Goal: Task Accomplishment & Management: Use online tool/utility

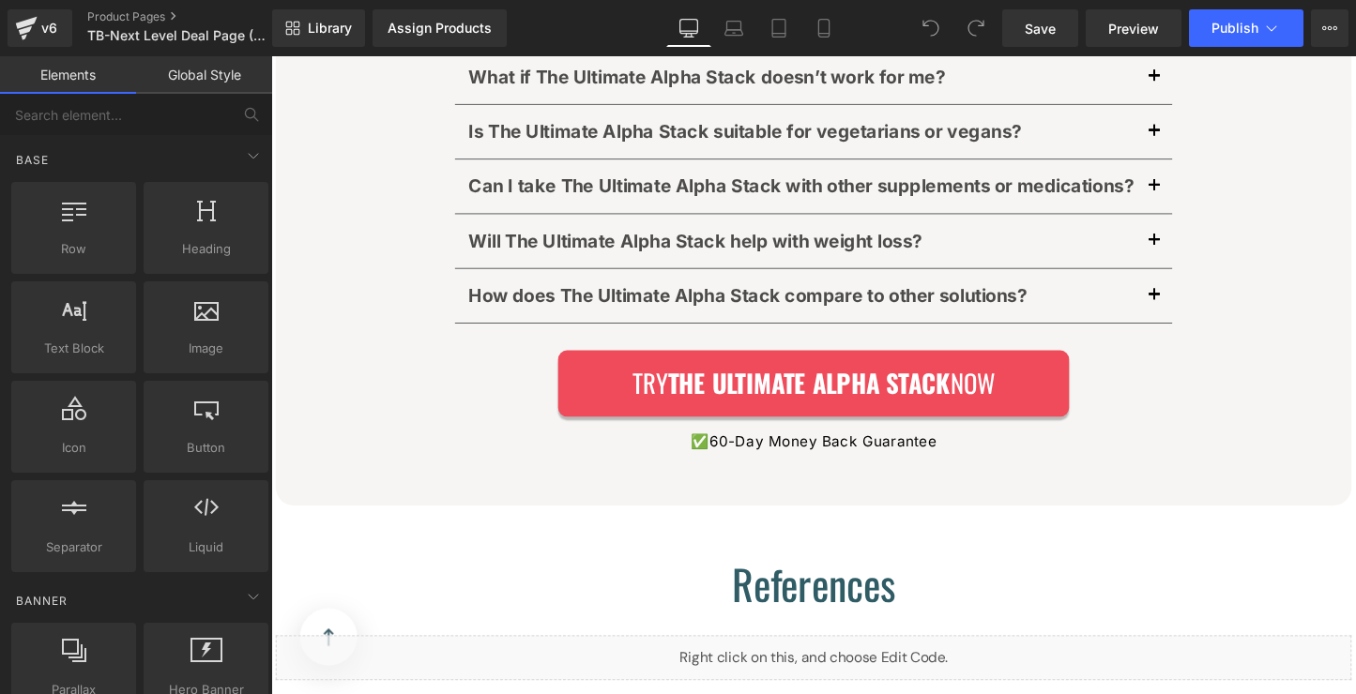
scroll to position [28660, 0]
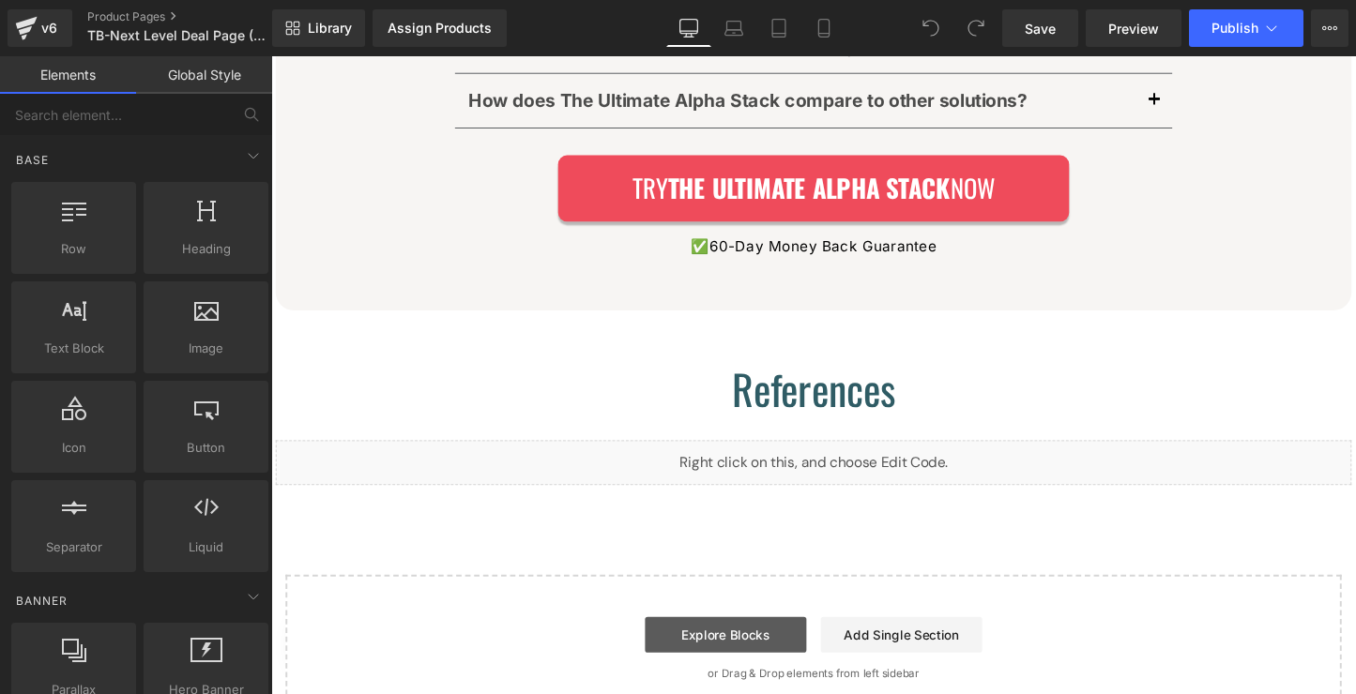
click at [775, 644] on link "Explore Blocks" at bounding box center [746, 663] width 169 height 38
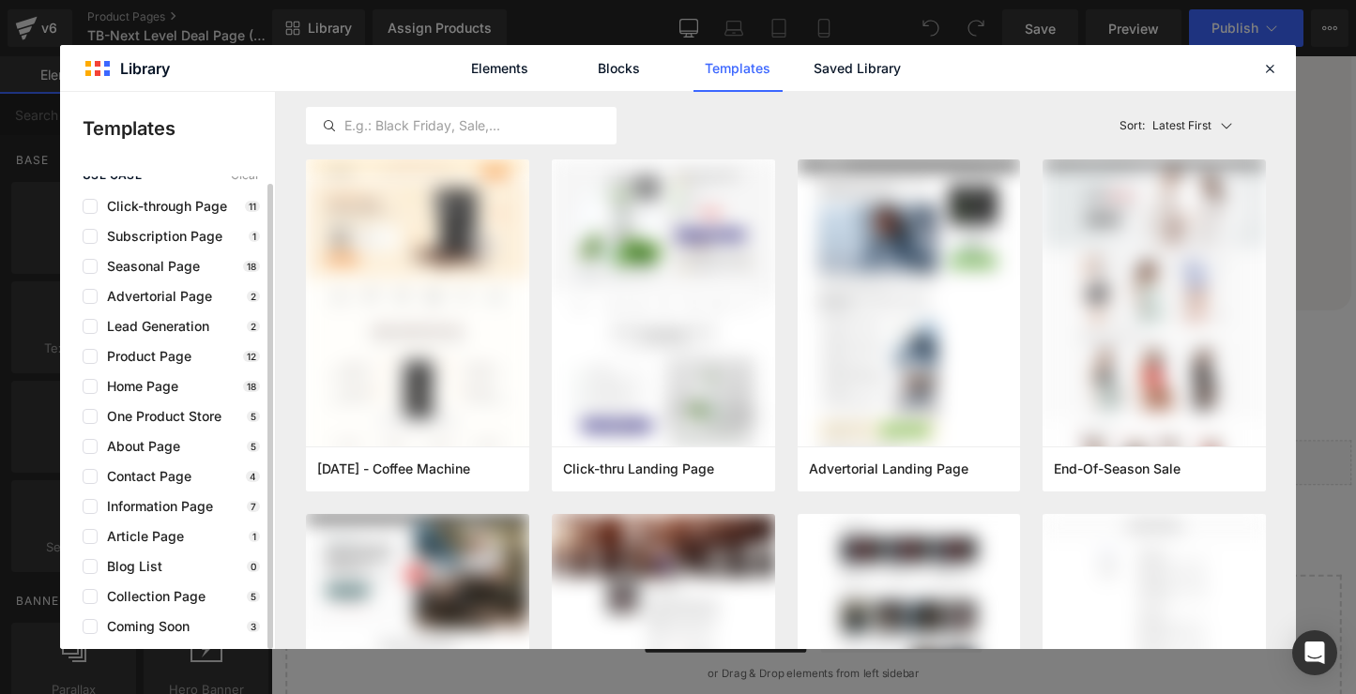
scroll to position [0, 0]
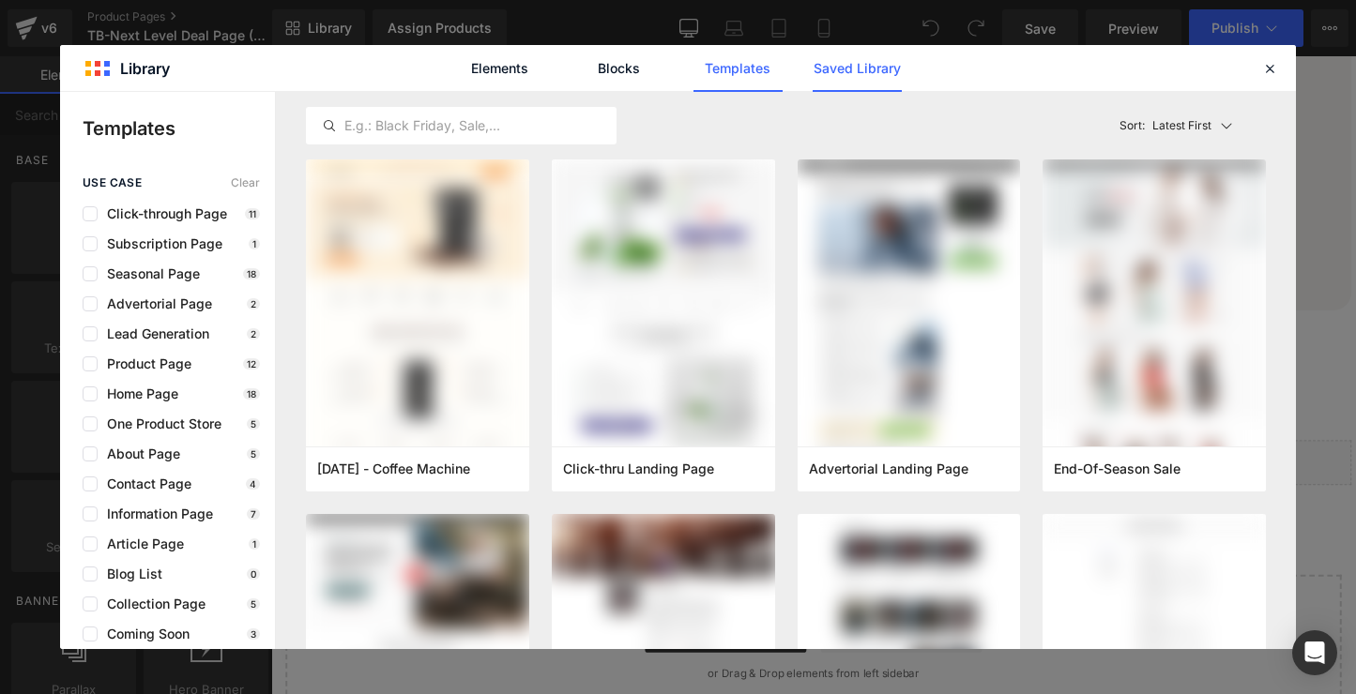
click at [0, 0] on link "Saved Library" at bounding box center [0, 0] width 0 height 0
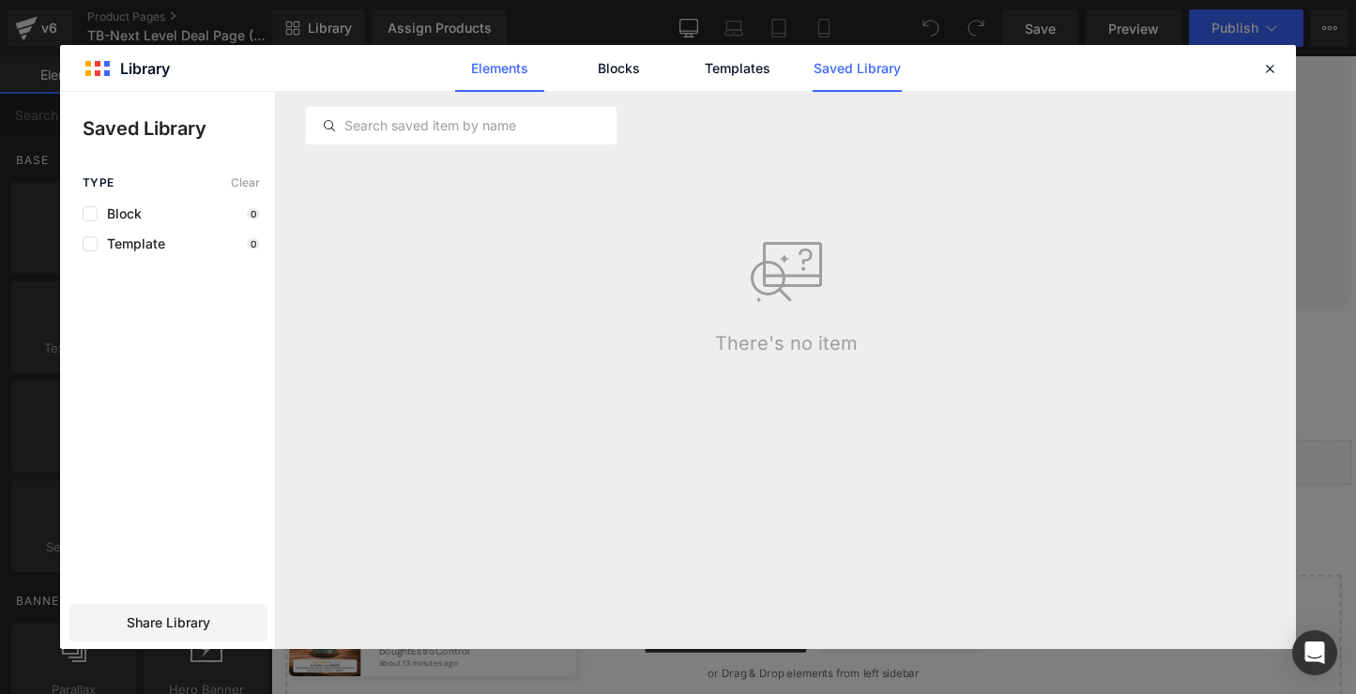
click at [693, 83] on link "Elements" at bounding box center [737, 68] width 89 height 47
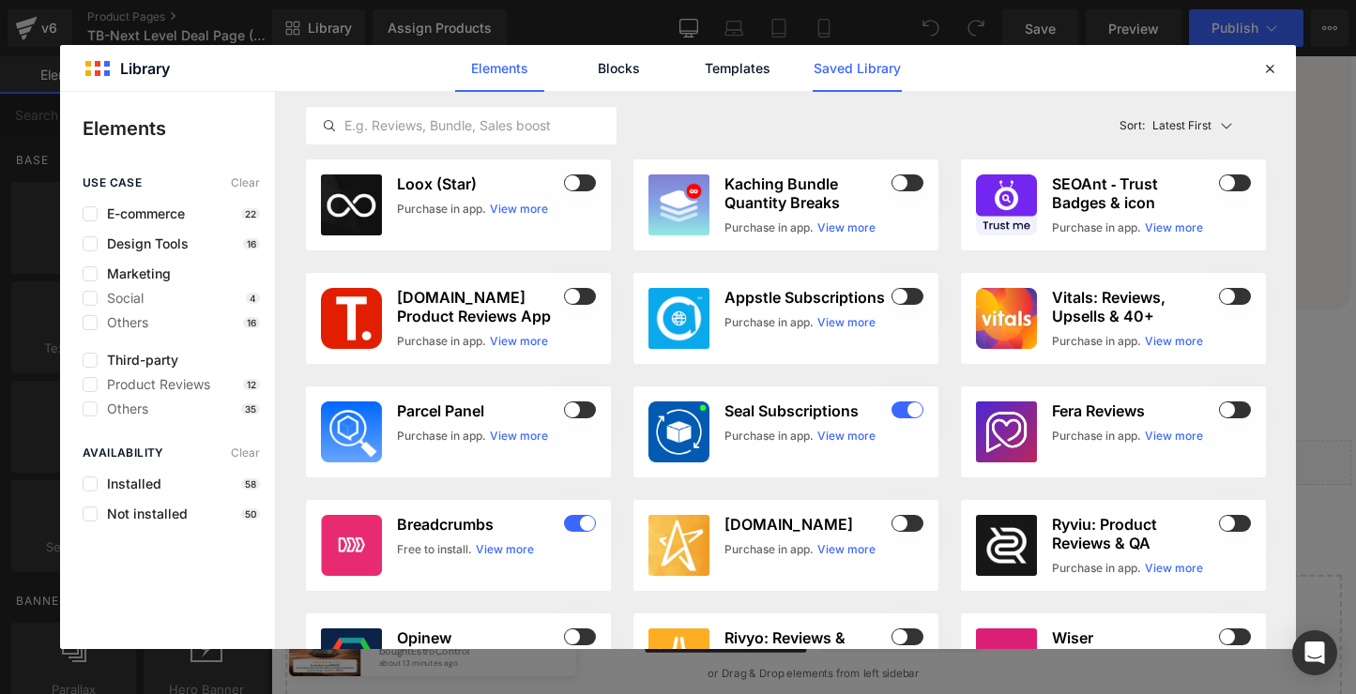
click at [0, 0] on link "Saved Library" at bounding box center [0, 0] width 0 height 0
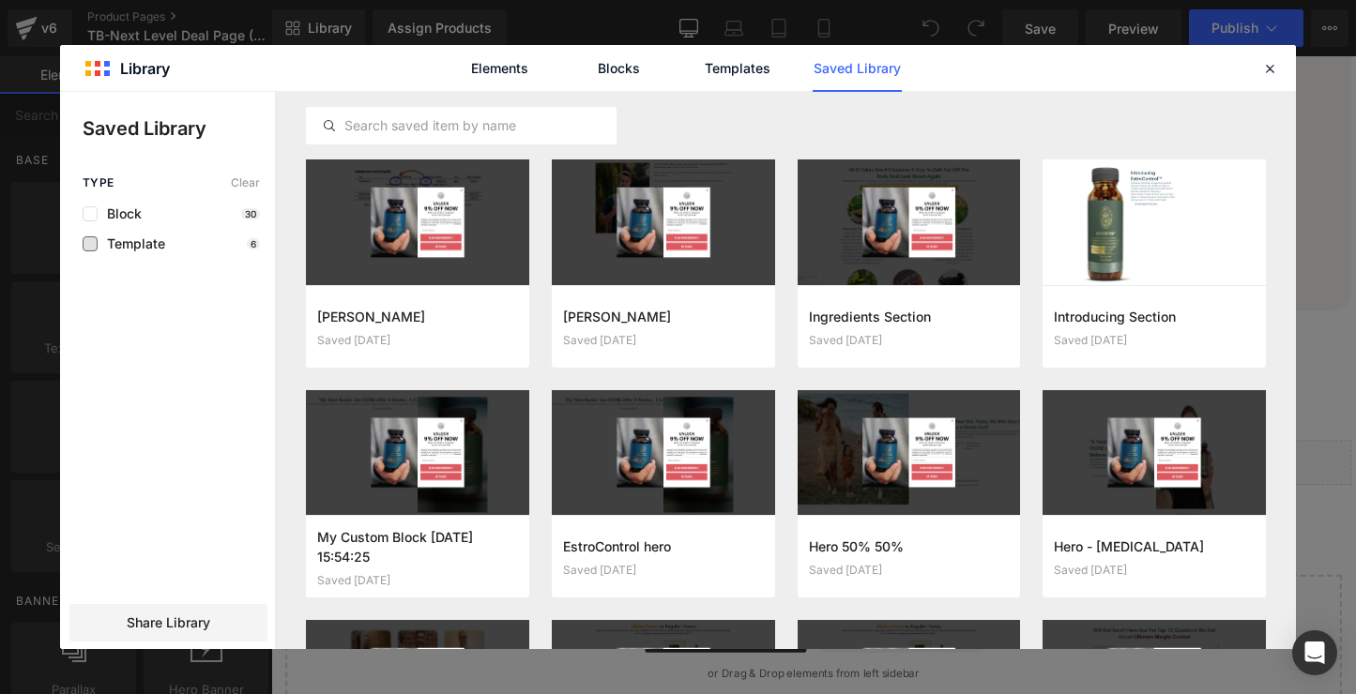
click at [135, 246] on span "Template" at bounding box center [132, 243] width 68 height 15
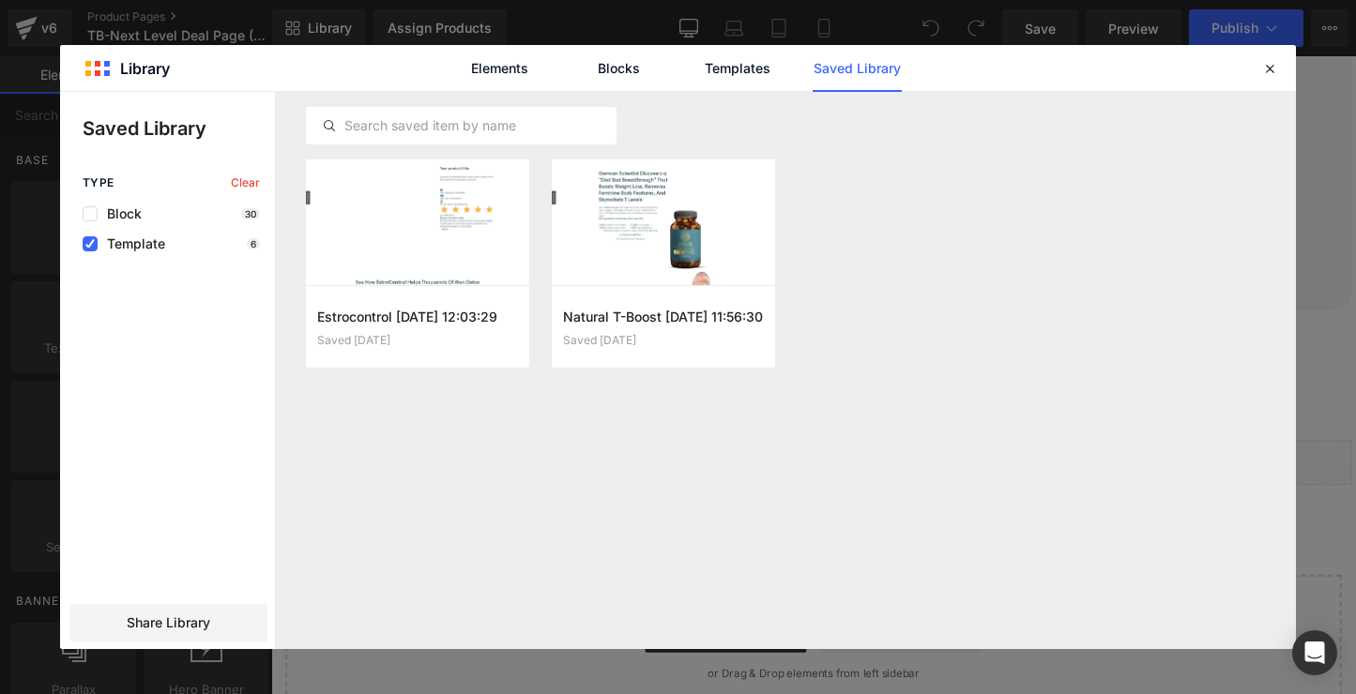
click at [124, 244] on span "Template" at bounding box center [132, 243] width 68 height 15
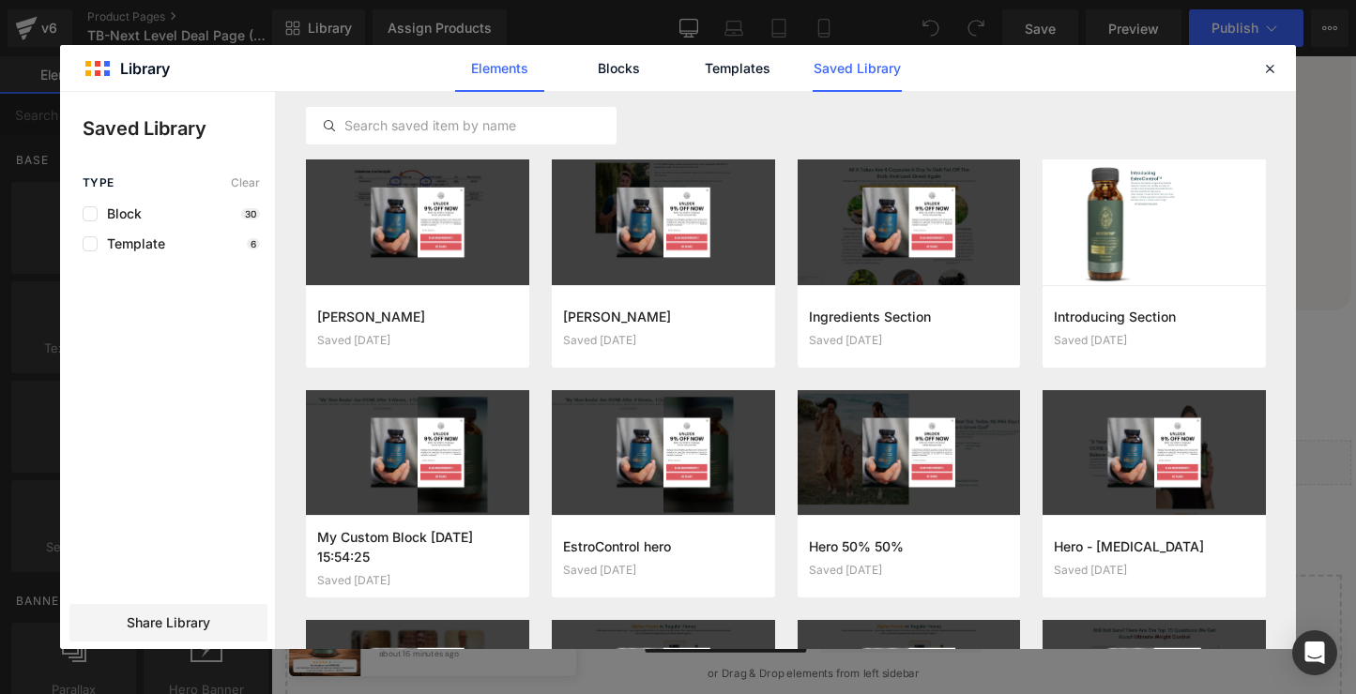
click at [693, 78] on link "Elements" at bounding box center [737, 68] width 89 height 47
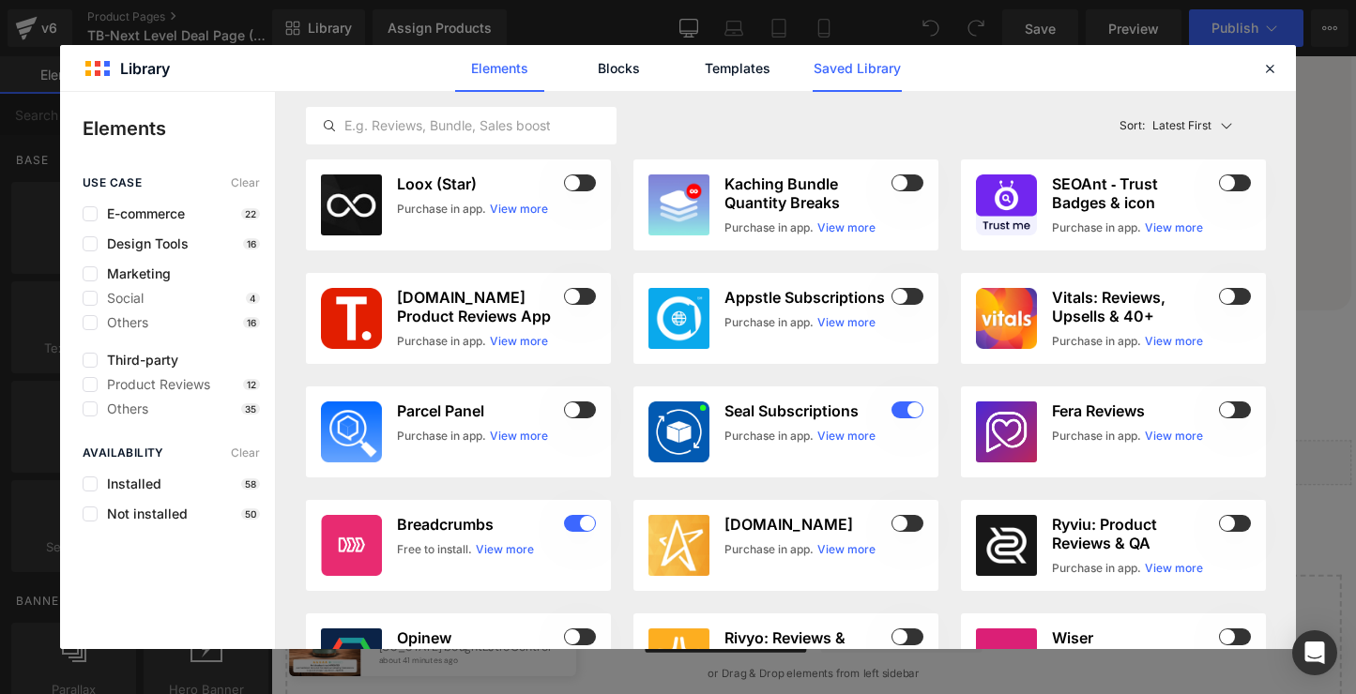
click at [0, 0] on link "Saved Library" at bounding box center [0, 0] width 0 height 0
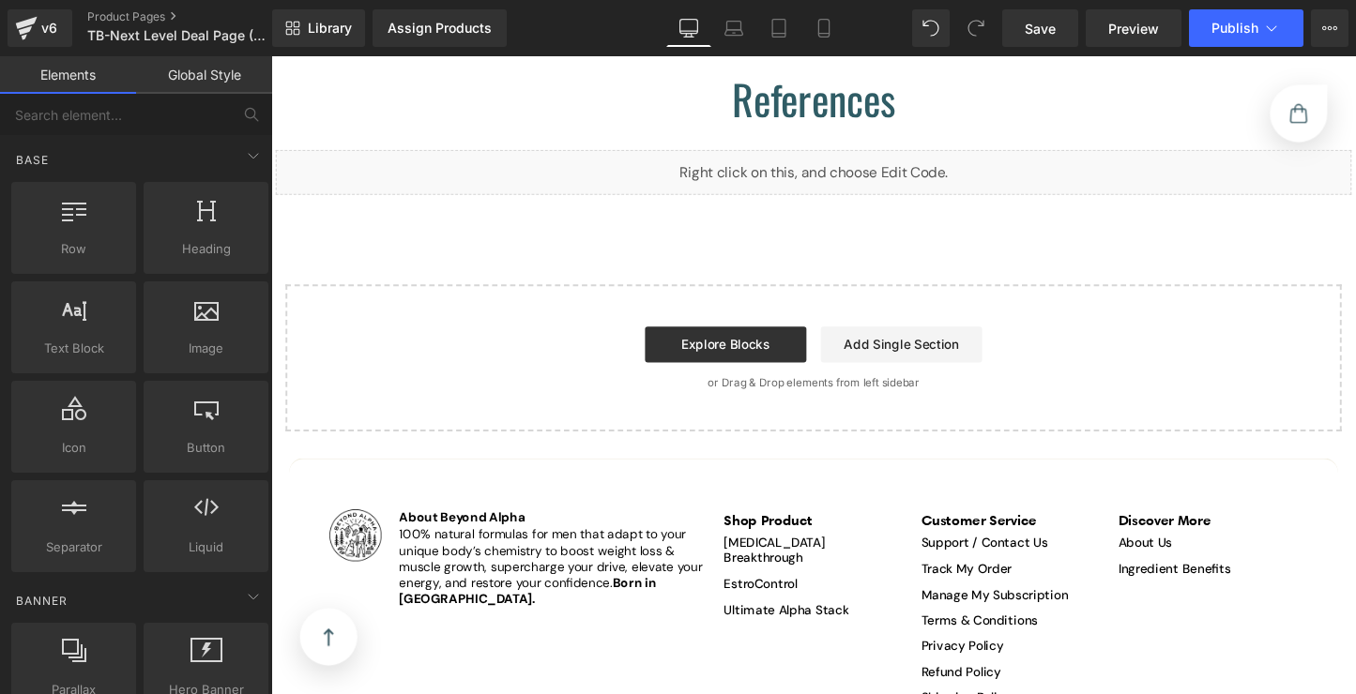
scroll to position [27878, 0]
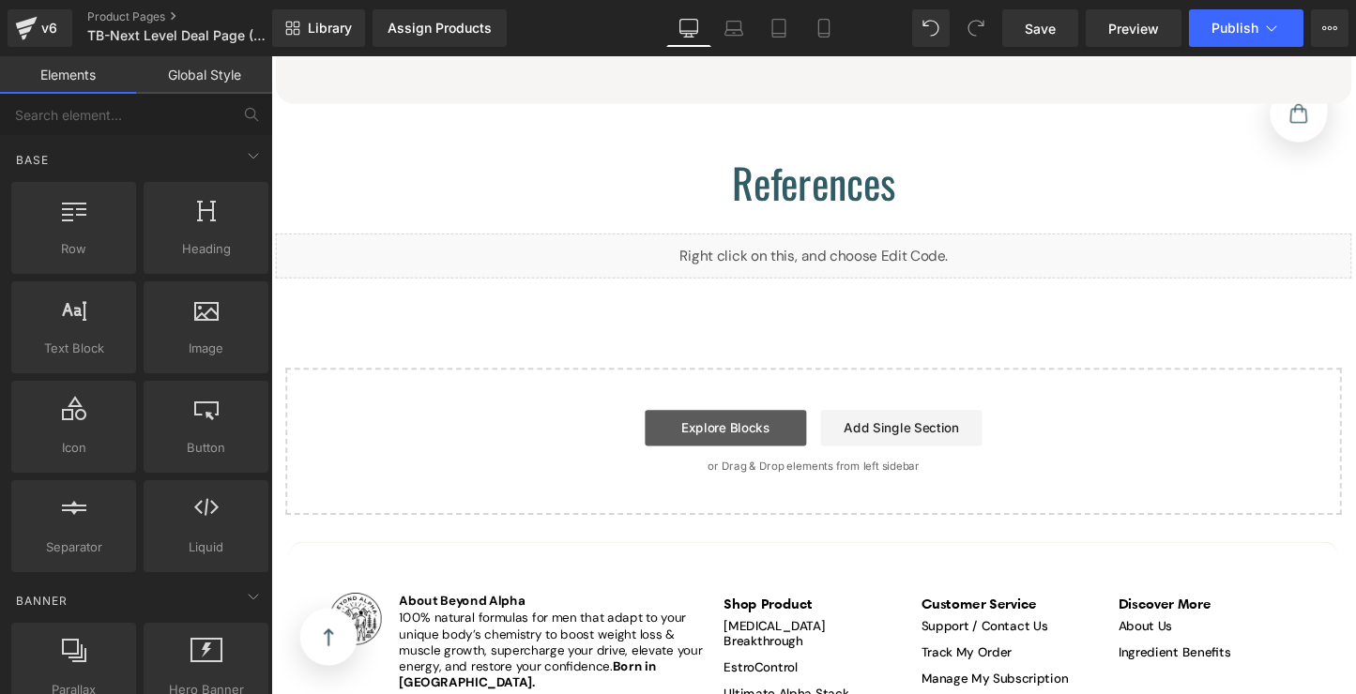
click at [778, 427] on link "Explore Blocks" at bounding box center [746, 446] width 169 height 38
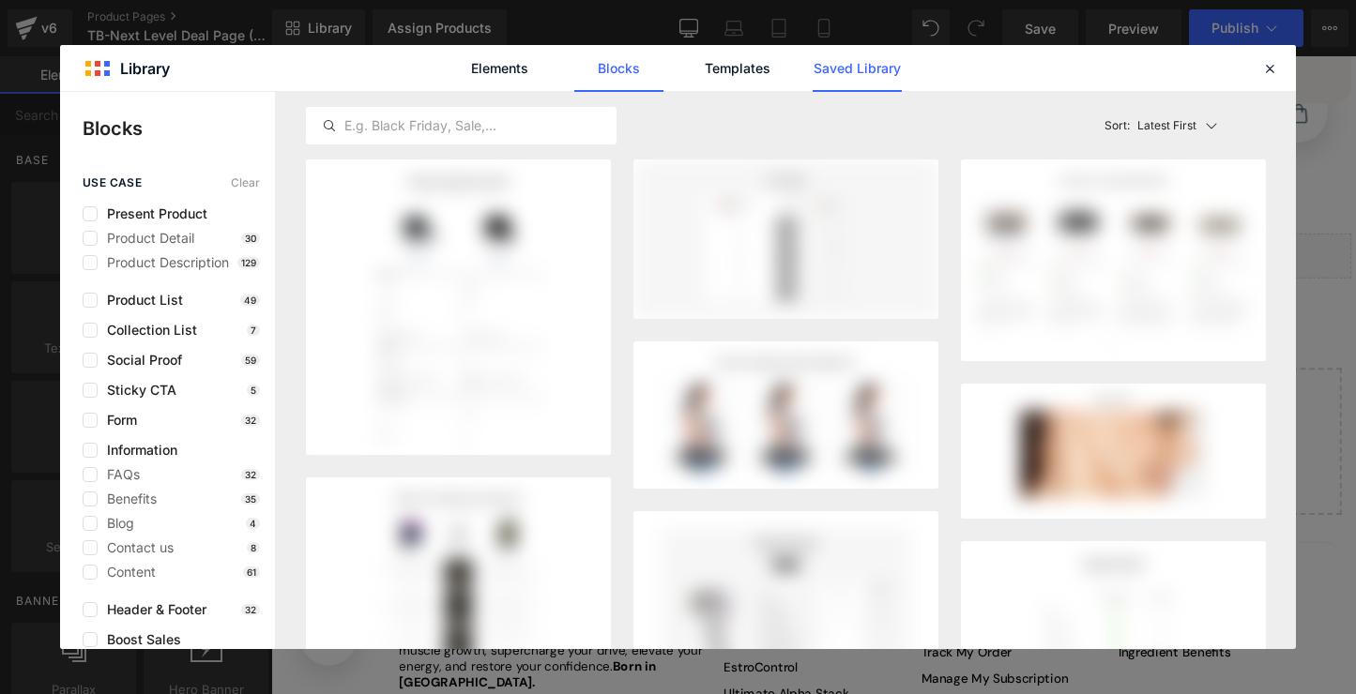
click at [843, 71] on link "Saved Library" at bounding box center [856, 68] width 89 height 47
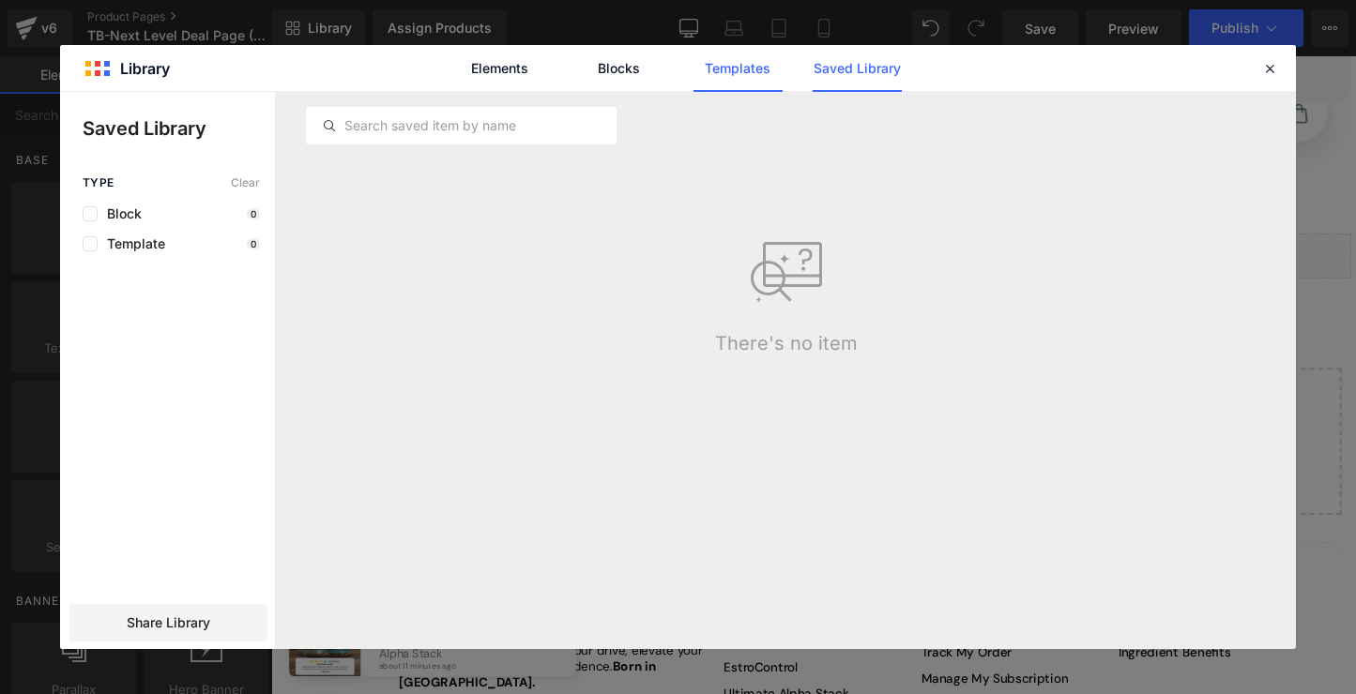
click at [0, 0] on link "Templates" at bounding box center [0, 0] width 0 height 0
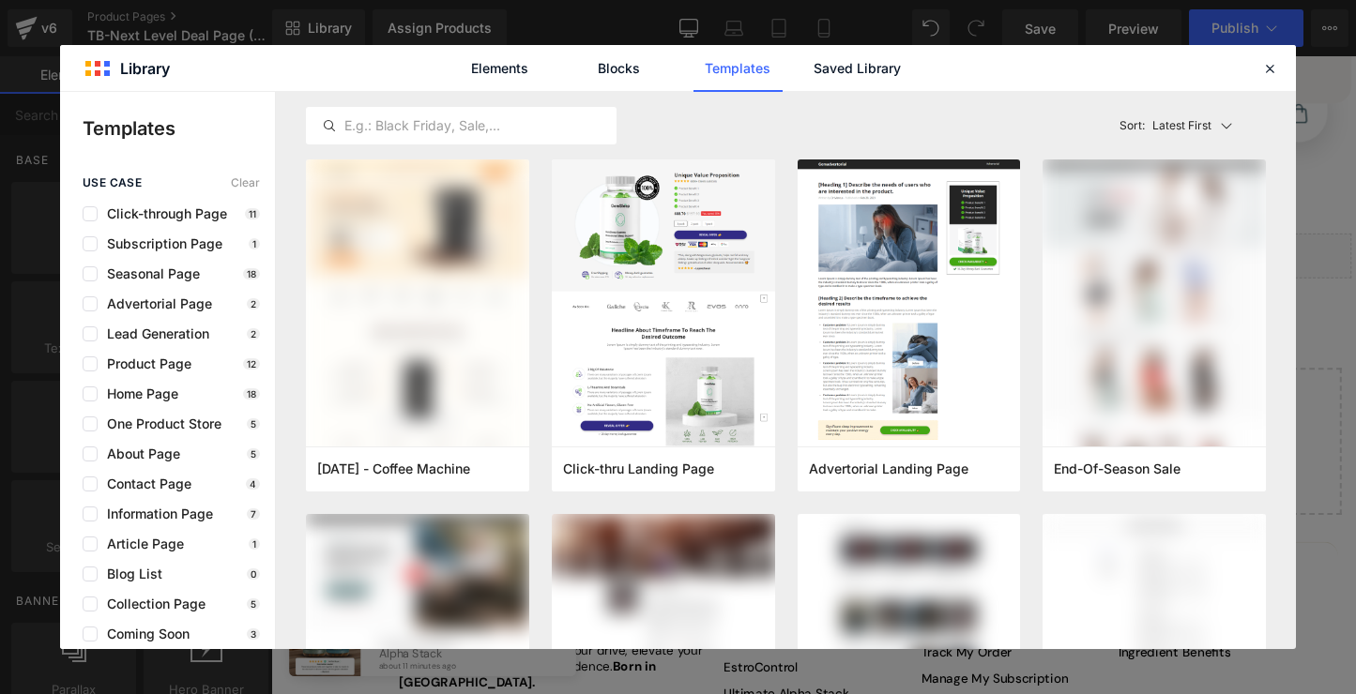
click at [0, 0] on div "Elements Blocks Templates Saved Library" at bounding box center [0, 0] width 0 height 0
click at [827, 63] on link "Saved Library" at bounding box center [856, 68] width 89 height 47
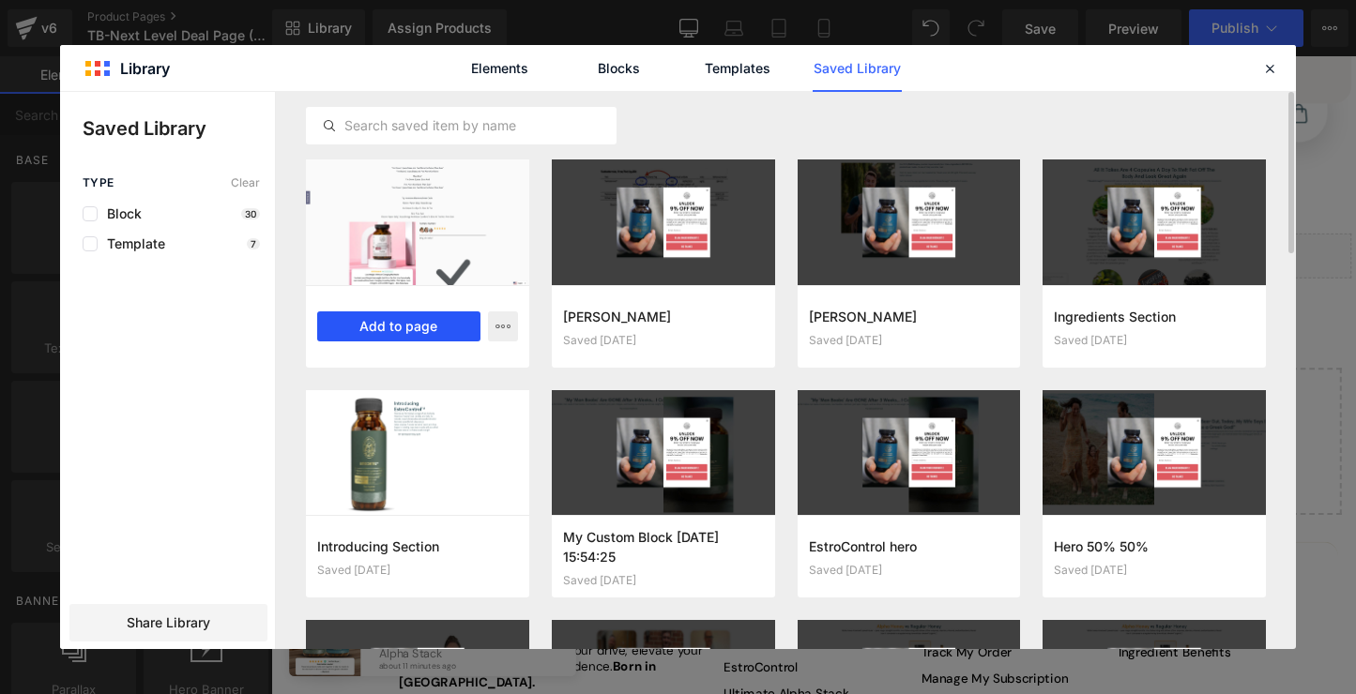
click at [459, 335] on button "Add to page" at bounding box center [398, 326] width 163 height 30
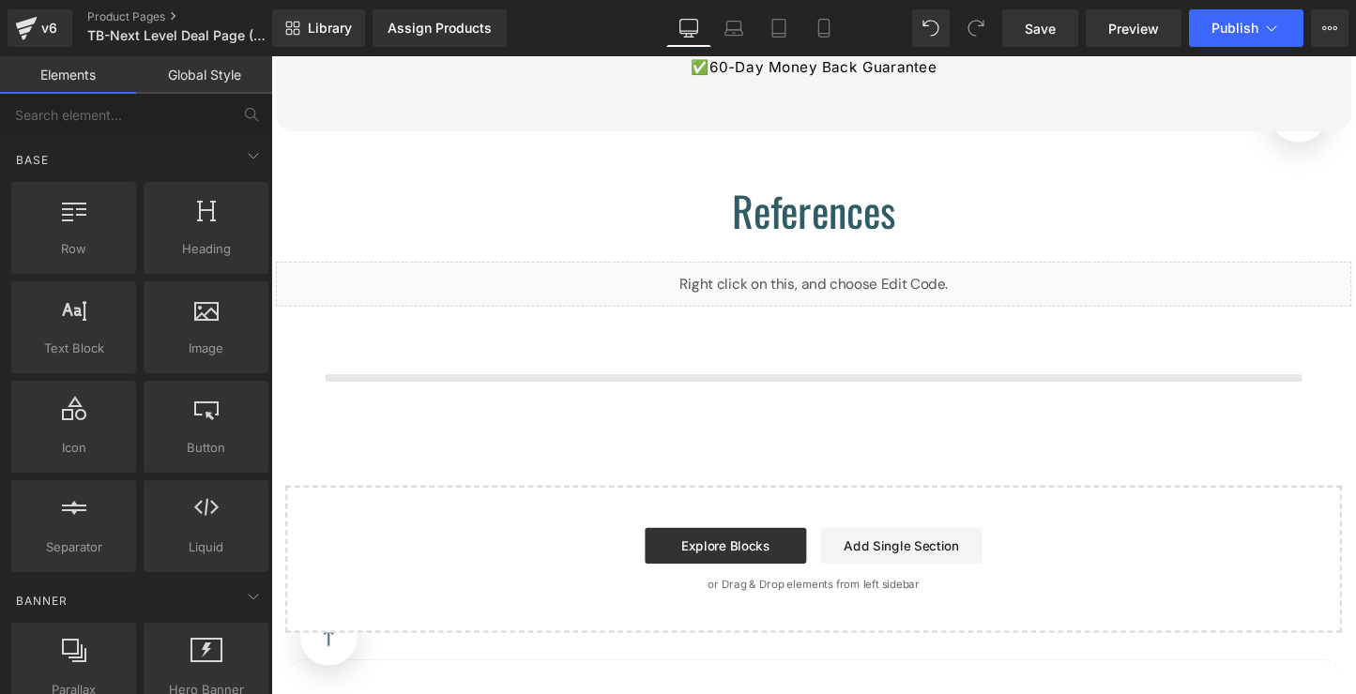
scroll to position [27846, 0]
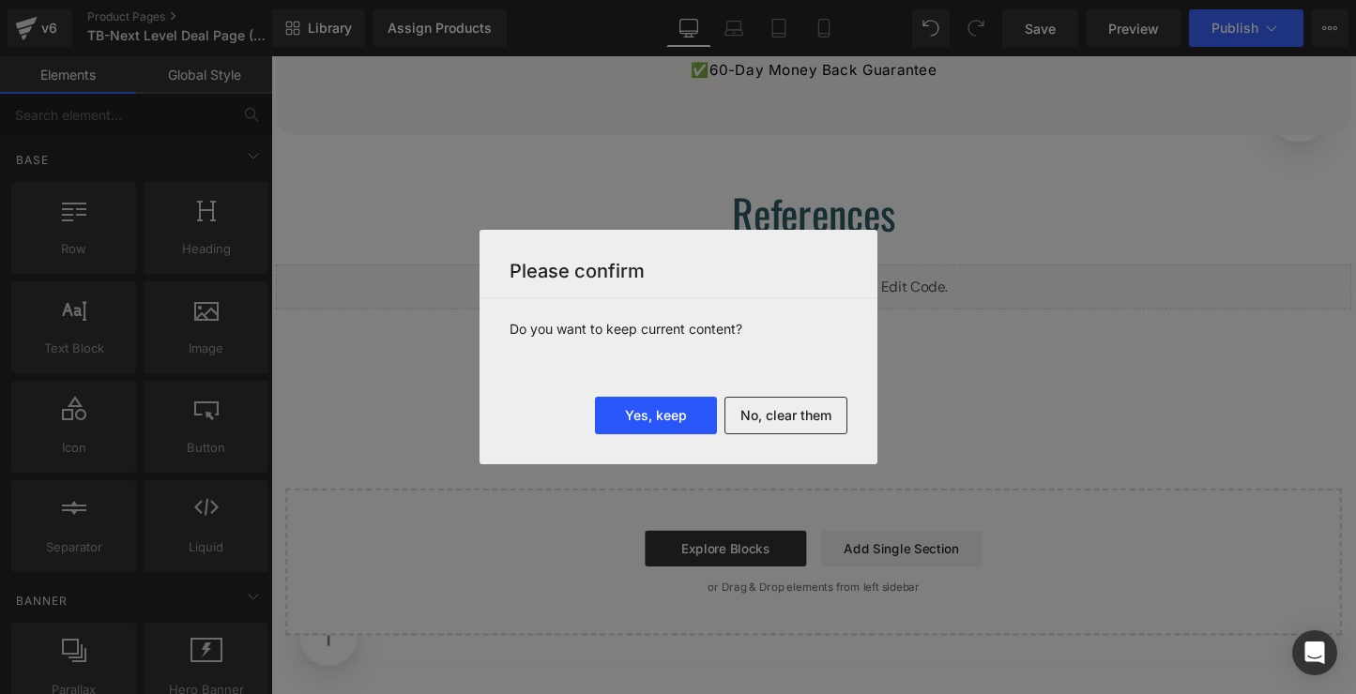
click at [689, 406] on button "Yes, keep" at bounding box center [656, 416] width 122 height 38
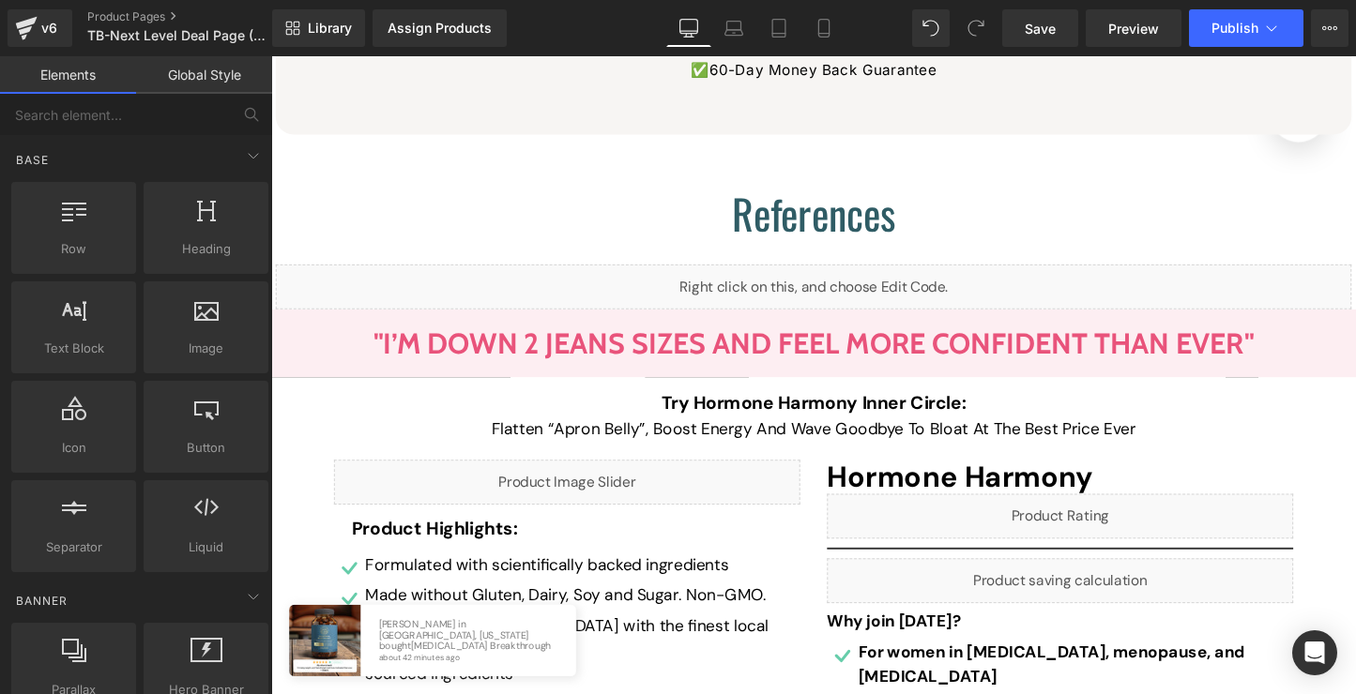
click at [871, 434] on div "Flatten “Apron Belly”, Boost Energy And Wave Goodbye To Bloat At The Best Price…" at bounding box center [838, 446] width 947 height 25
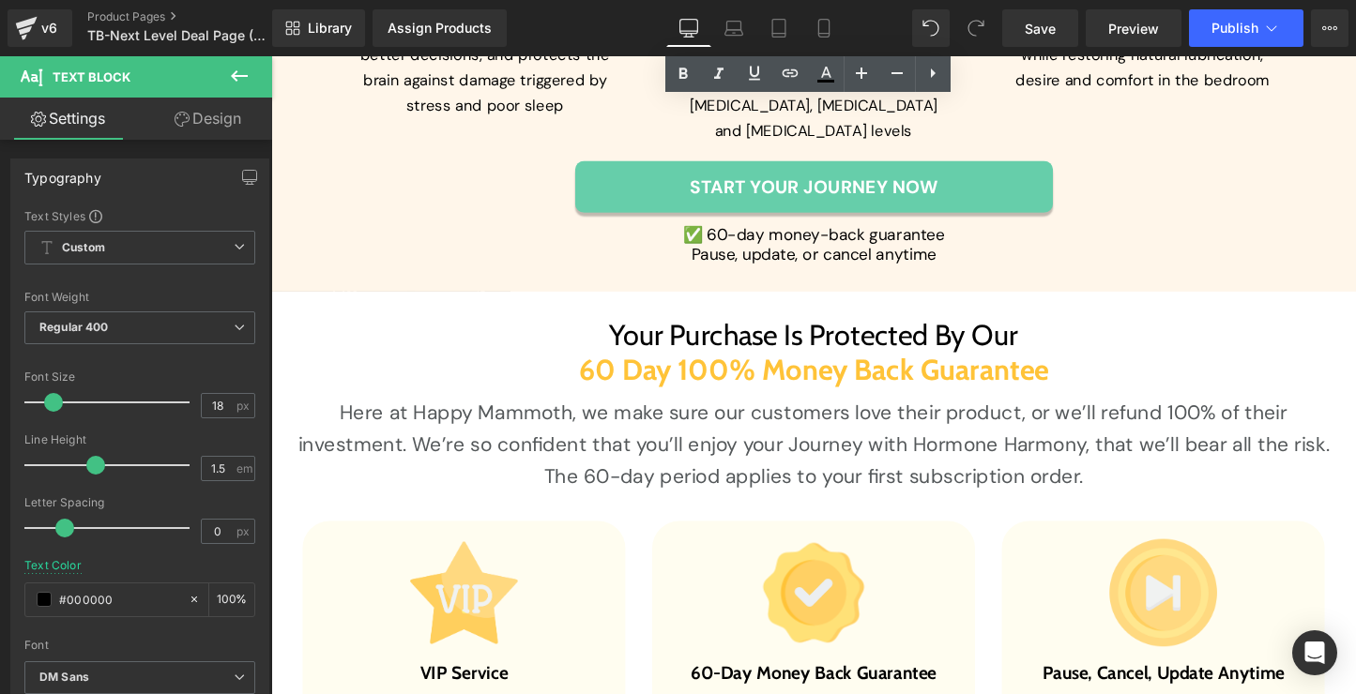
scroll to position [38582, 0]
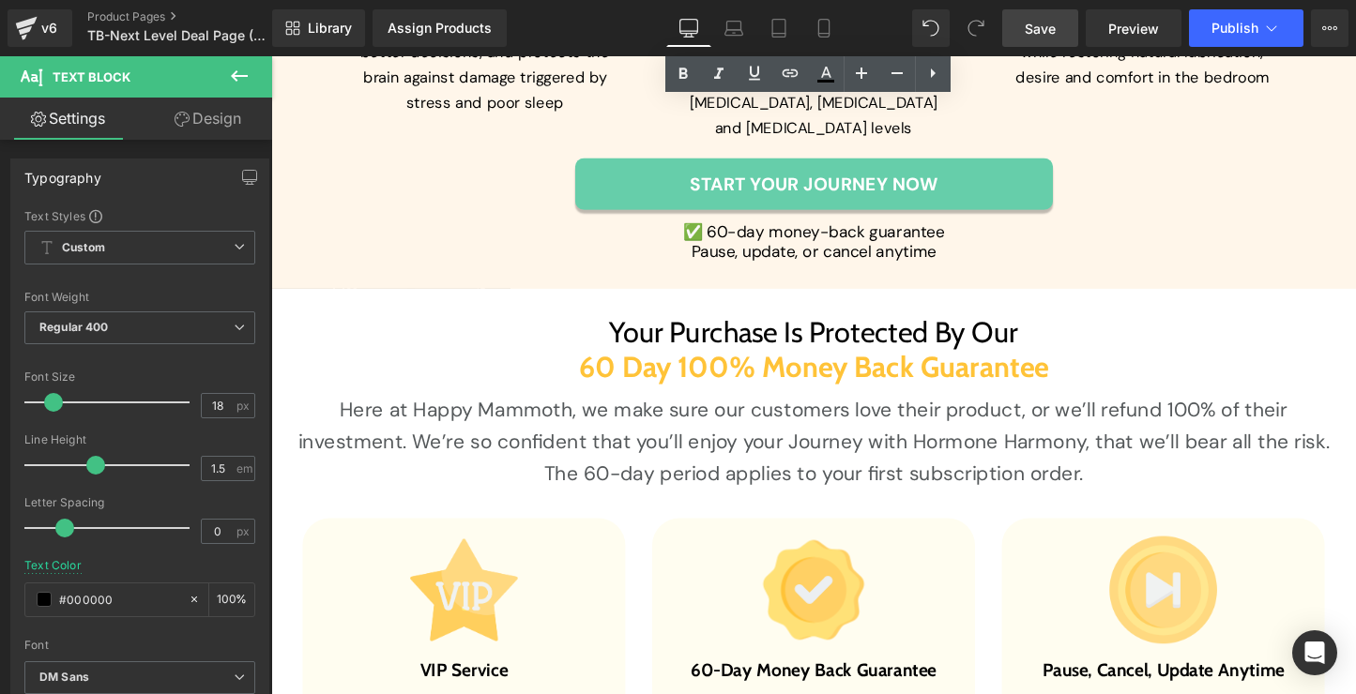
click at [1051, 15] on link "Save" at bounding box center [1040, 28] width 76 height 38
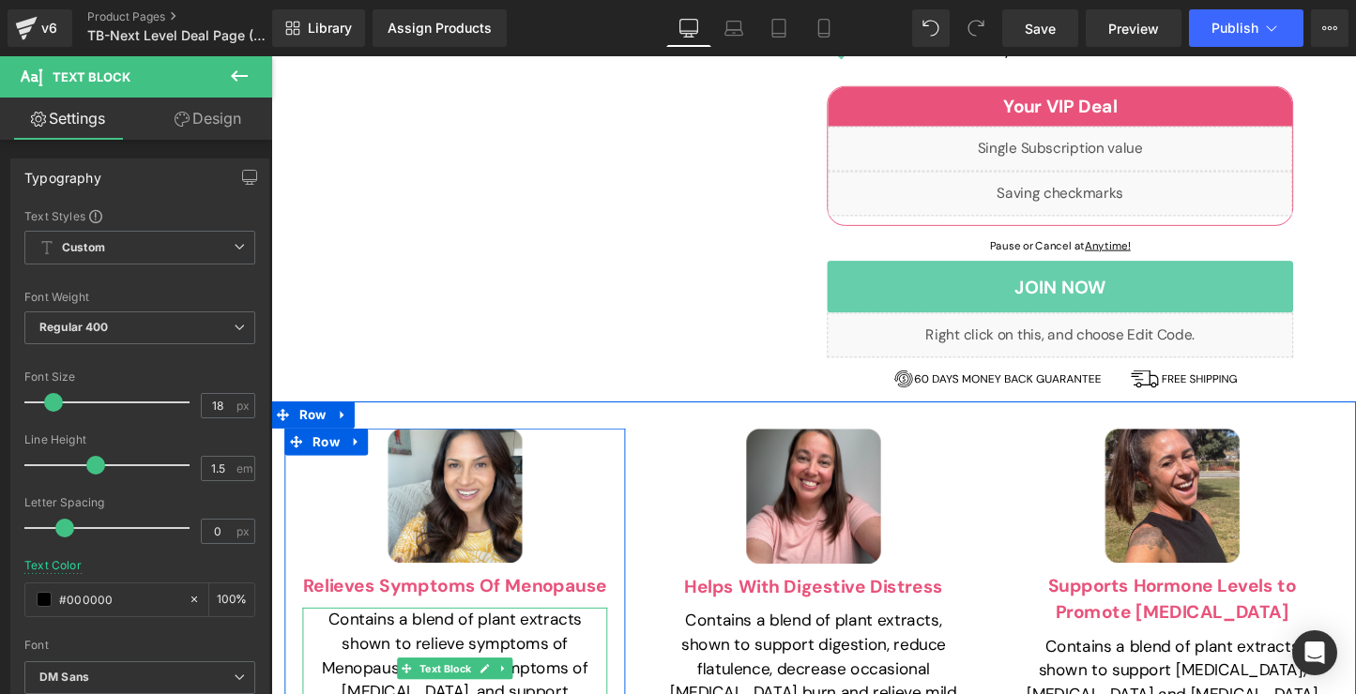
scroll to position [28894, 0]
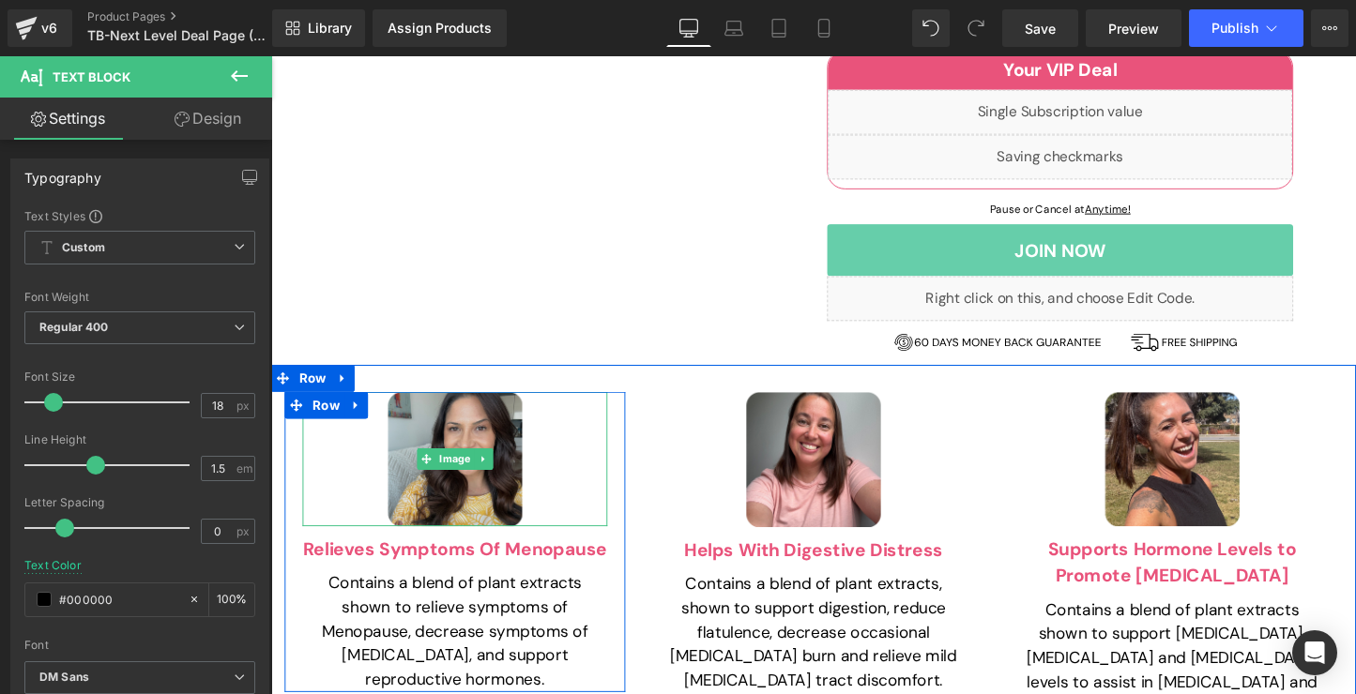
click at [467, 407] on img at bounding box center [463, 477] width 141 height 141
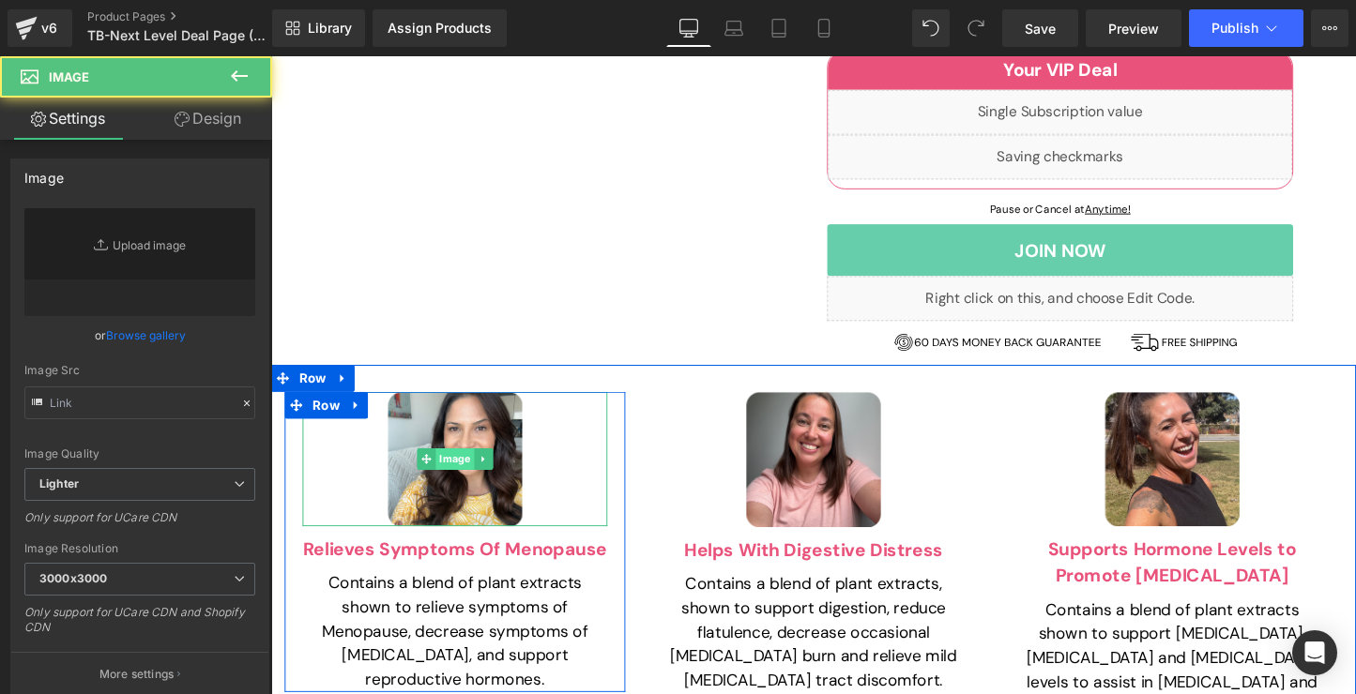
click at [466, 466] on link "Image" at bounding box center [454, 477] width 60 height 23
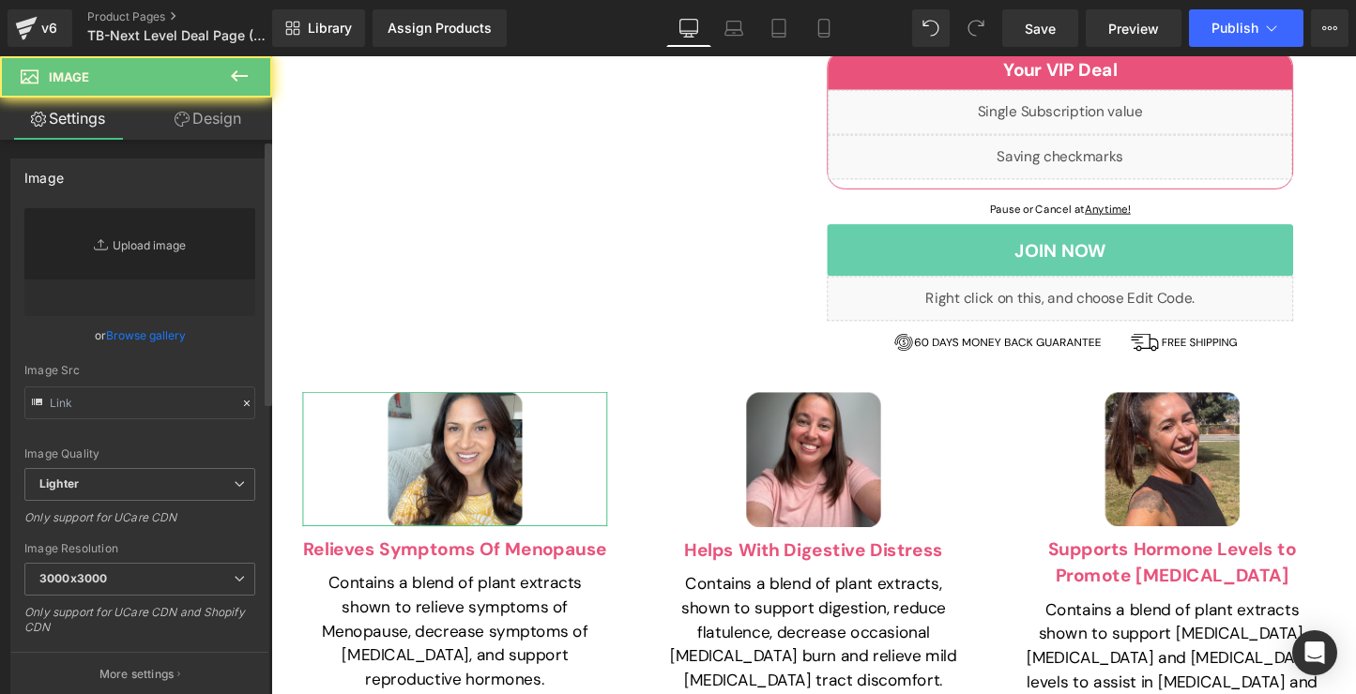
click at [189, 250] on link "Replace Image" at bounding box center [139, 262] width 231 height 108
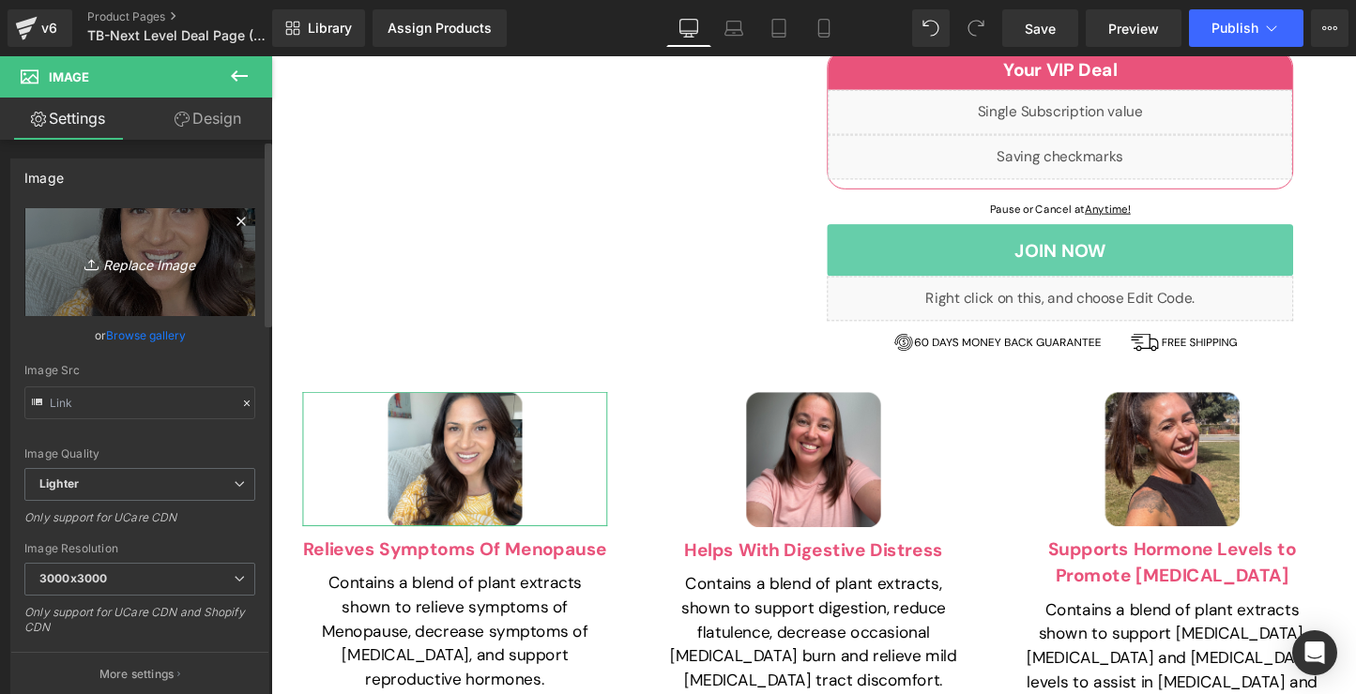
type input "[URL][DOMAIN_NAME]"
type input "C:\fakepath\best-deal.svg.svg"
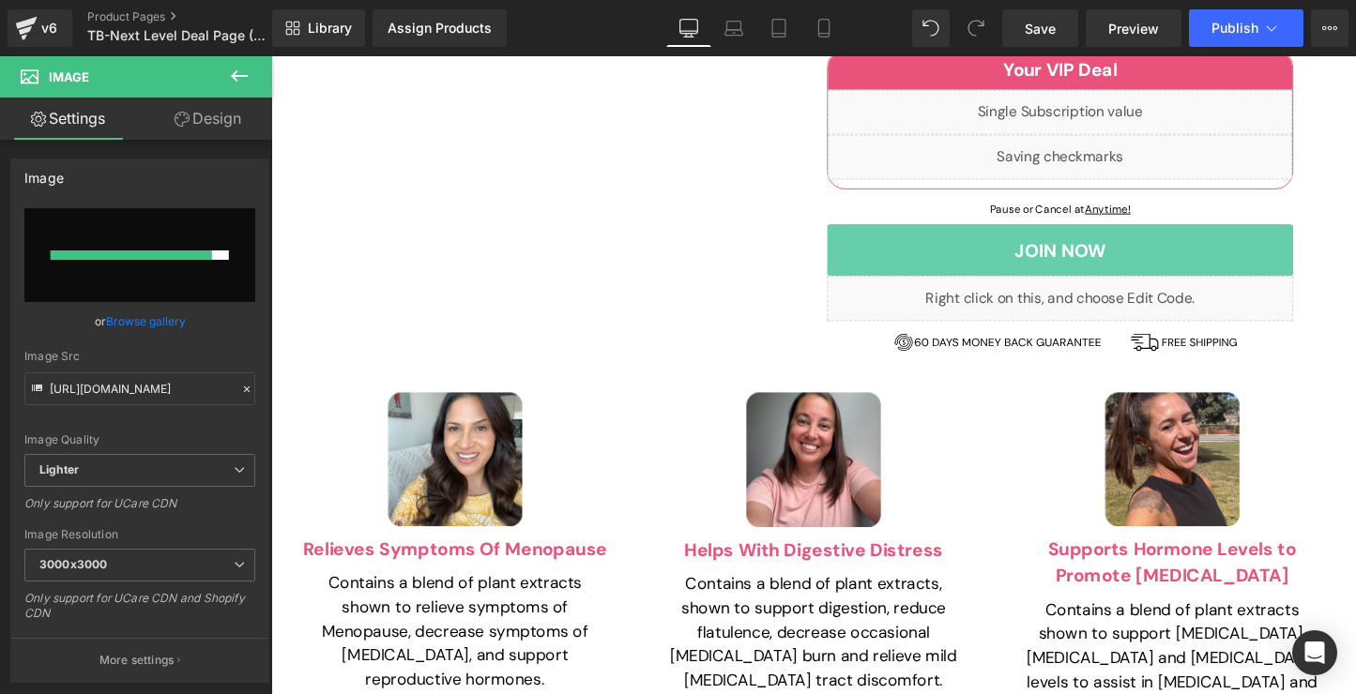
click at [440, 595] on p "Contains a blend of plant extracts shown to relieve symptoms of Menopause, decr…" at bounding box center [463, 658] width 319 height 127
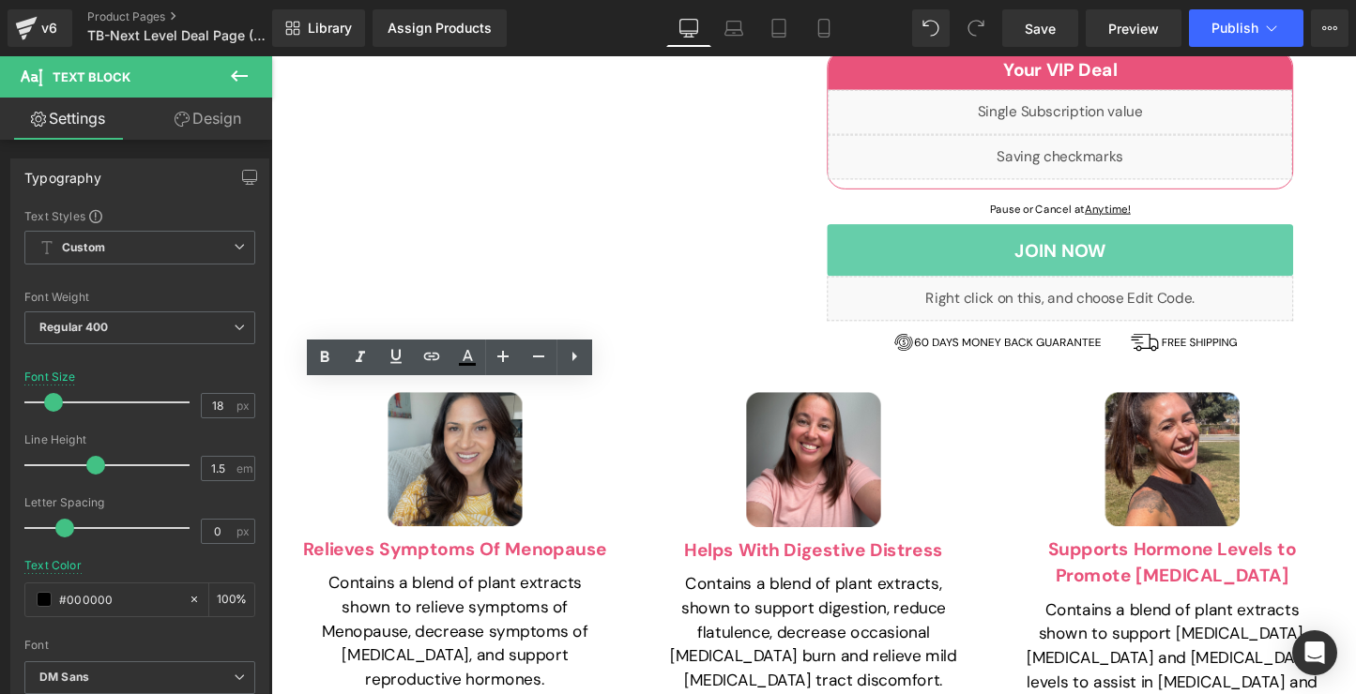
click at [438, 407] on div "Image" at bounding box center [463, 477] width 319 height 141
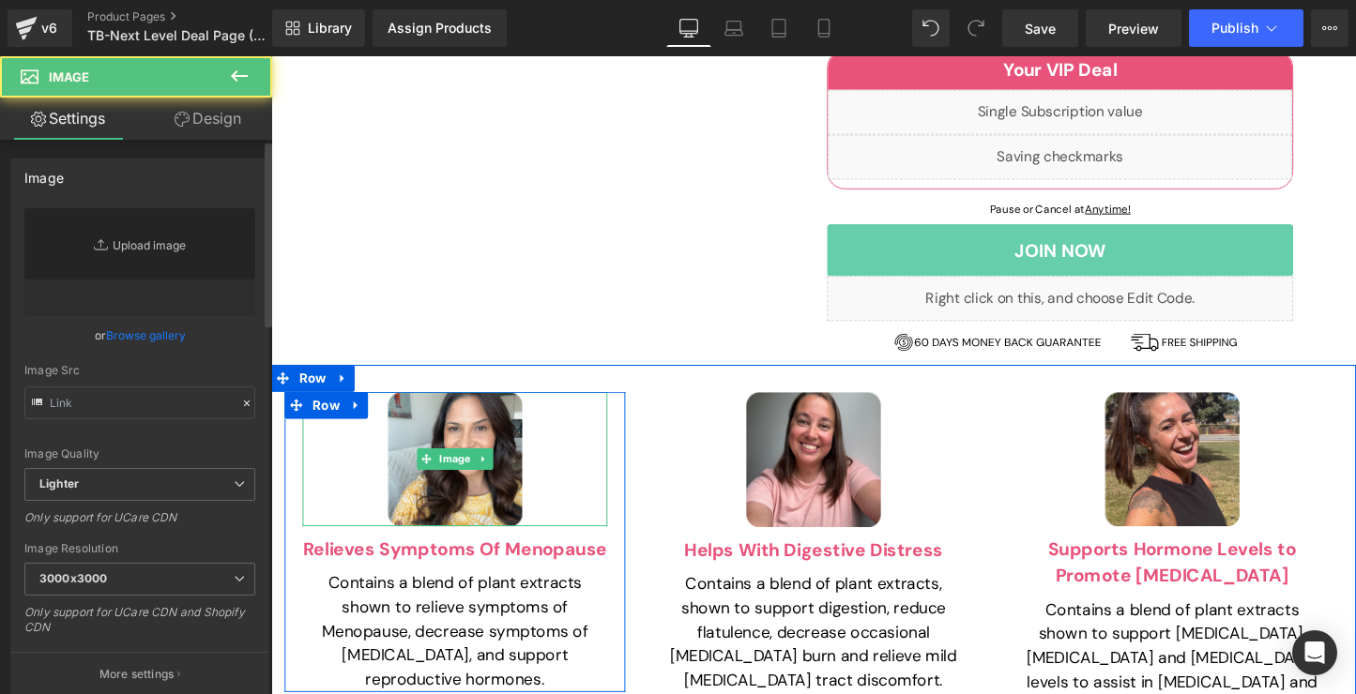
click at [195, 258] on link "Replace Image" at bounding box center [139, 262] width 231 height 108
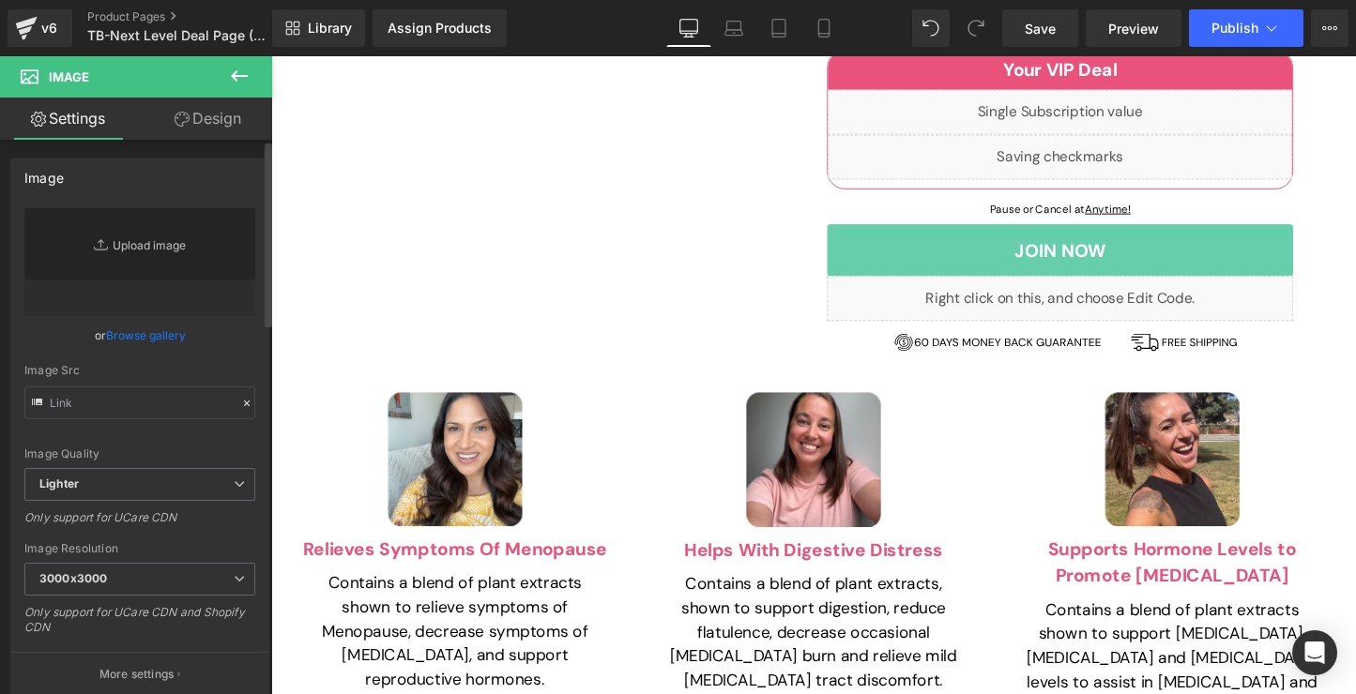
type input "C:\fakepath\best-deal.svg.svg"
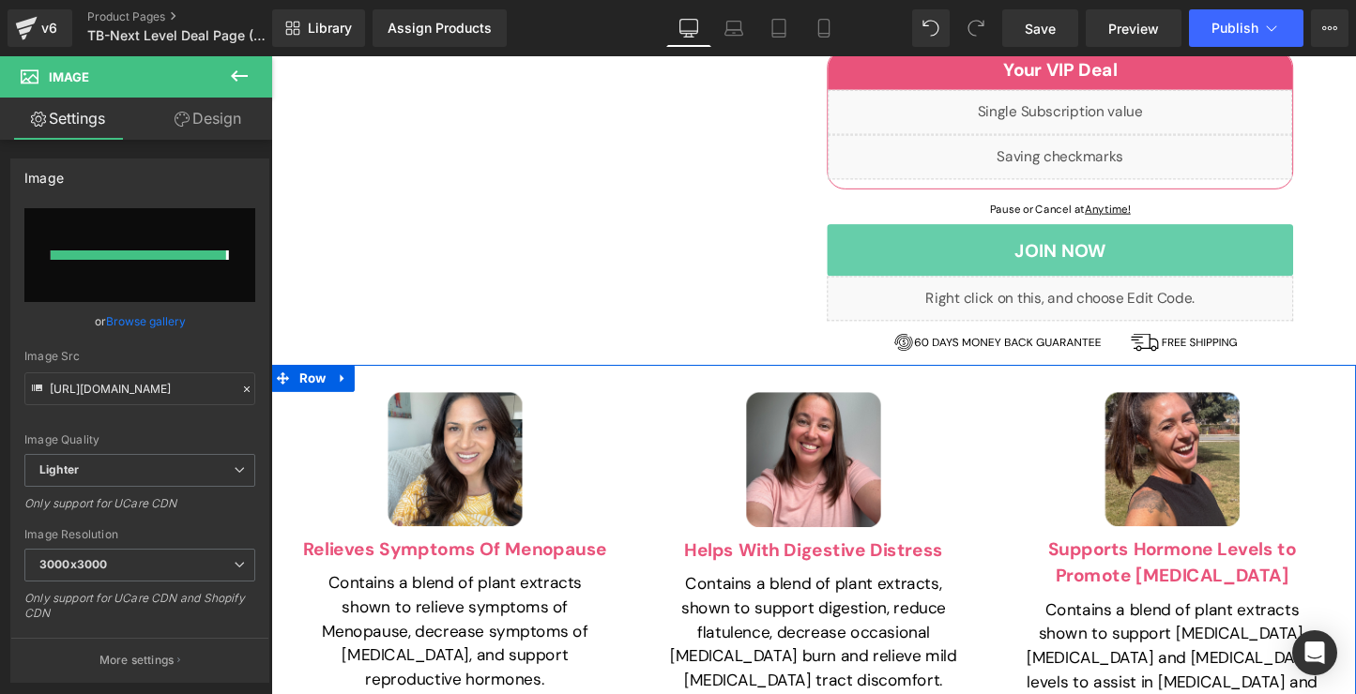
type input "[URL][DOMAIN_NAME]"
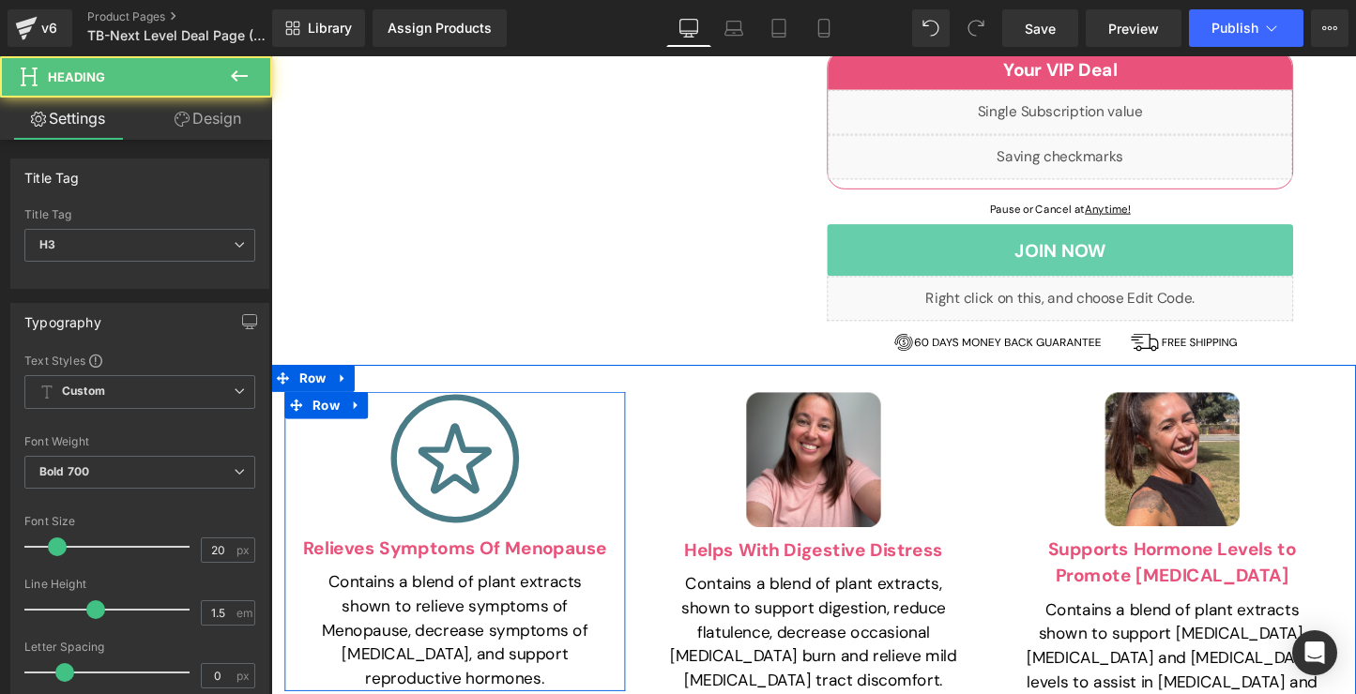
click at [542, 556] on div "Relieves Symptoms Of Menopause Heading" at bounding box center [463, 570] width 319 height 28
click at [542, 556] on h3 "Relieves Symptoms Of Menopause" at bounding box center [463, 570] width 319 height 28
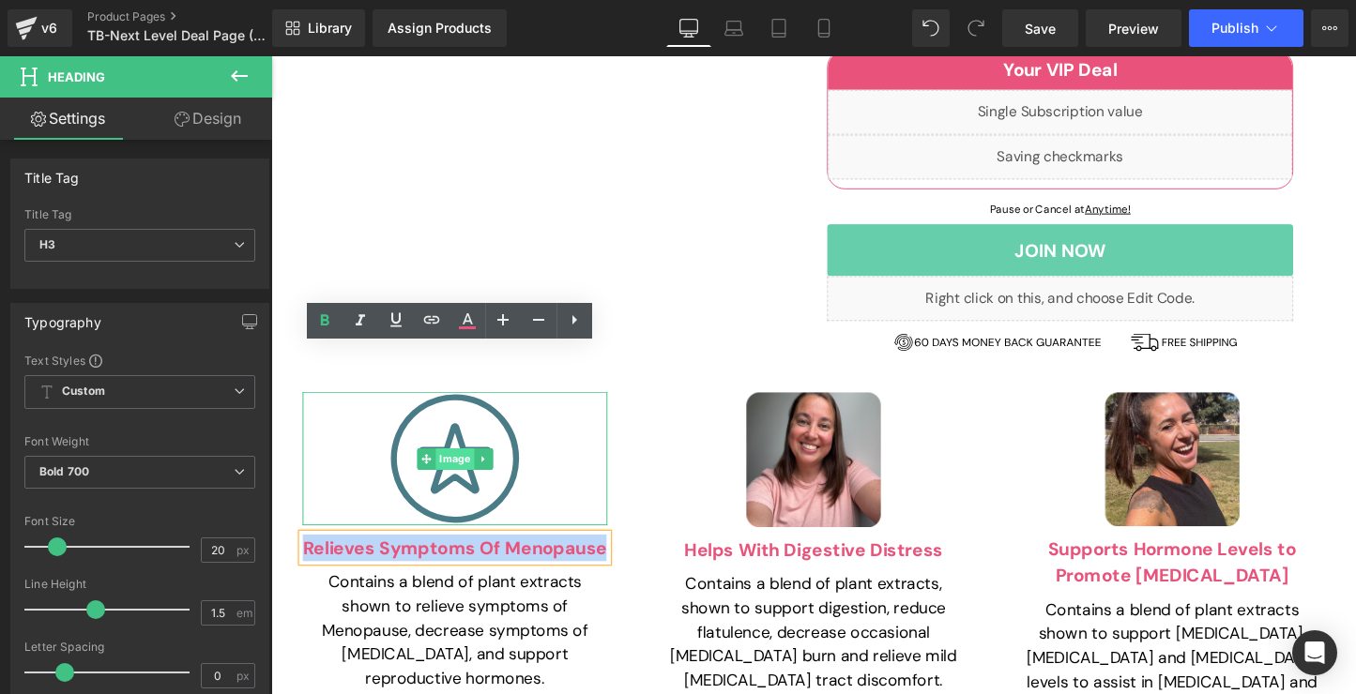
click at [467, 466] on link "Image" at bounding box center [454, 477] width 60 height 23
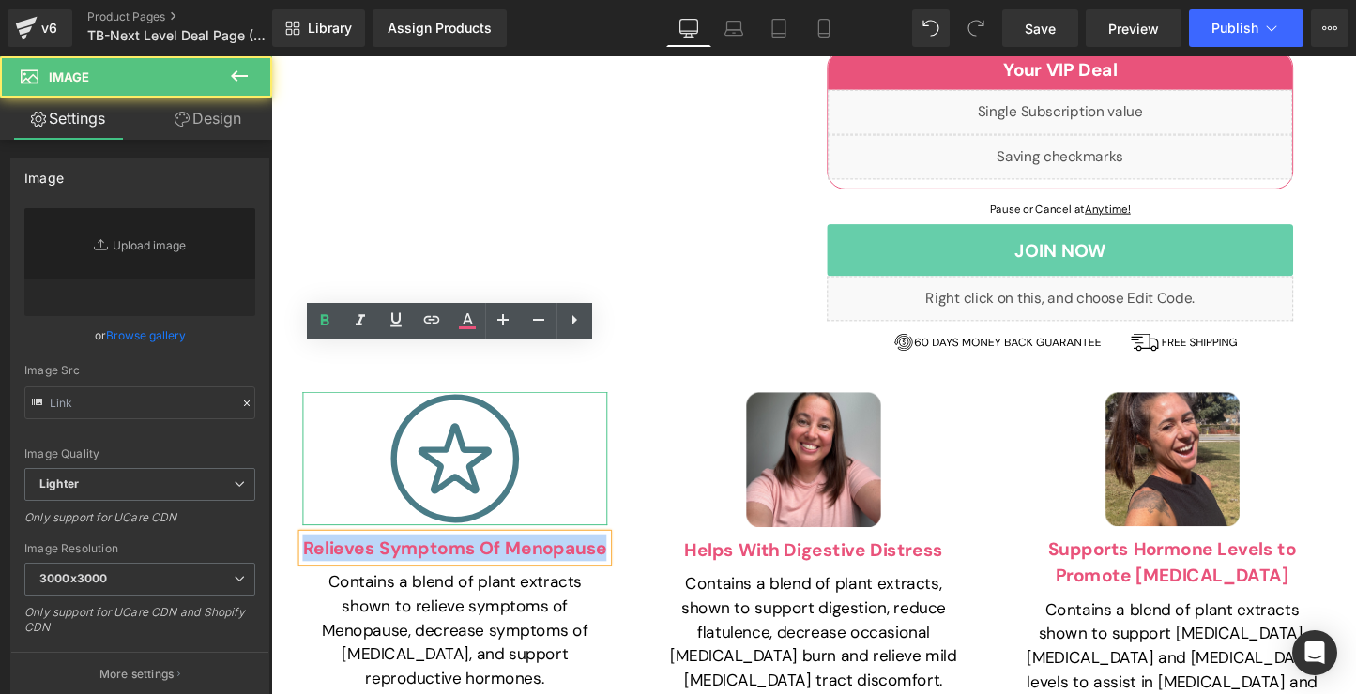
type input "[URL][DOMAIN_NAME]"
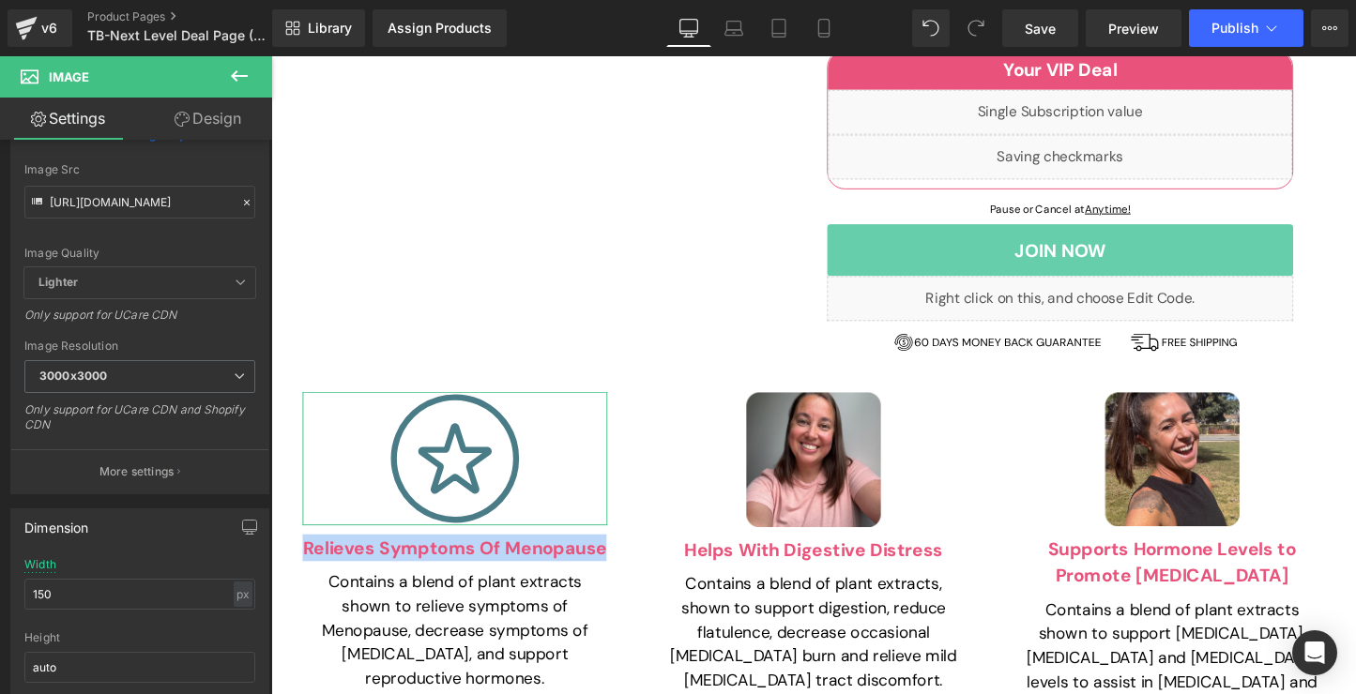
scroll to position [236, 0]
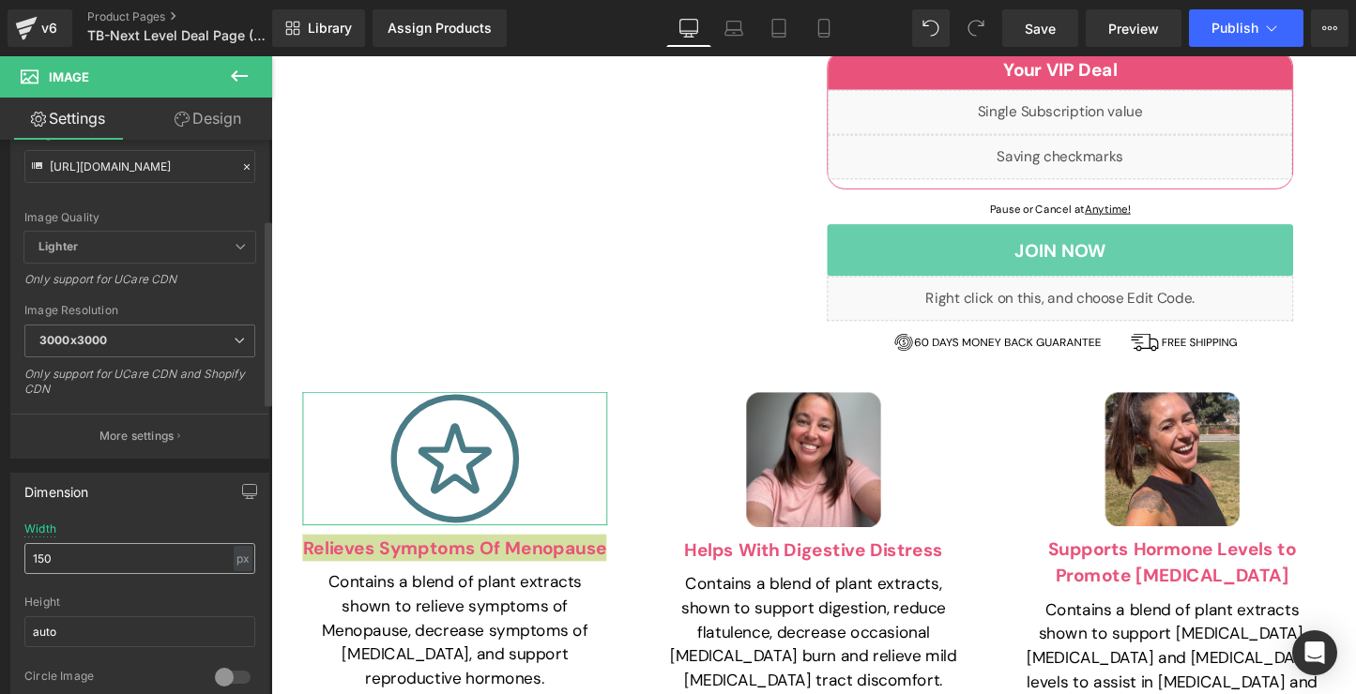
click at [157, 554] on input "150" at bounding box center [139, 558] width 231 height 31
type input "101"
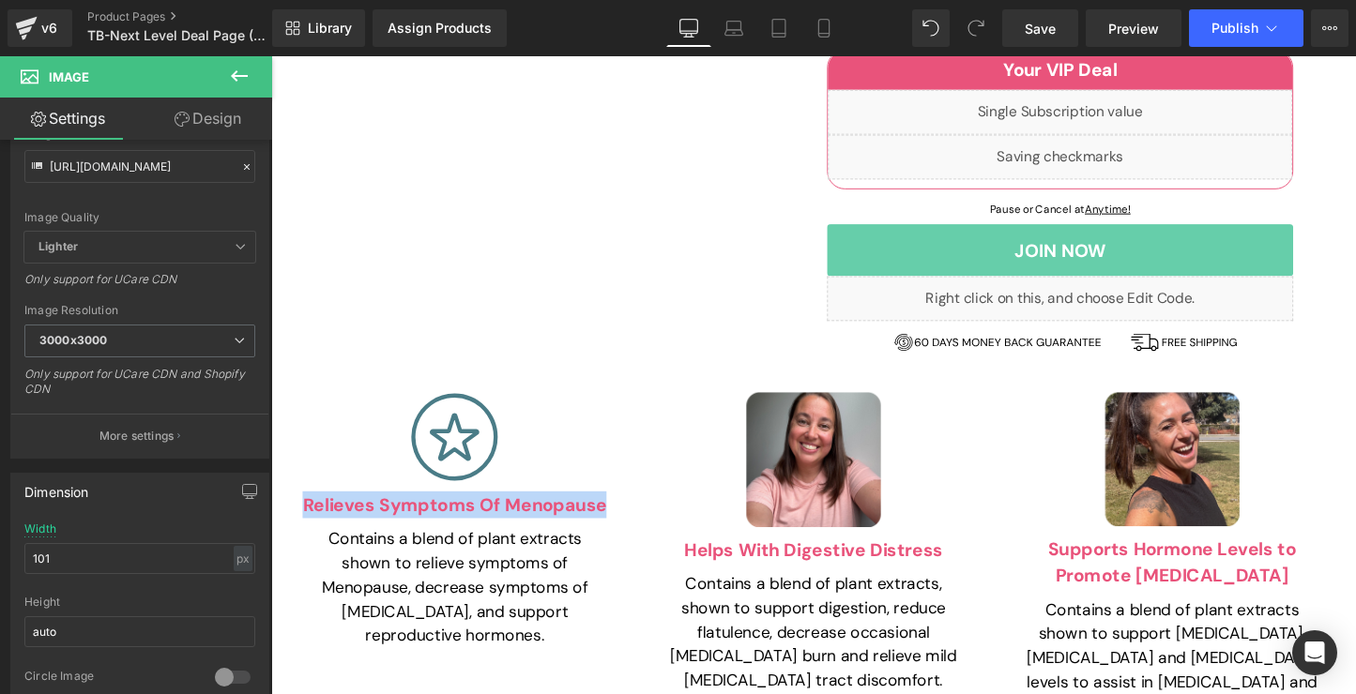
click at [541, 511] on h3 "Relieves Symptoms Of Menopause" at bounding box center [463, 525] width 319 height 28
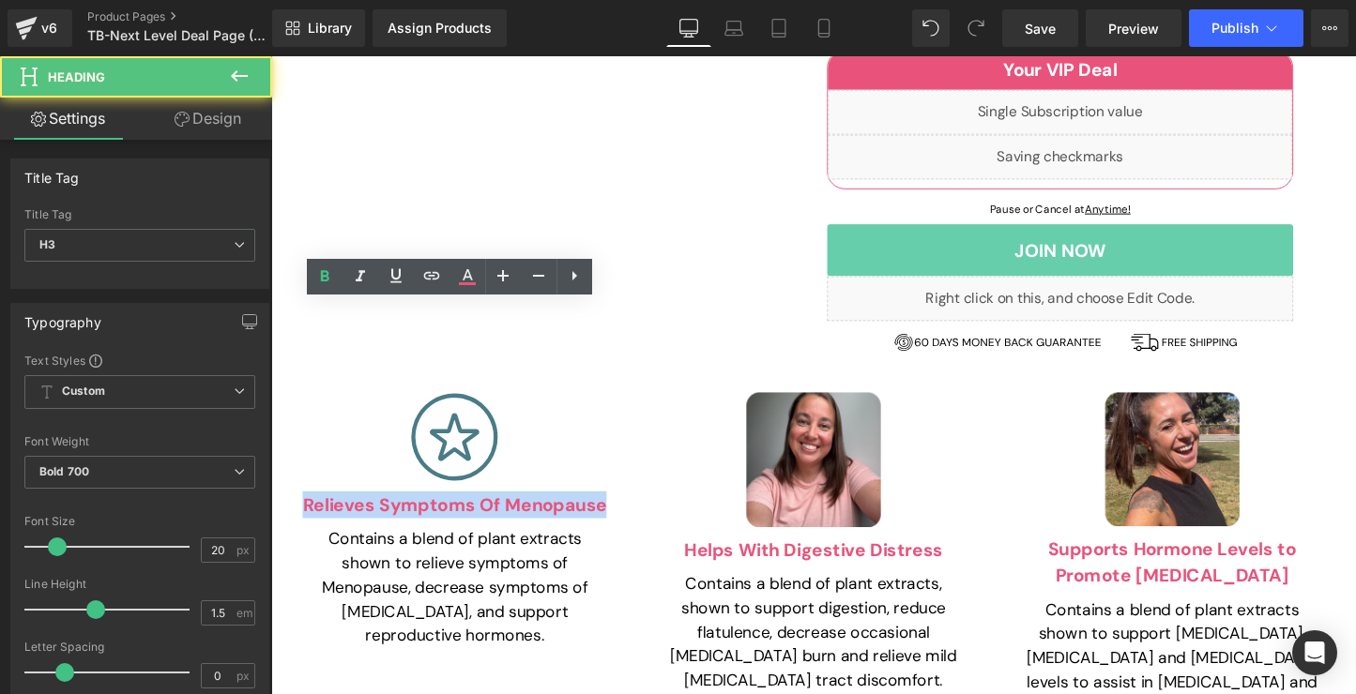
click at [541, 511] on h3 "Relieves Symptoms Of Menopause" at bounding box center [463, 525] width 319 height 28
click at [493, 407] on div "Image Relieves Symptoms Of Menopause Heading Contains a blend of plant extracts…" at bounding box center [463, 540] width 319 height 267
click at [493, 511] on h3 "Relieves Symptoms Of Menopause" at bounding box center [463, 525] width 319 height 28
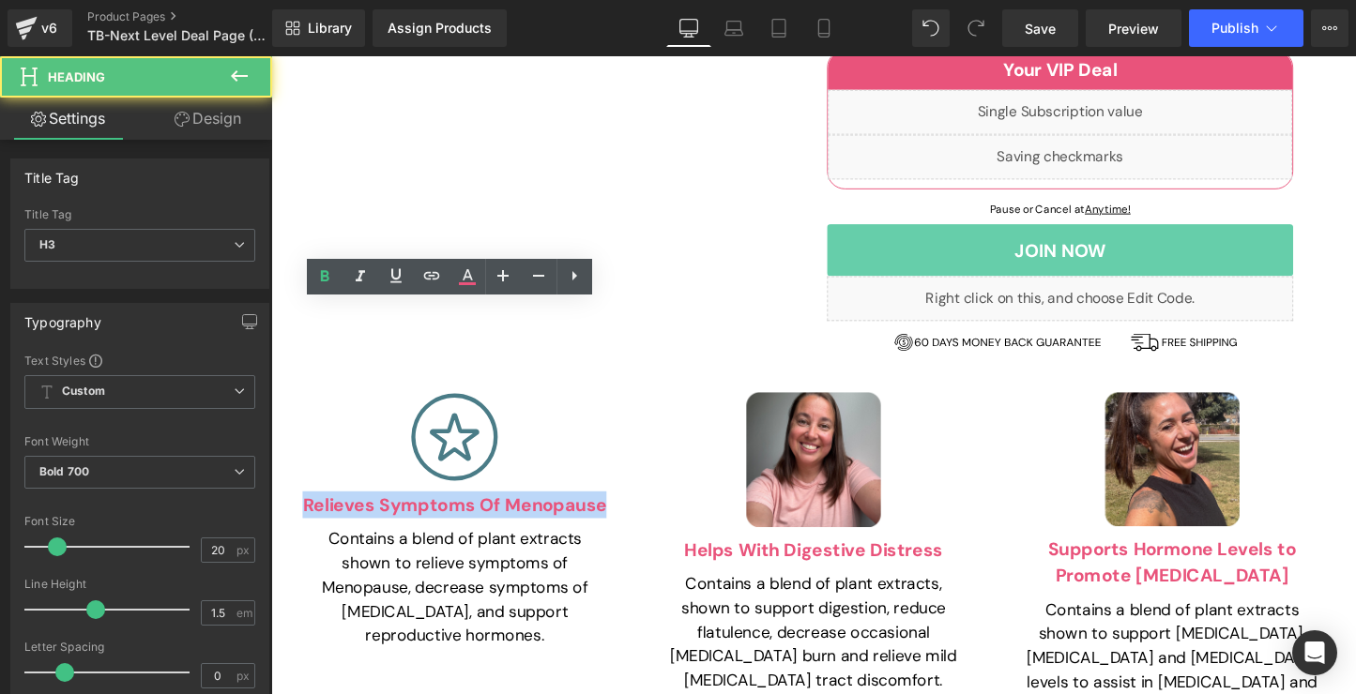
click at [493, 511] on h3 "Relieves Symptoms Of Menopause" at bounding box center [463, 525] width 319 height 28
click at [477, 511] on h3 "Relieves Symptoms Of Menopause" at bounding box center [463, 525] width 319 height 28
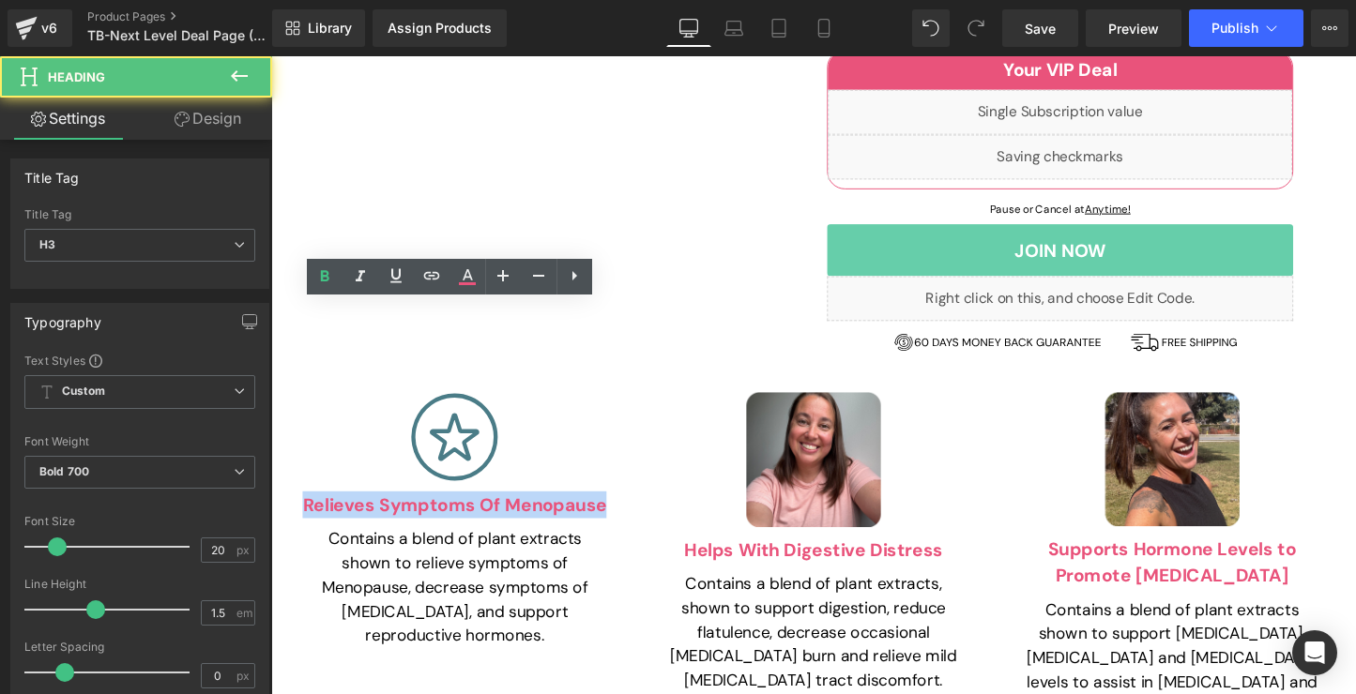
click at [486, 549] on p "Contains a blend of plant extracts shown to relieve symptoms of Menopause, decr…" at bounding box center [463, 612] width 319 height 127
click at [500, 287] on icon at bounding box center [503, 276] width 23 height 23
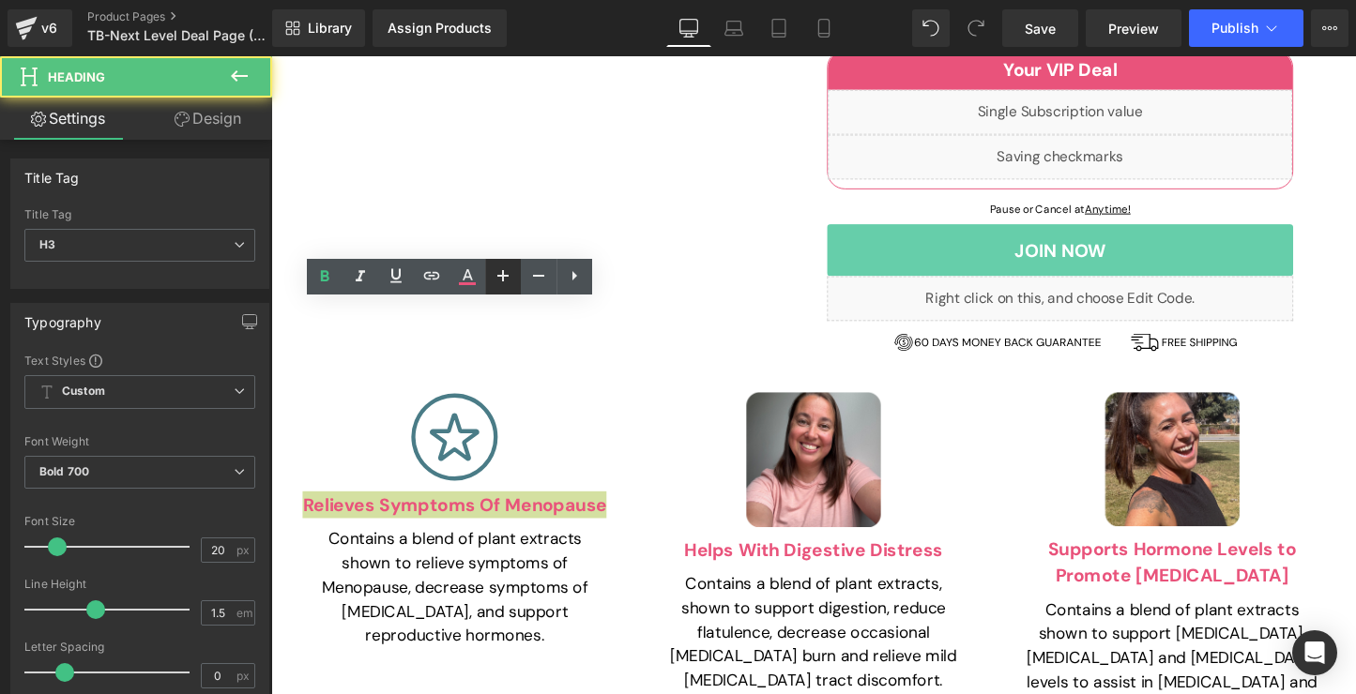
click at [500, 287] on icon at bounding box center [503, 276] width 23 height 23
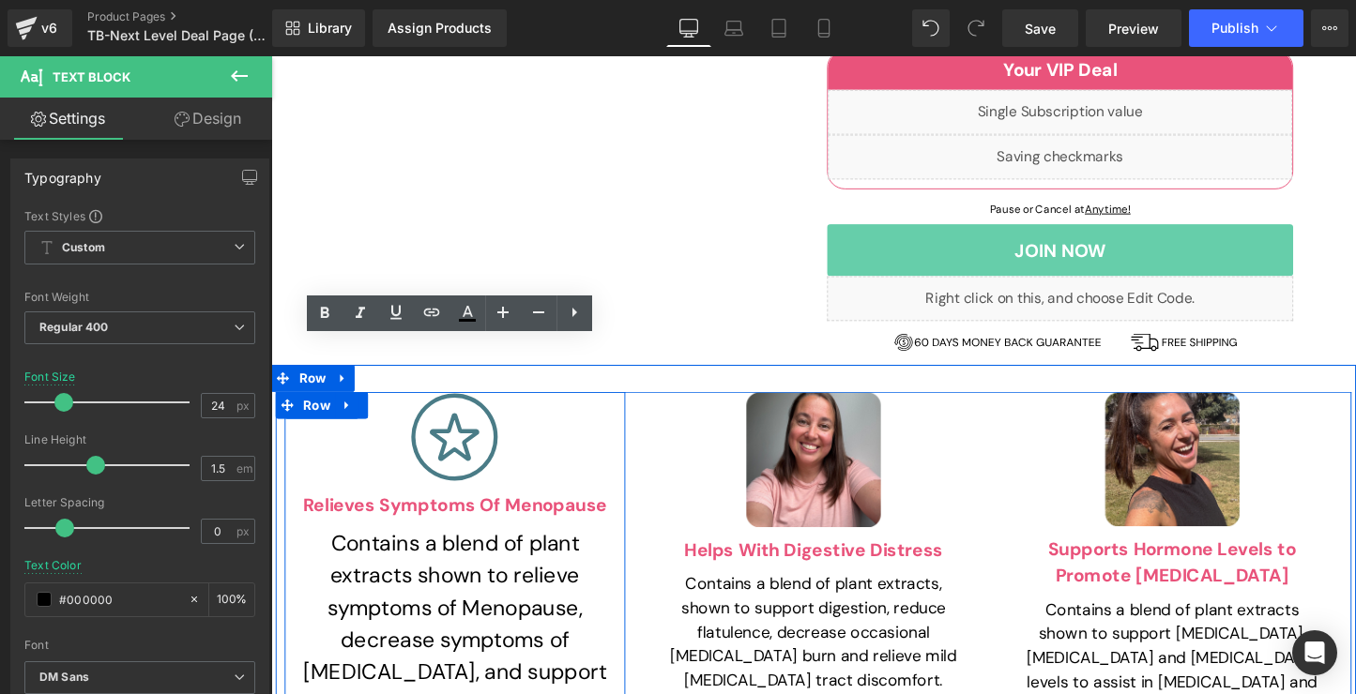
click at [620, 511] on div "Relieves Symptoms Of Menopause Heading" at bounding box center [463, 525] width 319 height 28
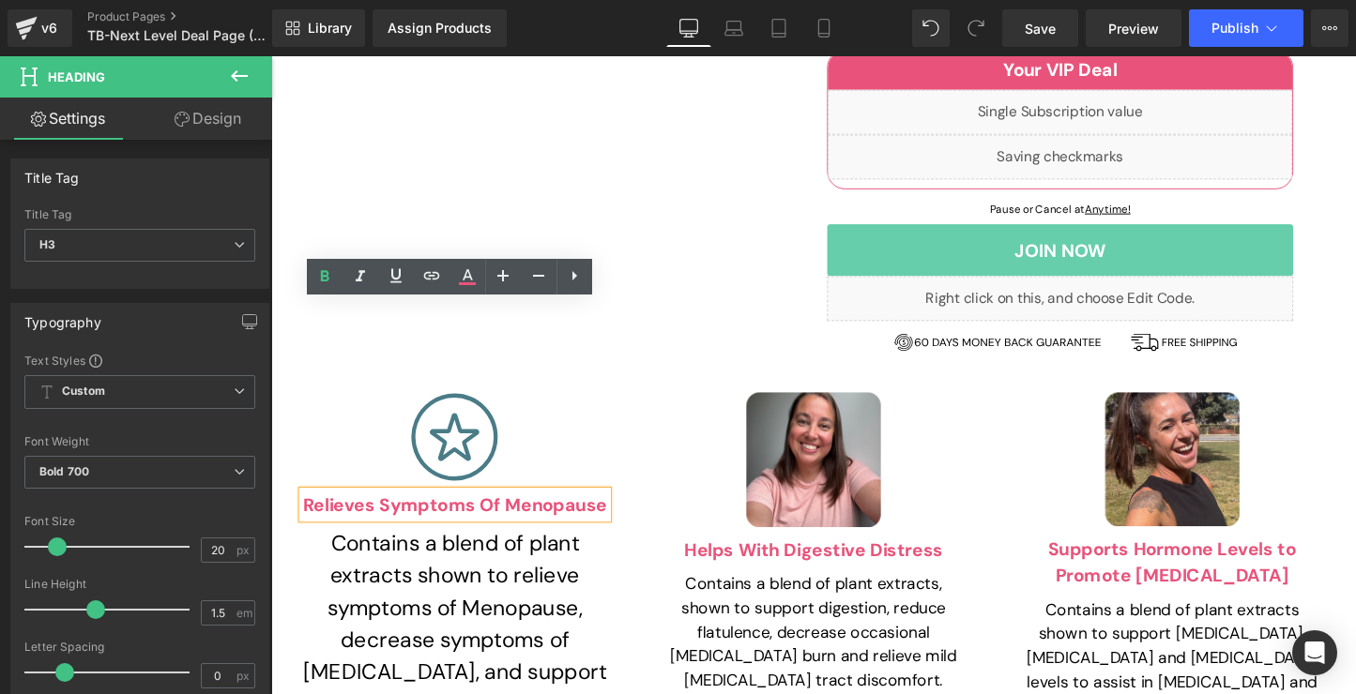
click at [615, 511] on h3 "Relieves Symptoms Of Menopause" at bounding box center [463, 525] width 319 height 28
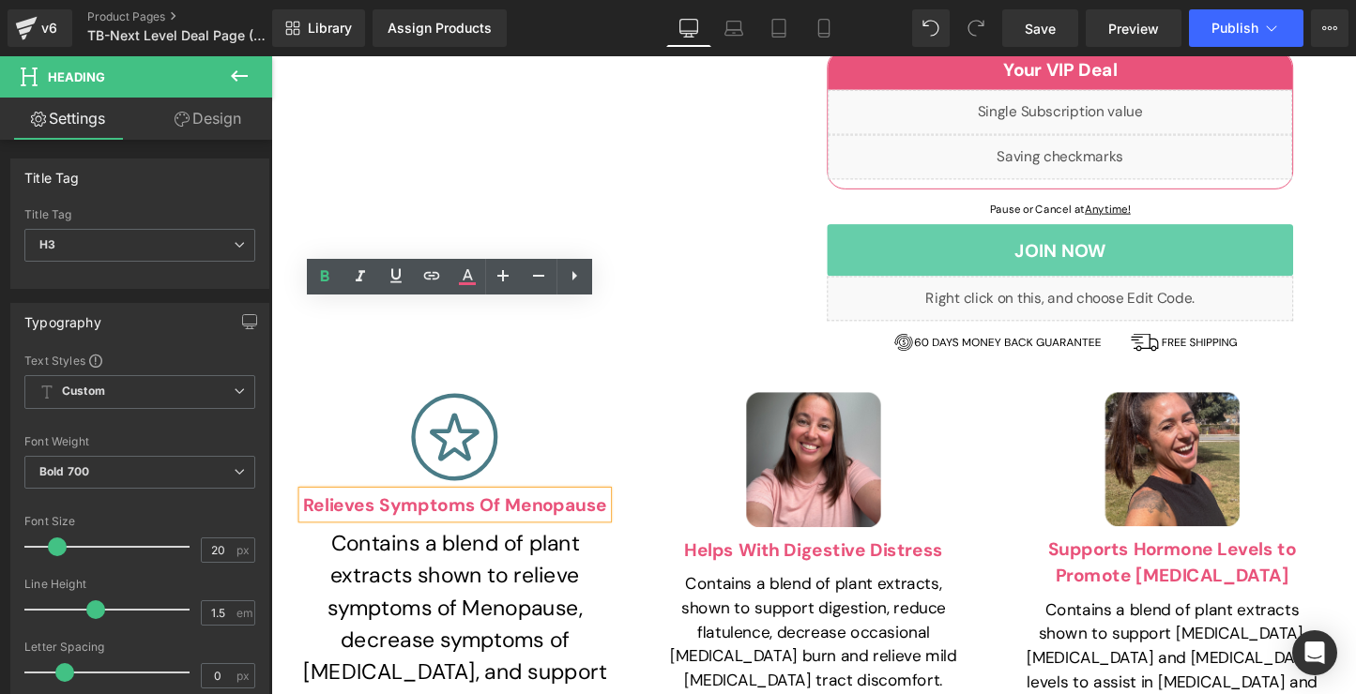
click at [615, 511] on h3 "Relieves Symptoms Of Menopause" at bounding box center [463, 525] width 319 height 28
paste div
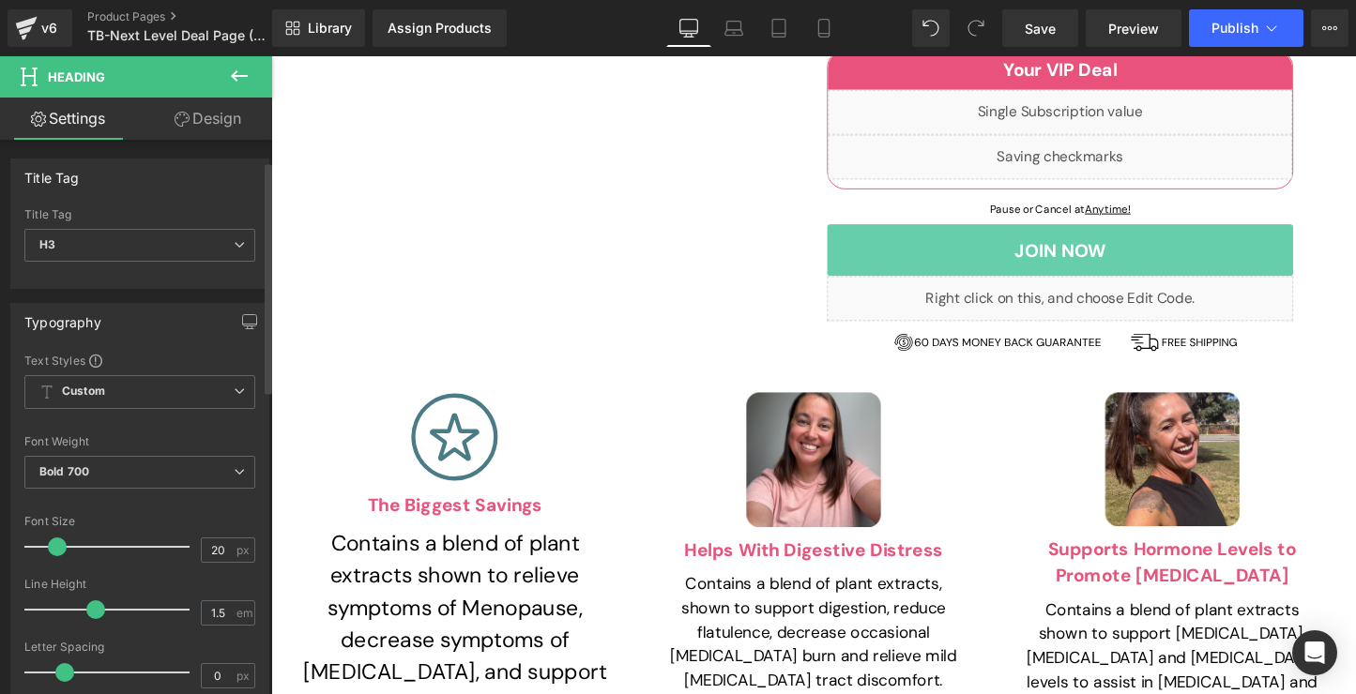
scroll to position [228, 0]
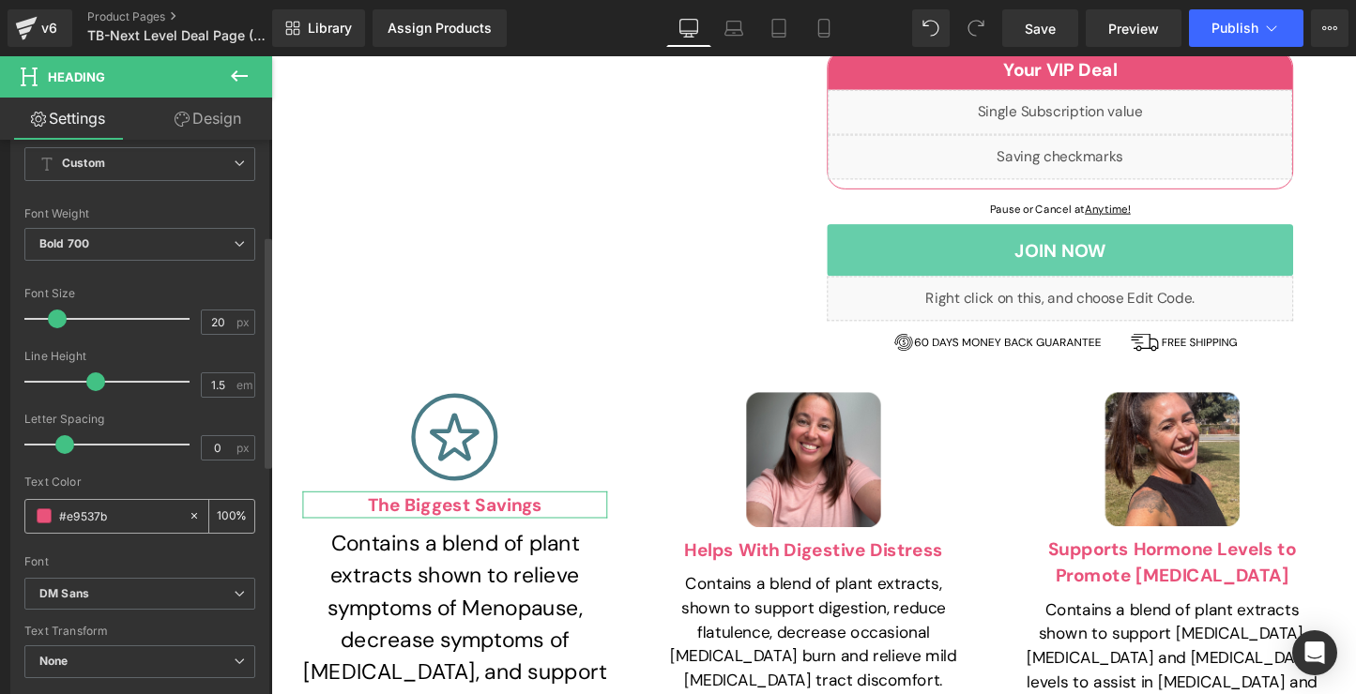
click at [106, 512] on input "#e9537b" at bounding box center [119, 516] width 120 height 21
paste input "4A7C87"
click at [130, 483] on div "Text Color" at bounding box center [139, 482] width 231 height 13
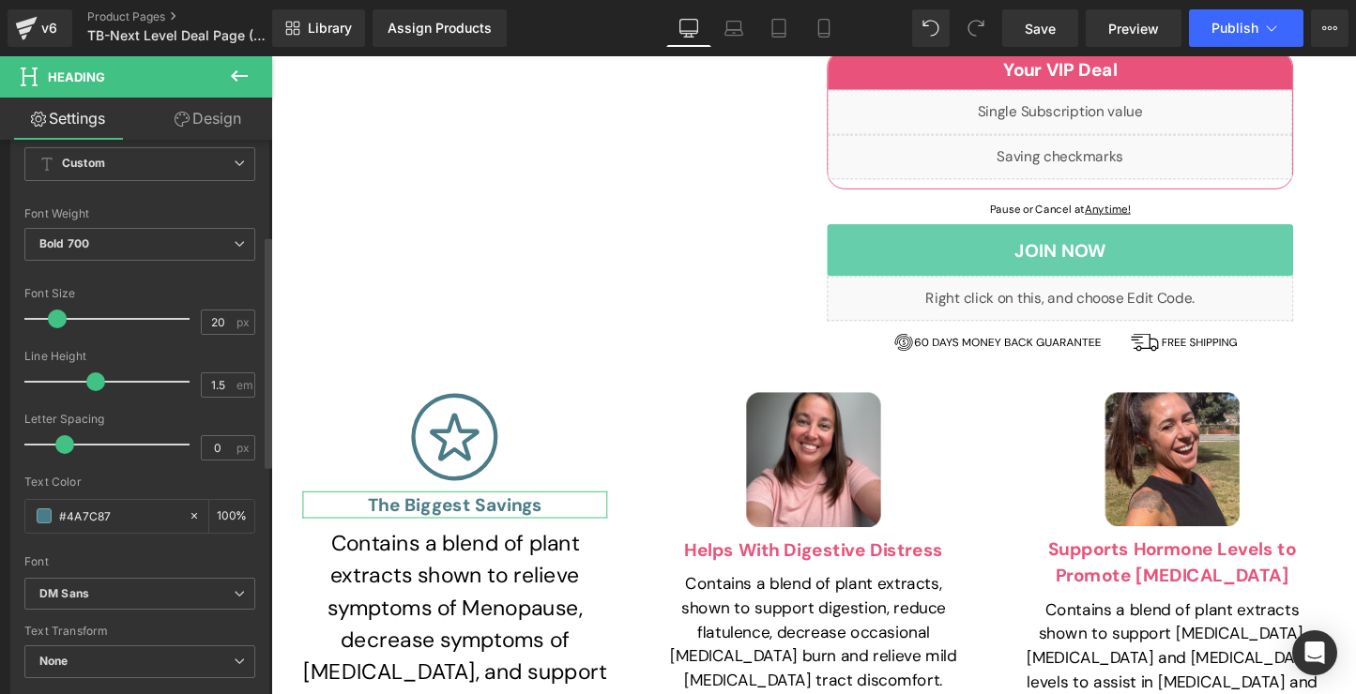
type input "#4a7c87"
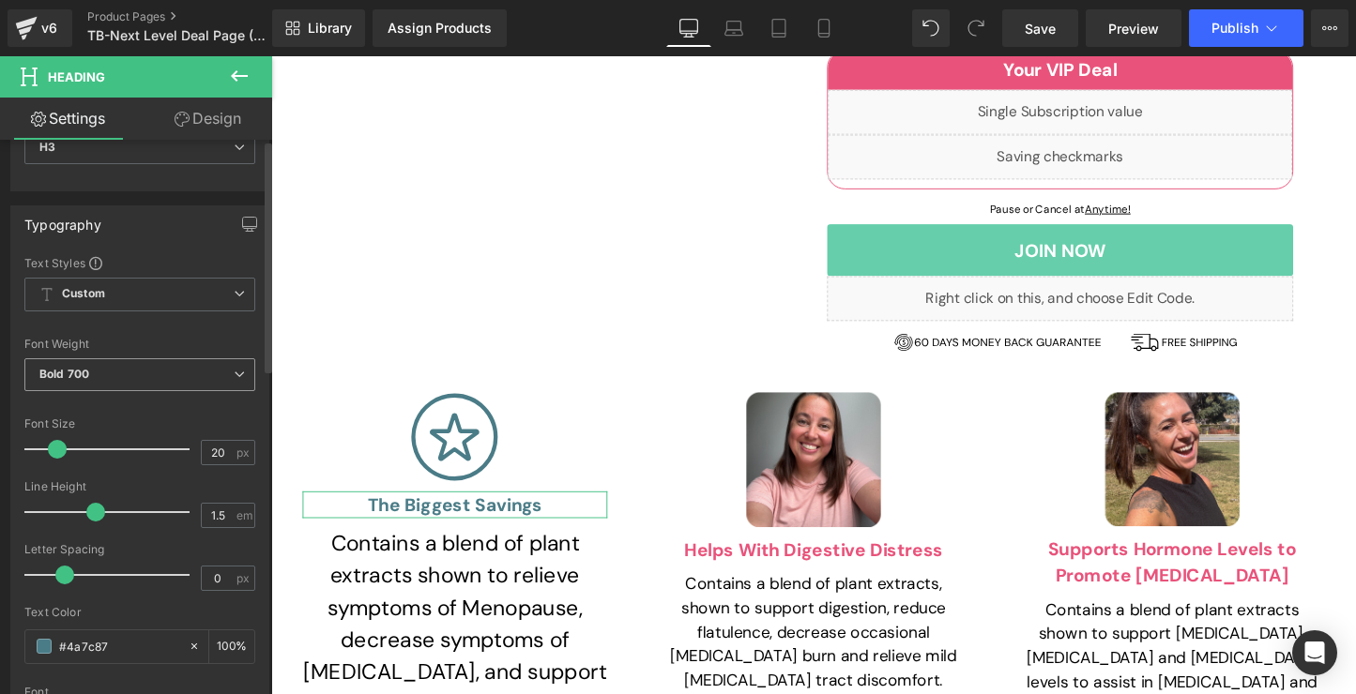
scroll to position [0, 0]
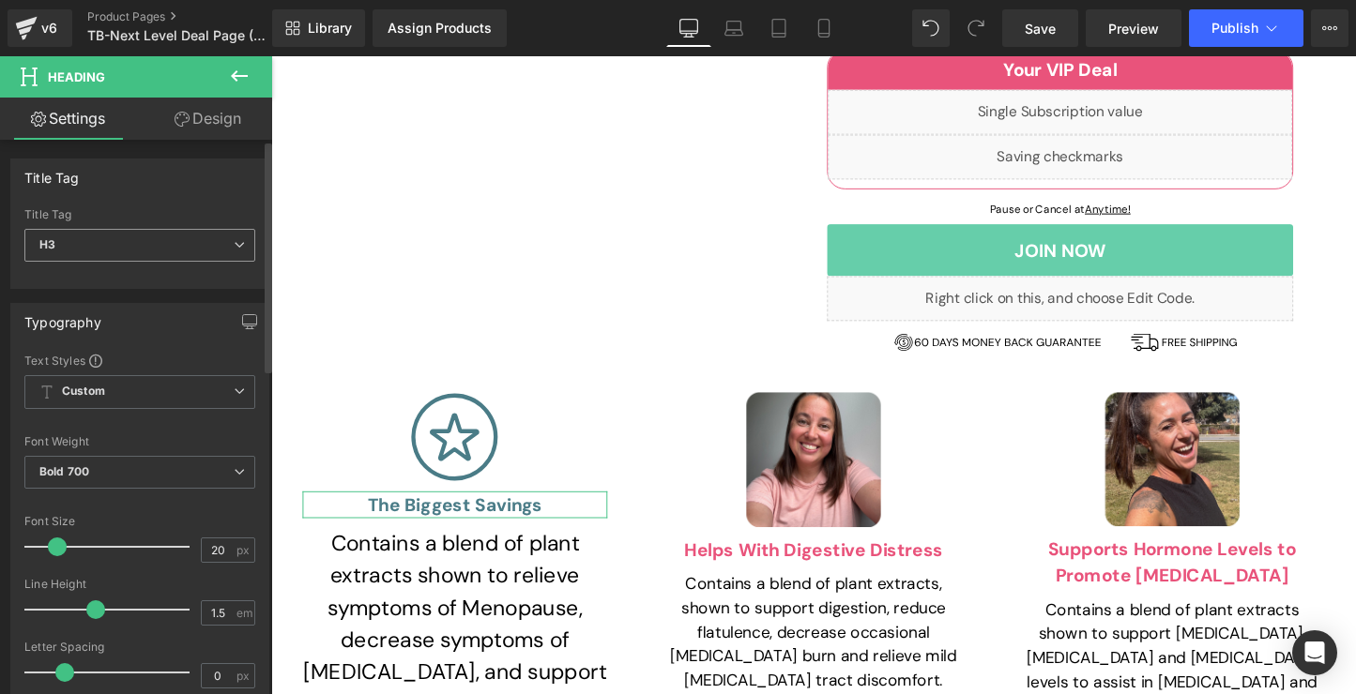
click at [149, 242] on span "H3" at bounding box center [139, 245] width 231 height 33
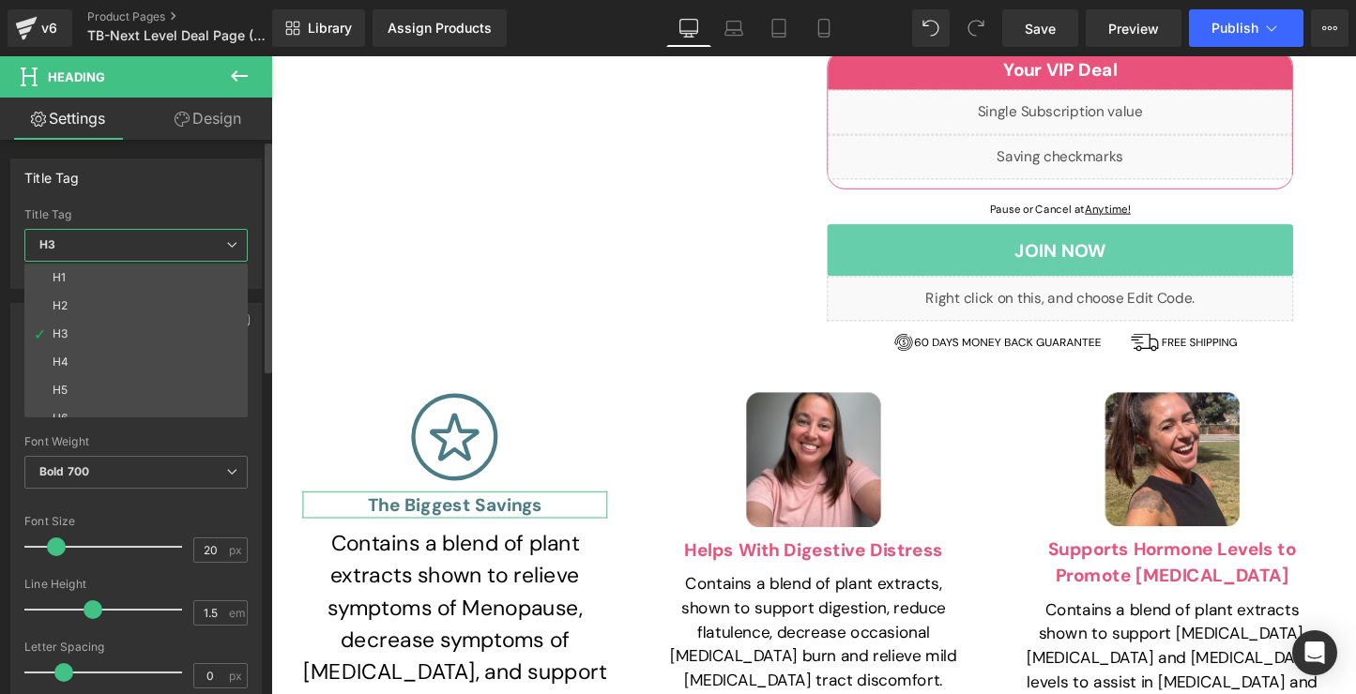
click at [149, 236] on span "H3" at bounding box center [135, 245] width 223 height 33
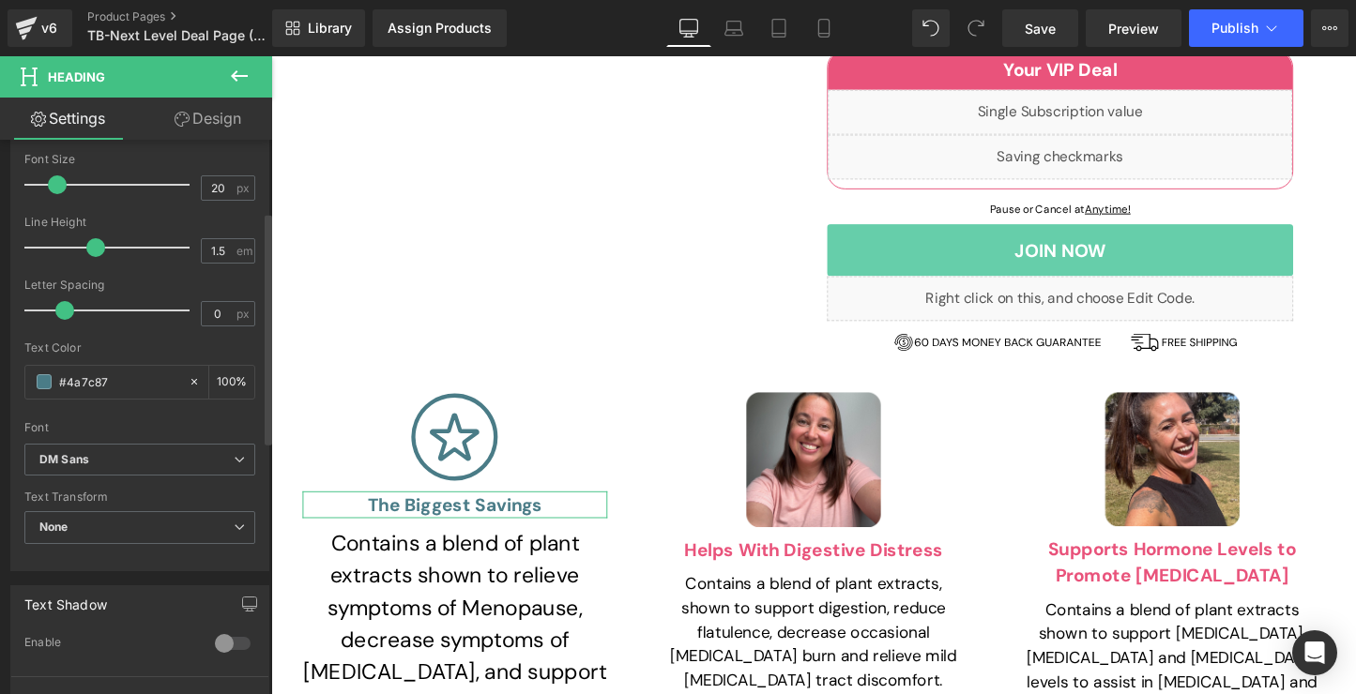
scroll to position [387, 0]
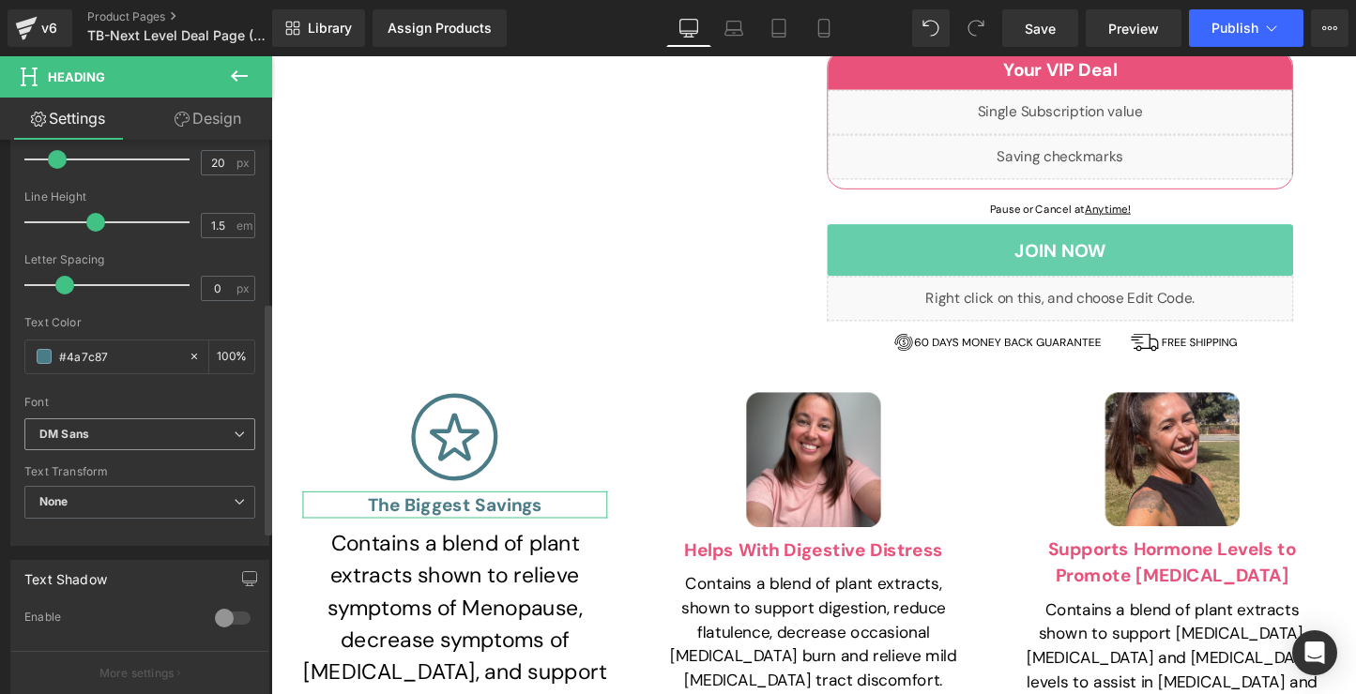
click at [195, 432] on b "DM Sans" at bounding box center [136, 435] width 194 height 16
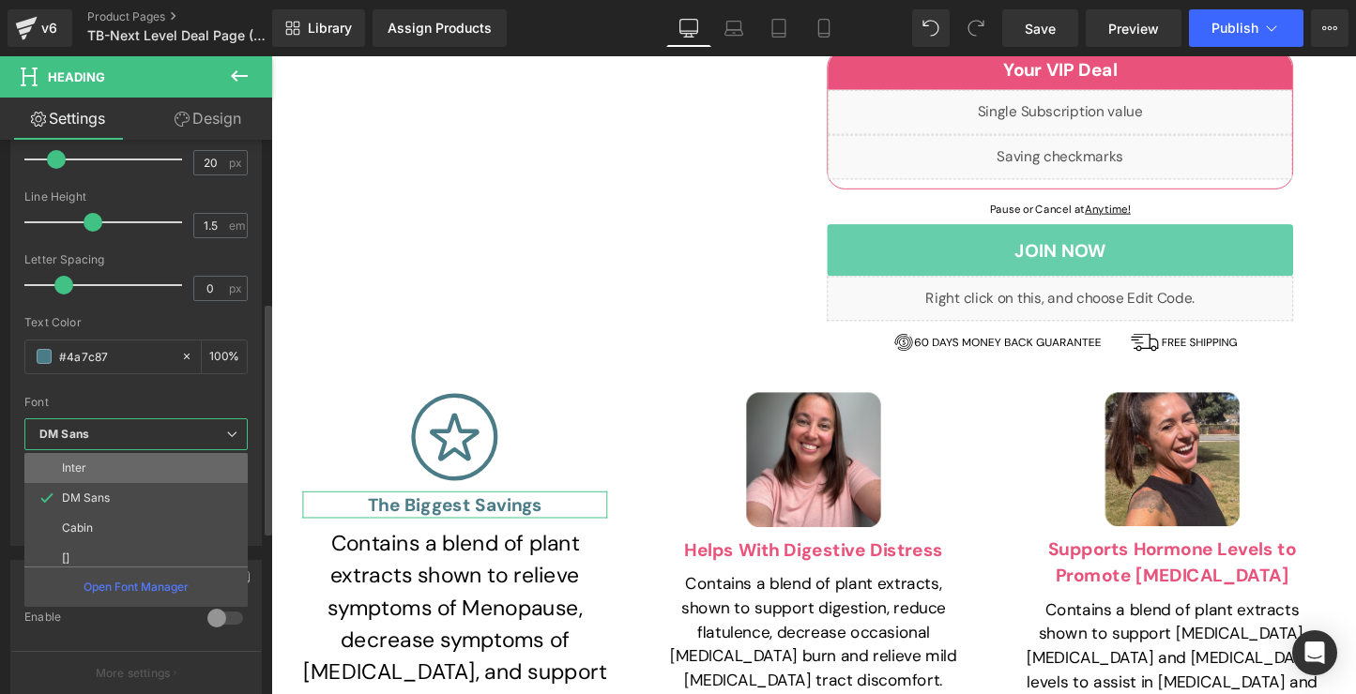
scroll to position [64, 0]
drag, startPoint x: 156, startPoint y: 529, endPoint x: 251, endPoint y: 419, distance: 145.6
click at [156, 529] on li "Cabin" at bounding box center [140, 524] width 232 height 30
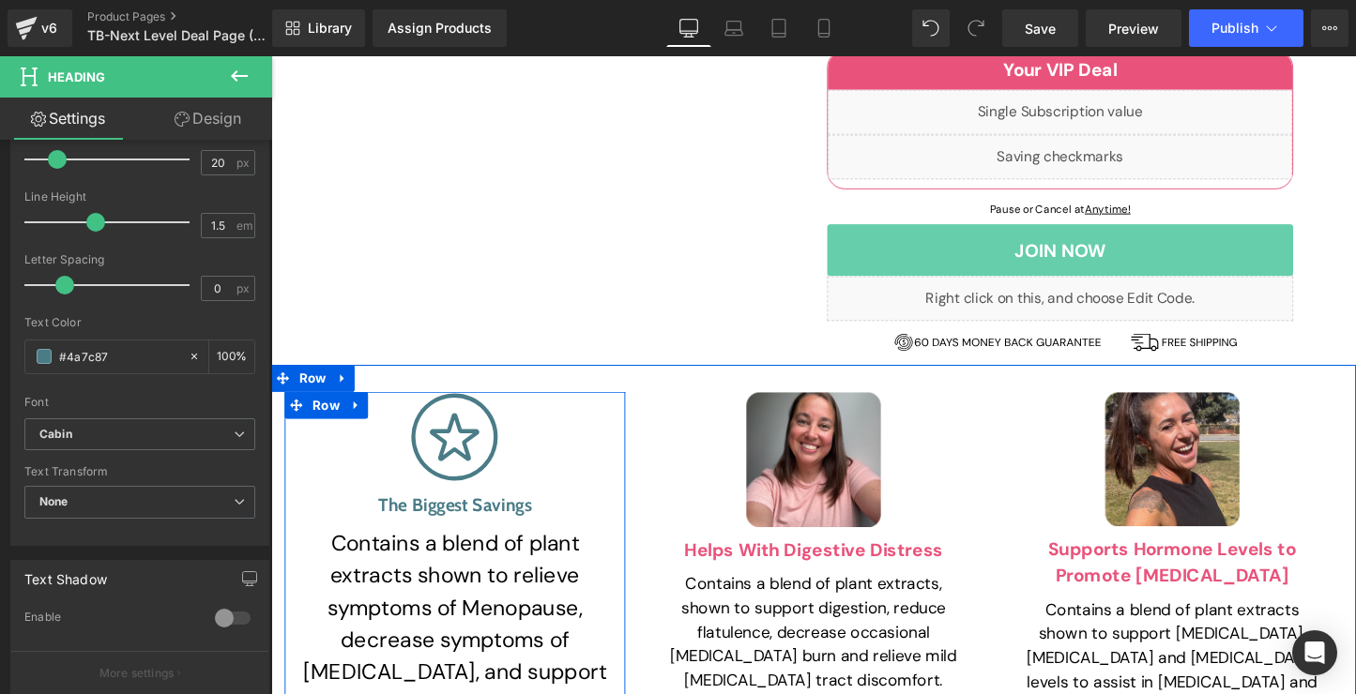
click at [451, 549] on p "Contains a blend of plant extracts shown to relieve symptoms of Menopause, decr…" at bounding box center [463, 650] width 319 height 203
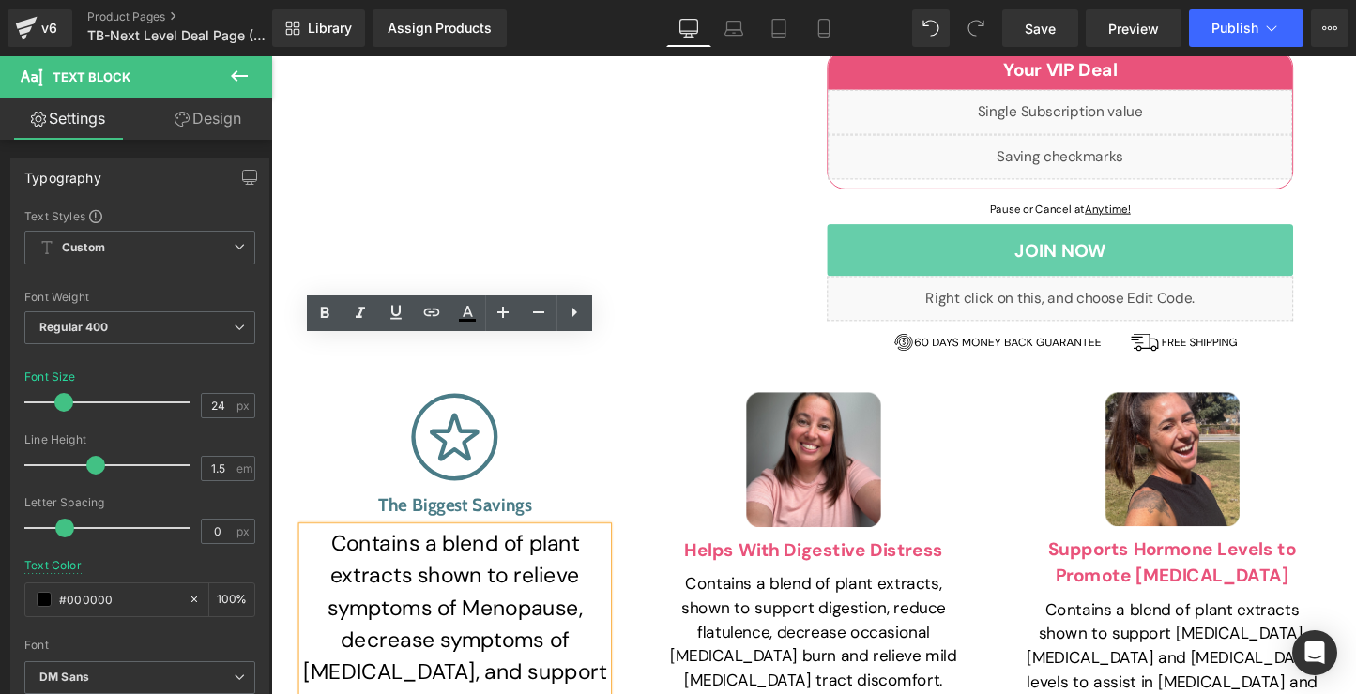
click at [373, 549] on p "Contains a blend of plant extracts shown to relieve symptoms of Menopause, decr…" at bounding box center [463, 650] width 319 height 203
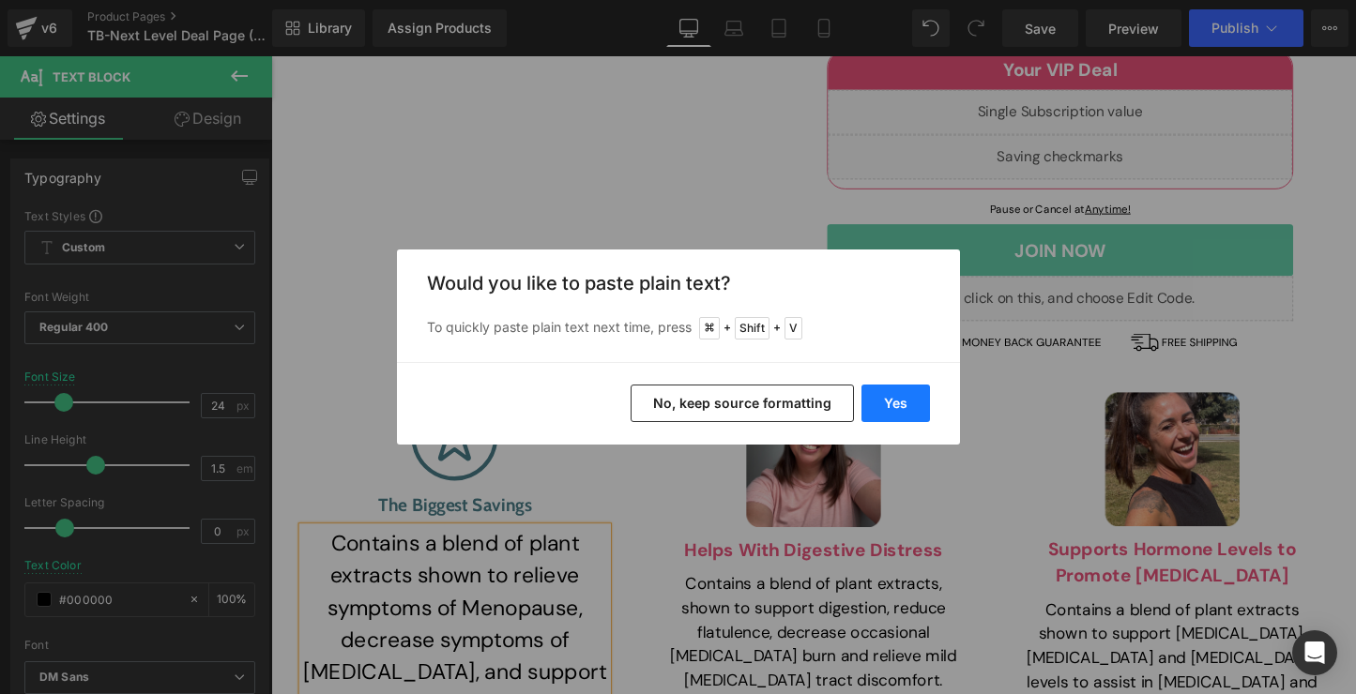
click at [885, 408] on button "Yes" at bounding box center [895, 404] width 68 height 38
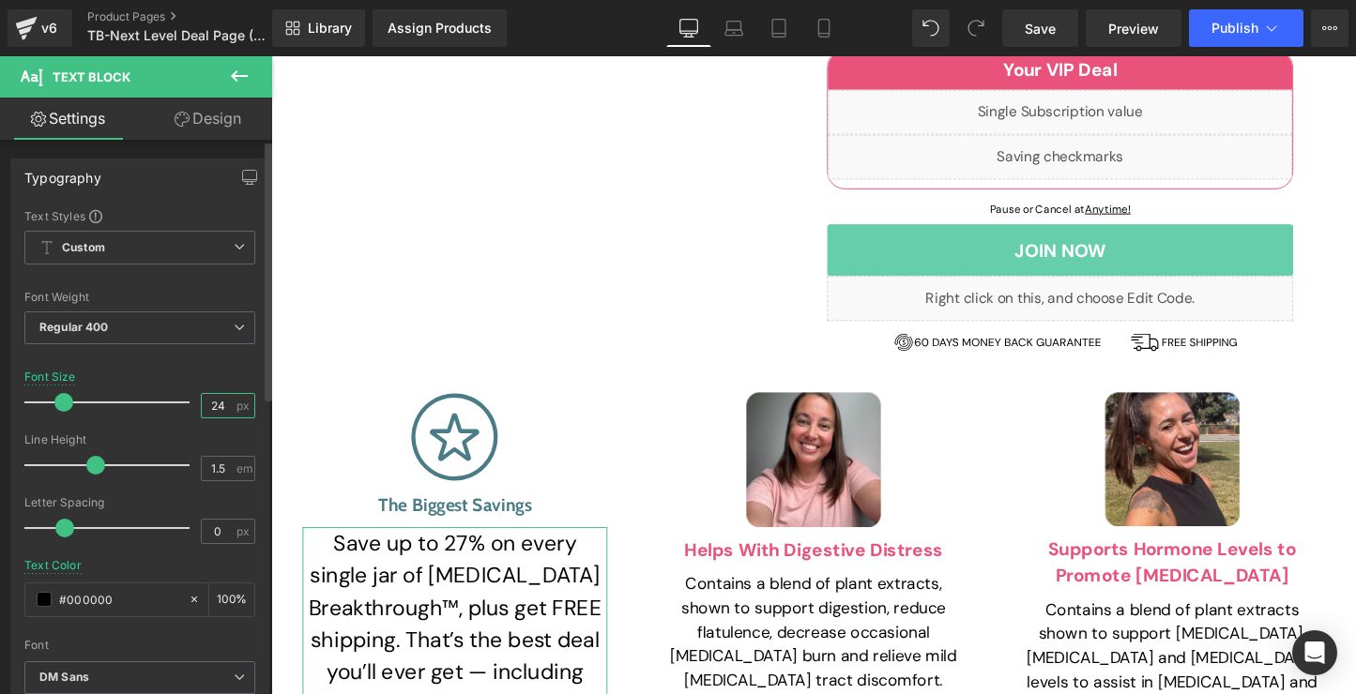
click at [216, 410] on input "24" at bounding box center [218, 405] width 33 height 23
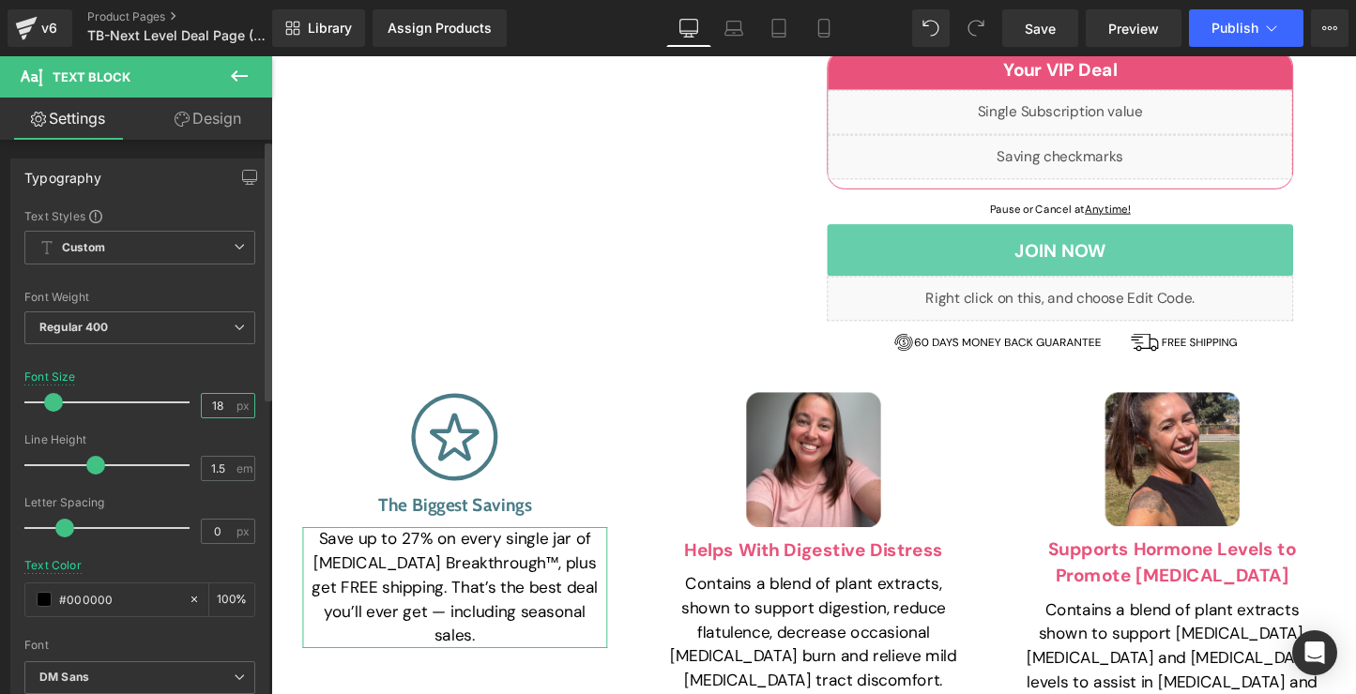
type input "18"
click at [243, 425] on div at bounding box center [139, 427] width 231 height 12
click at [778, 558] on h3 "Helps With Digestive Distress" at bounding box center [838, 572] width 319 height 28
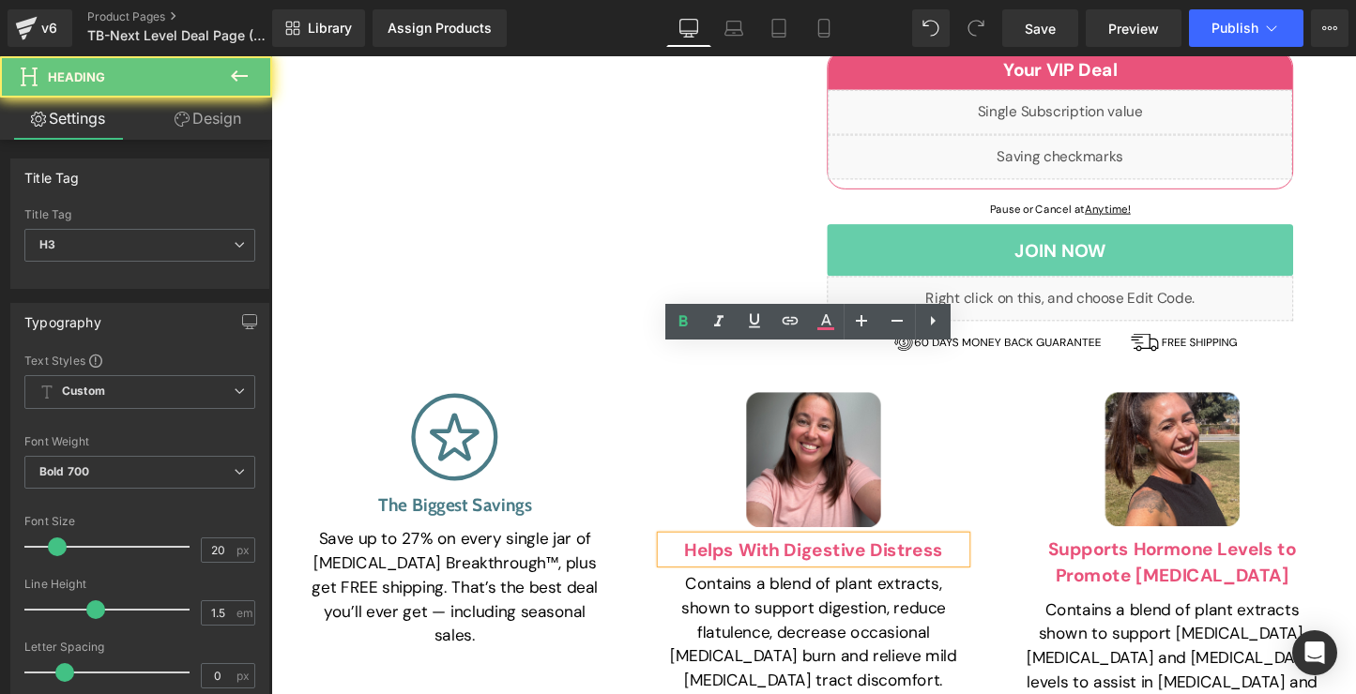
click at [778, 558] on h3 "Helps With Digestive Distress" at bounding box center [838, 572] width 319 height 28
click at [780, 558] on h3 "Helps With Digestive Distress" at bounding box center [838, 572] width 319 height 28
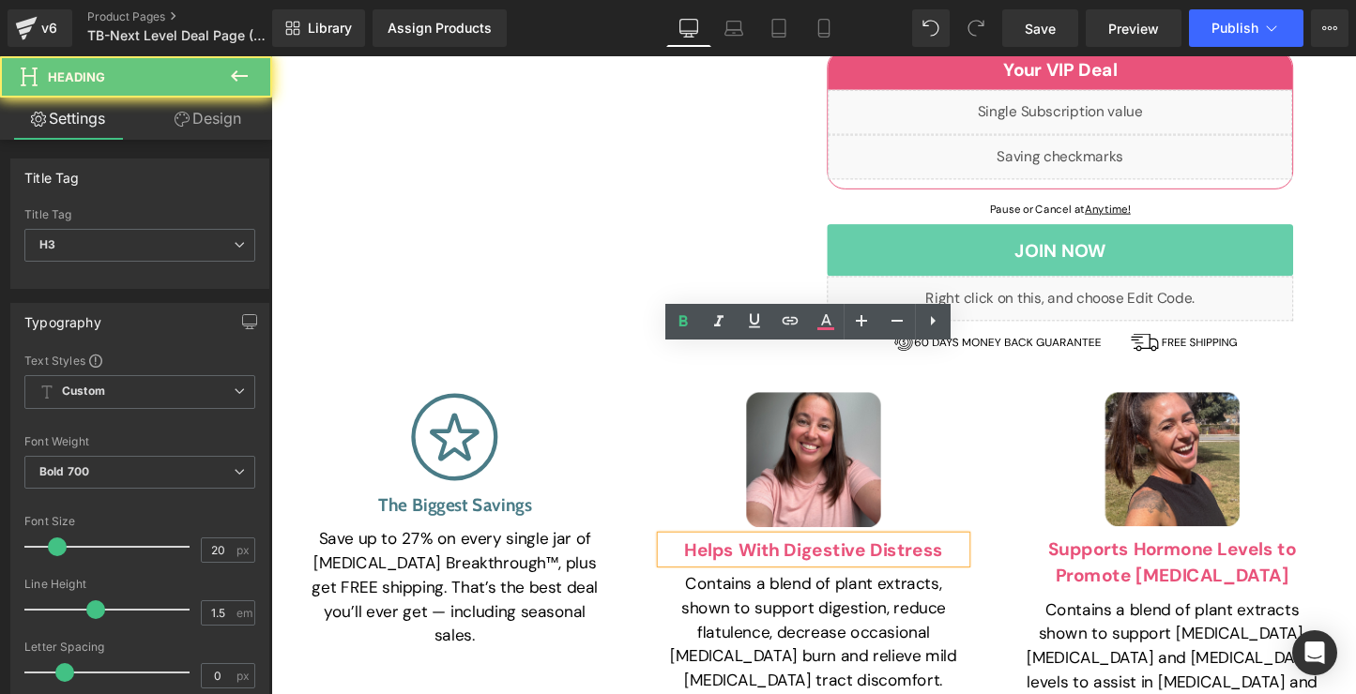
click at [780, 558] on h3 "Helps With Digestive Distress" at bounding box center [838, 572] width 319 height 28
click at [854, 558] on h3 "Helps With Digestive Distress" at bounding box center [838, 572] width 319 height 28
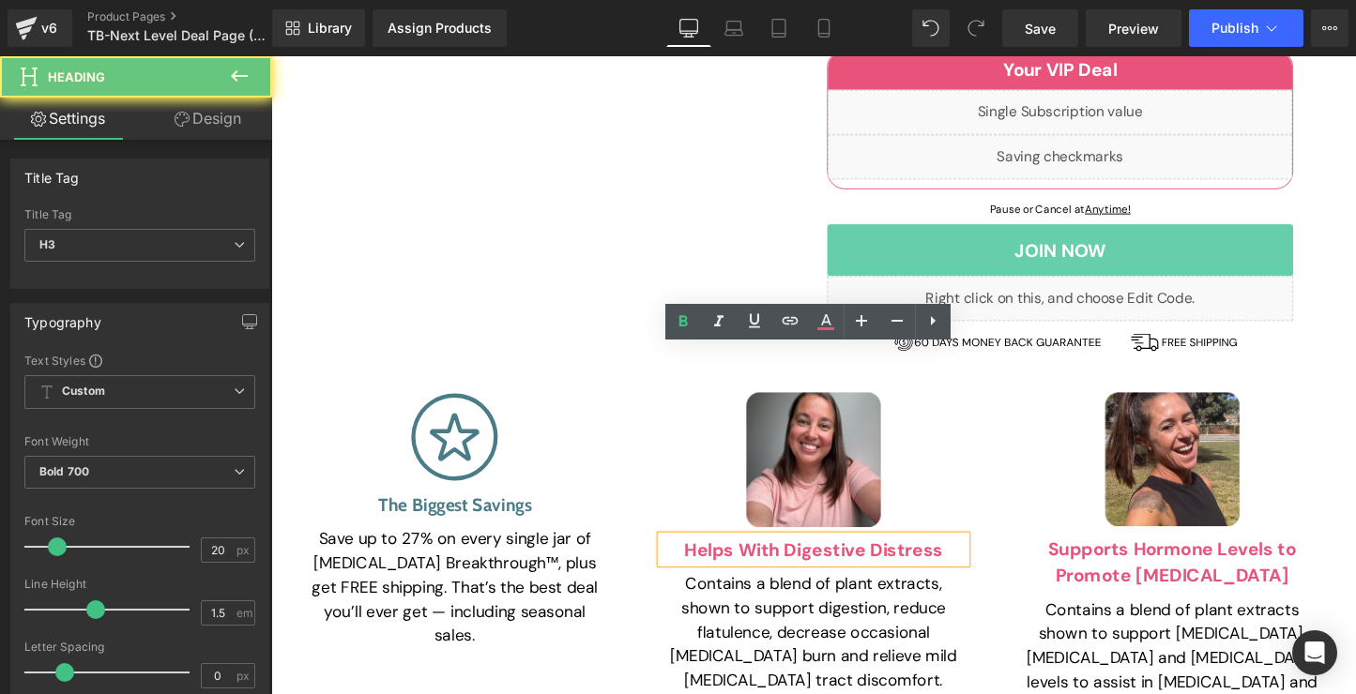
click at [854, 558] on h3 "Helps With Digestive Distress" at bounding box center [838, 572] width 319 height 28
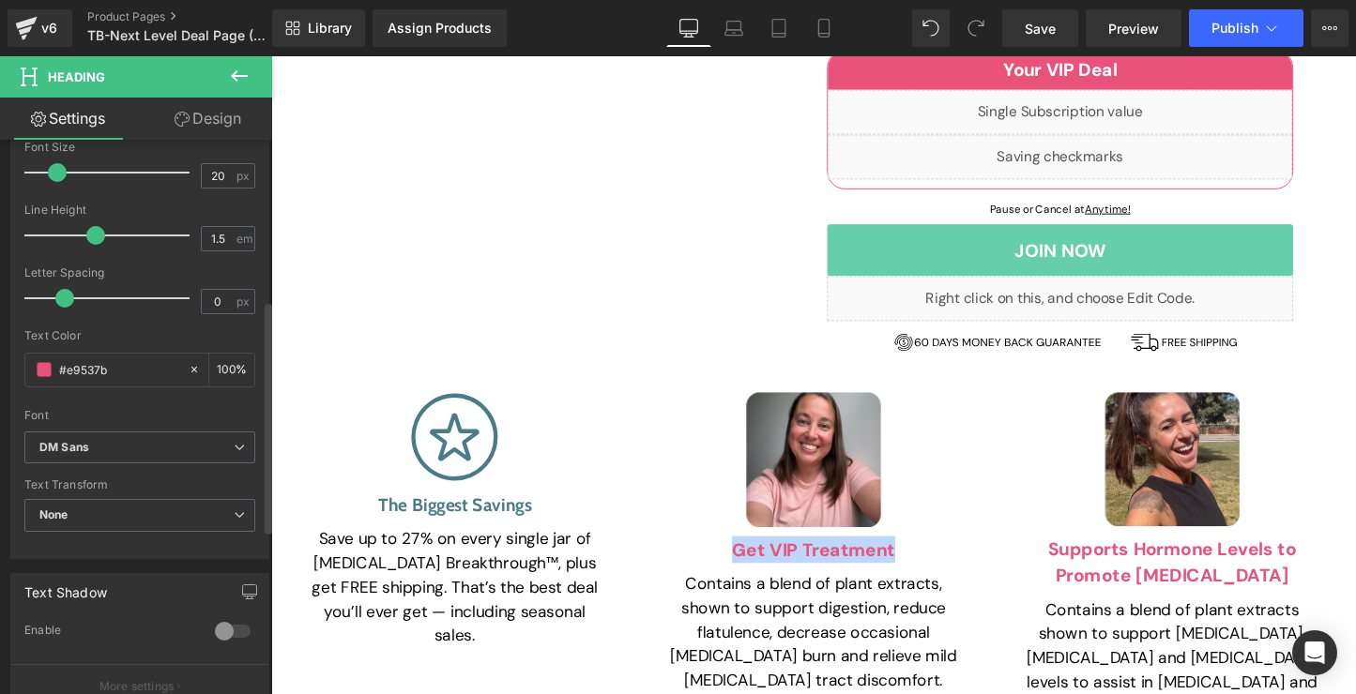
scroll to position [384, 0]
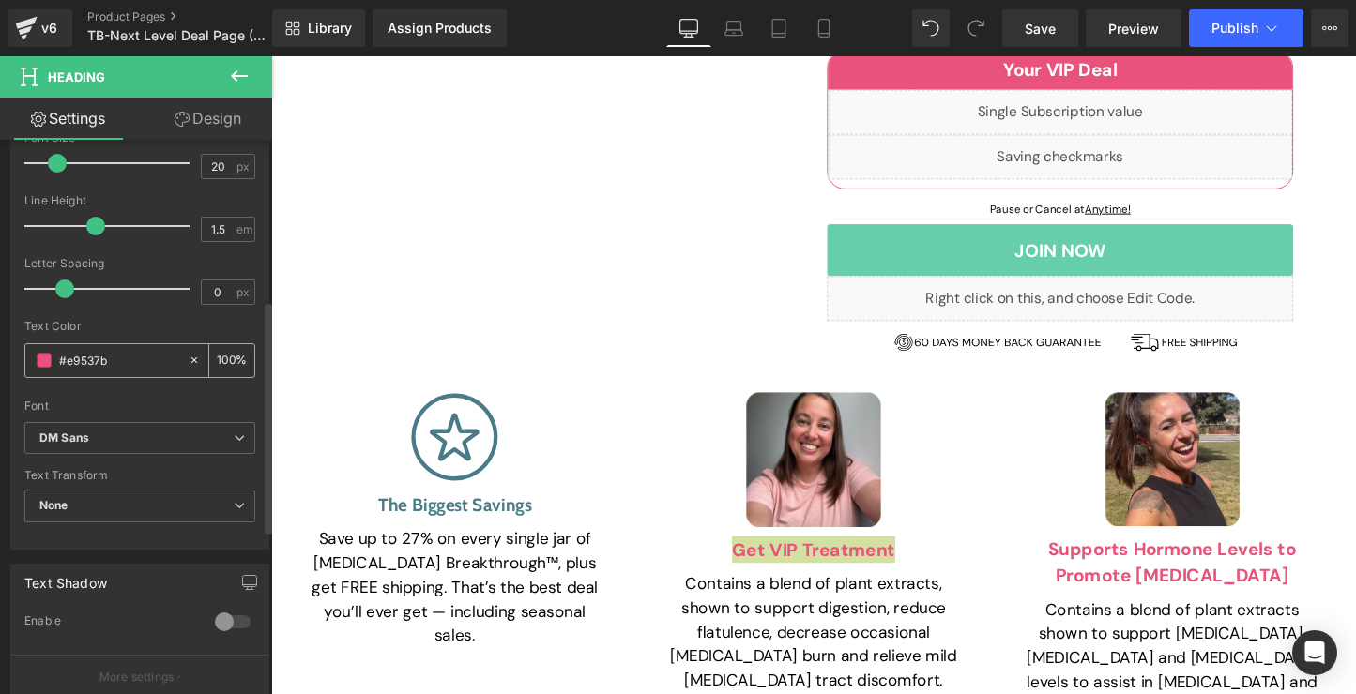
click at [82, 358] on input "#e9537b" at bounding box center [119, 360] width 120 height 21
type input "Save up to 27% on every single jar of [MEDICAL_DATA] Breakthrough™, plus get FR…"
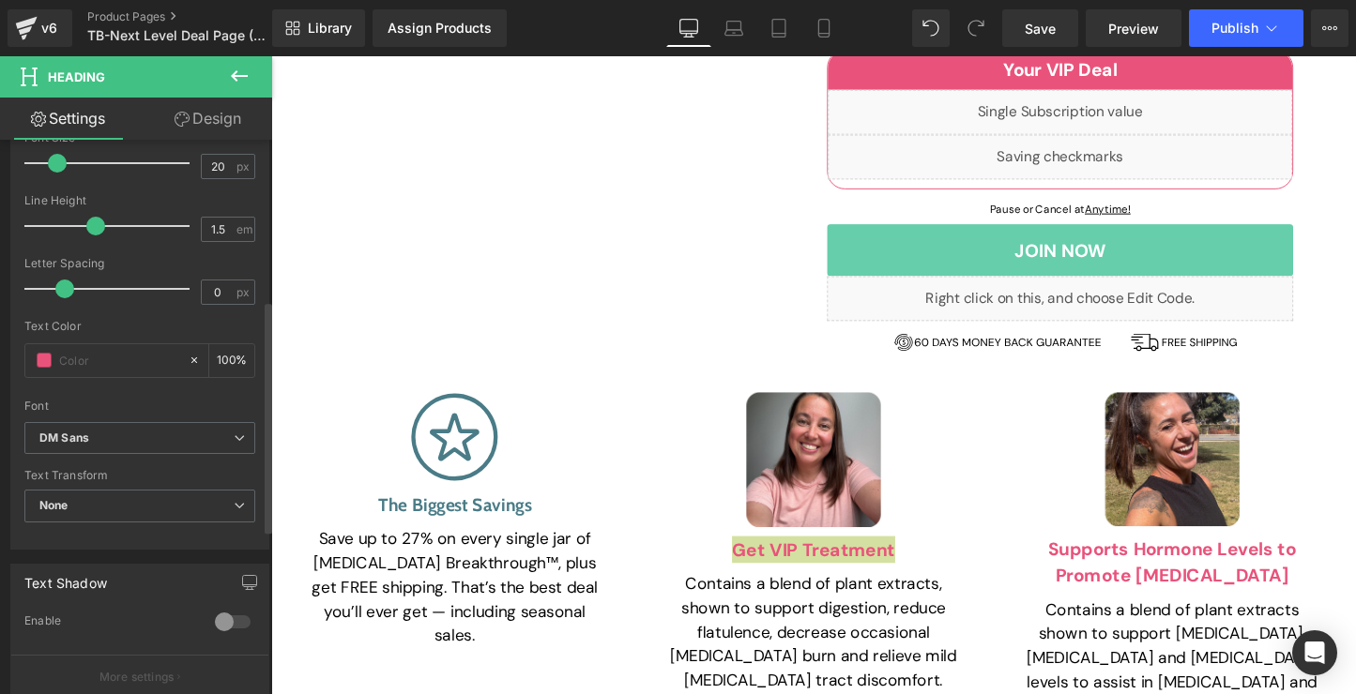
type input "0"
click at [173, 390] on div at bounding box center [139, 393] width 231 height 12
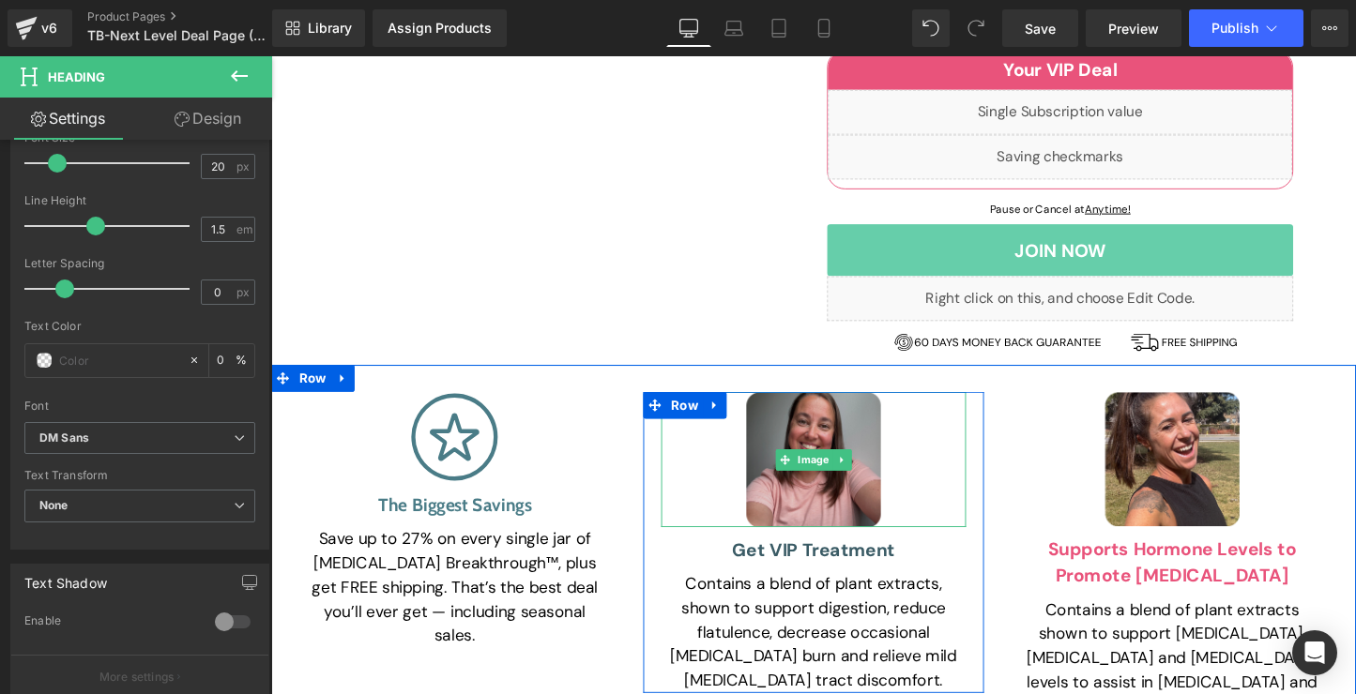
click at [821, 407] on img at bounding box center [838, 477] width 141 height 141
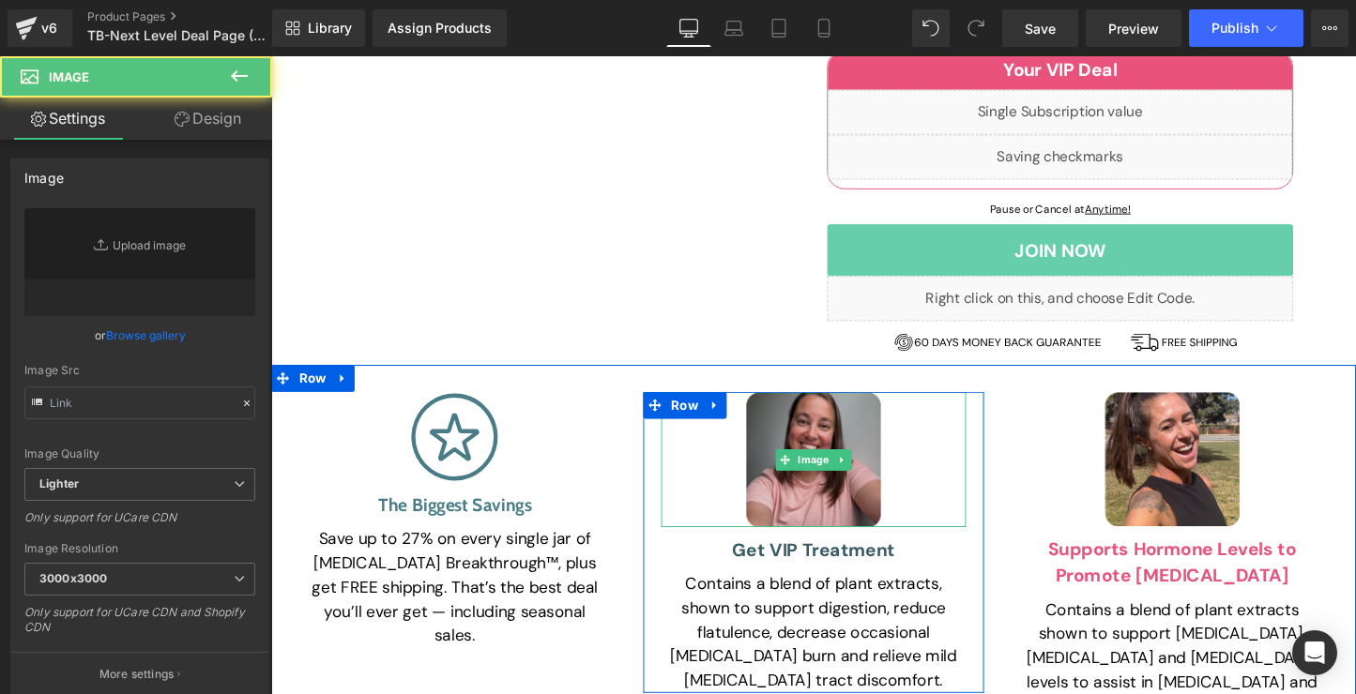
type input "[URL][DOMAIN_NAME]"
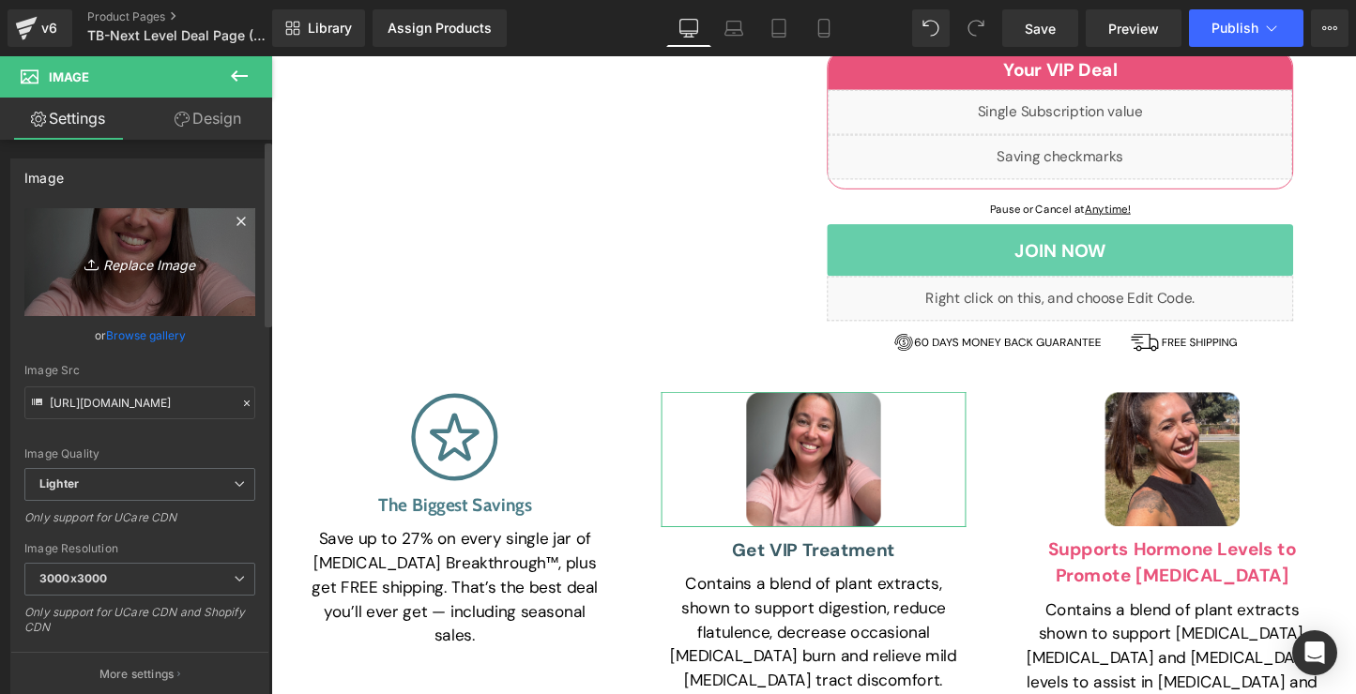
click at [142, 273] on icon "Replace Image" at bounding box center [140, 261] width 150 height 23
type input "C:\fakepath\vip-treatement.svg.svg"
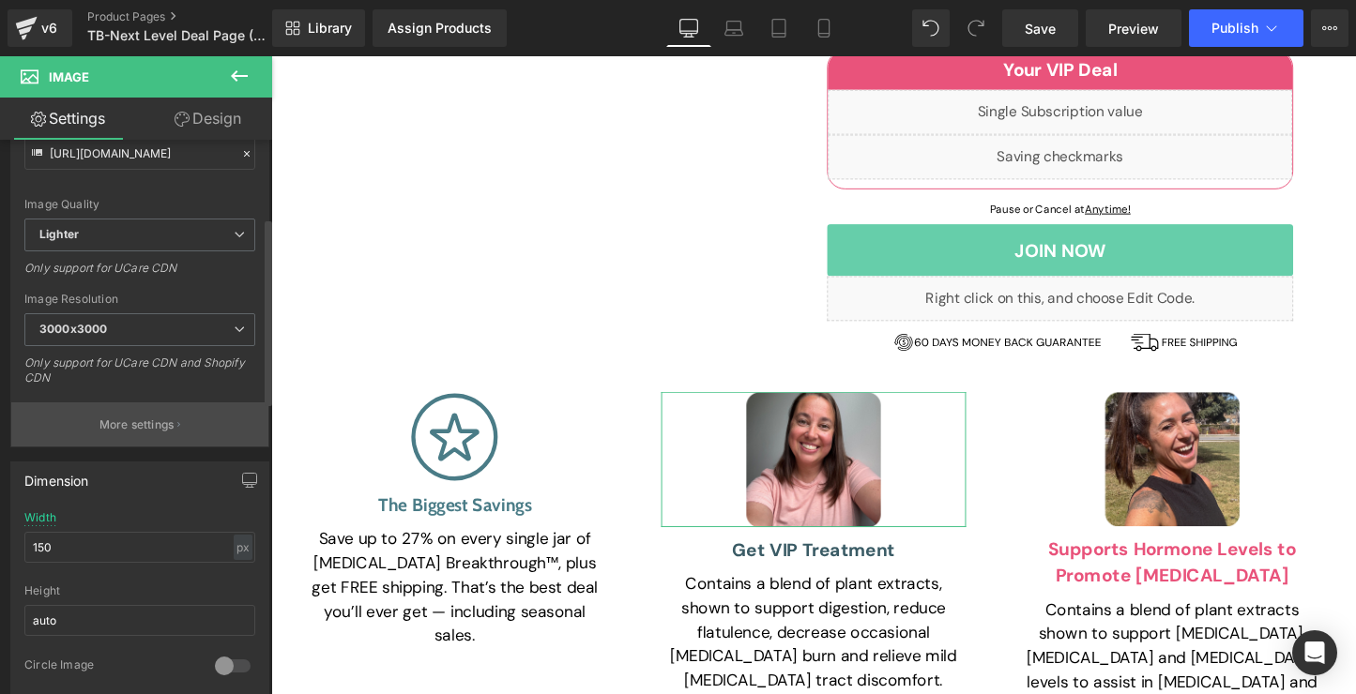
scroll to position [235, 0]
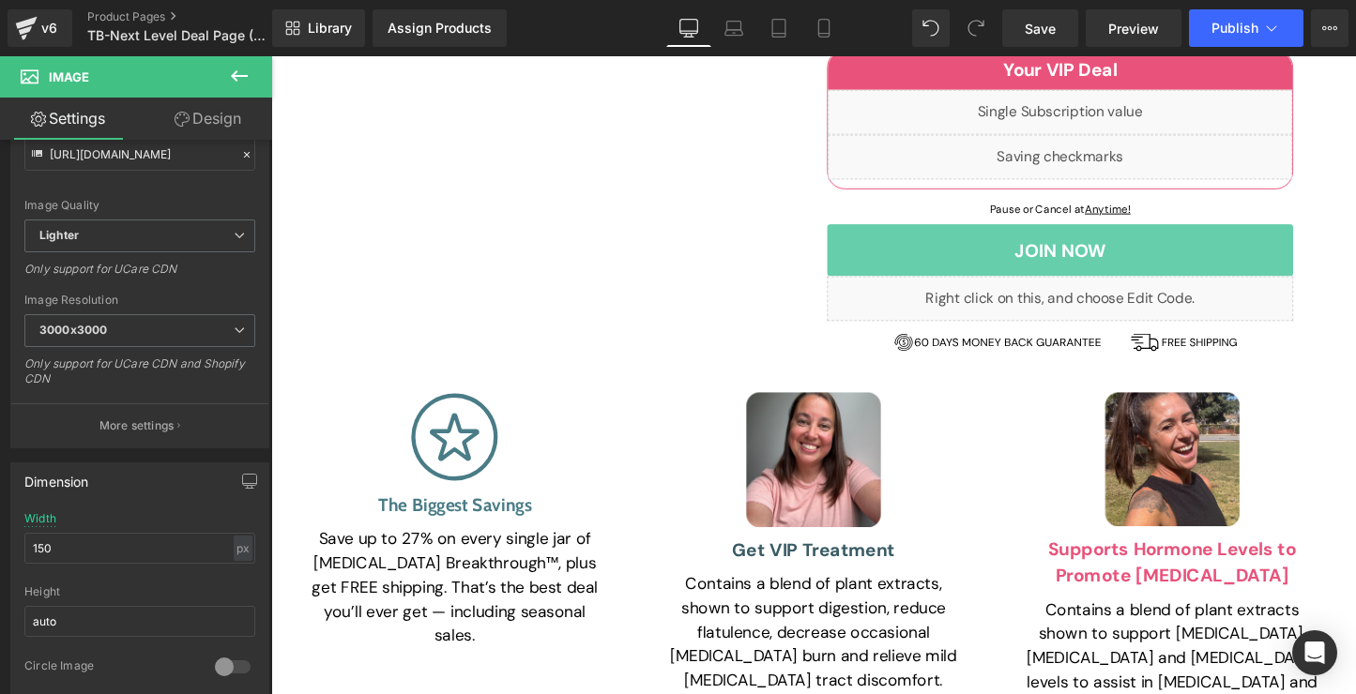
type input "[URL][DOMAIN_NAME]"
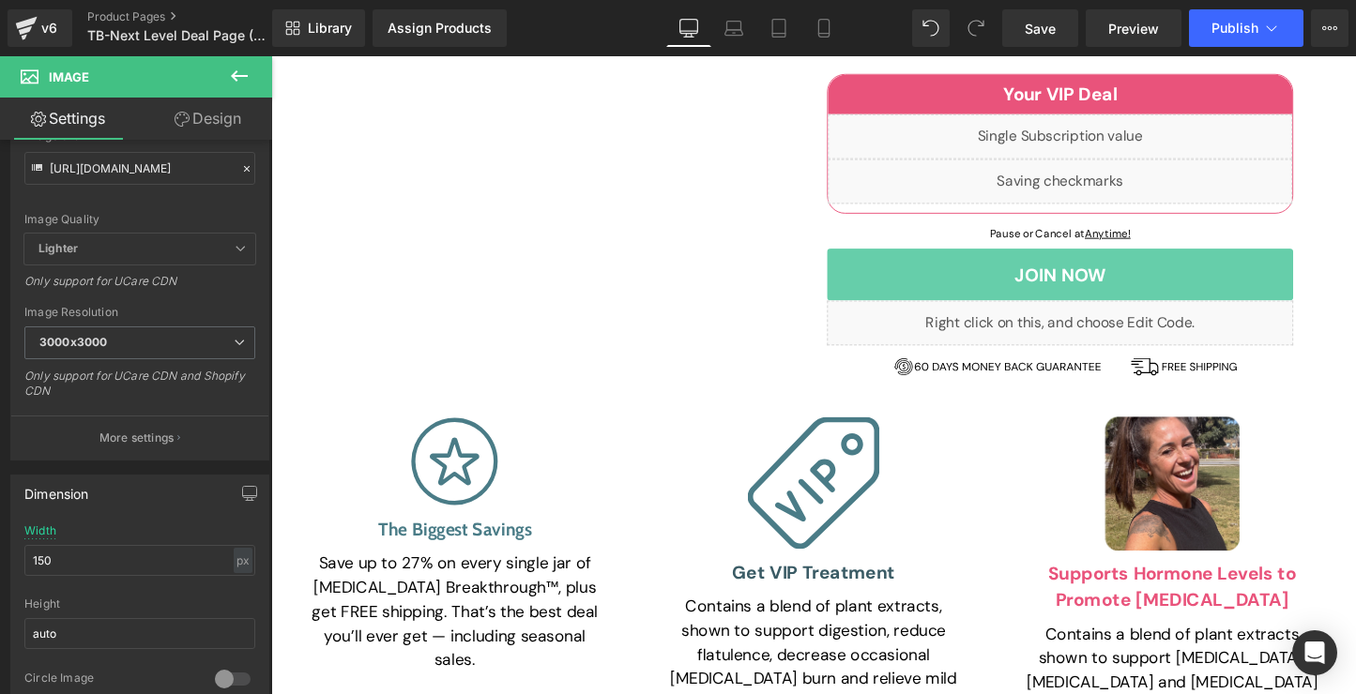
scroll to position [249, 0]
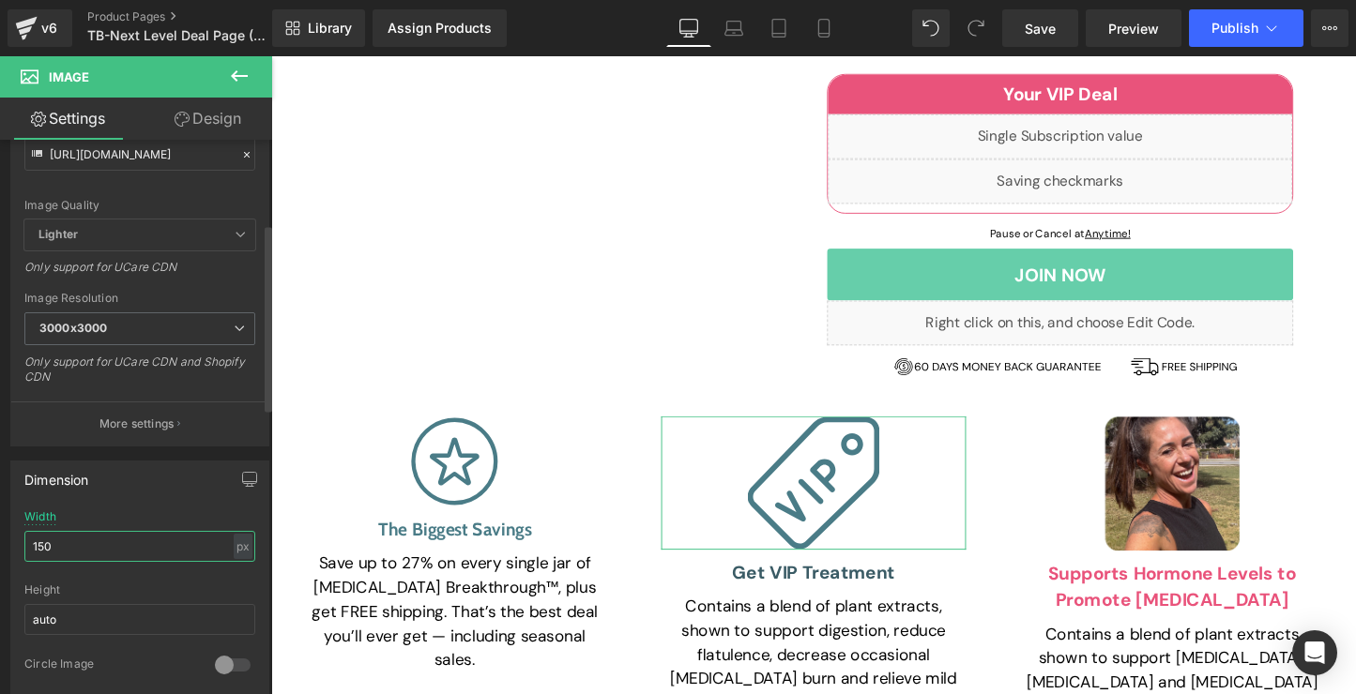
click at [149, 543] on input "150" at bounding box center [139, 546] width 231 height 31
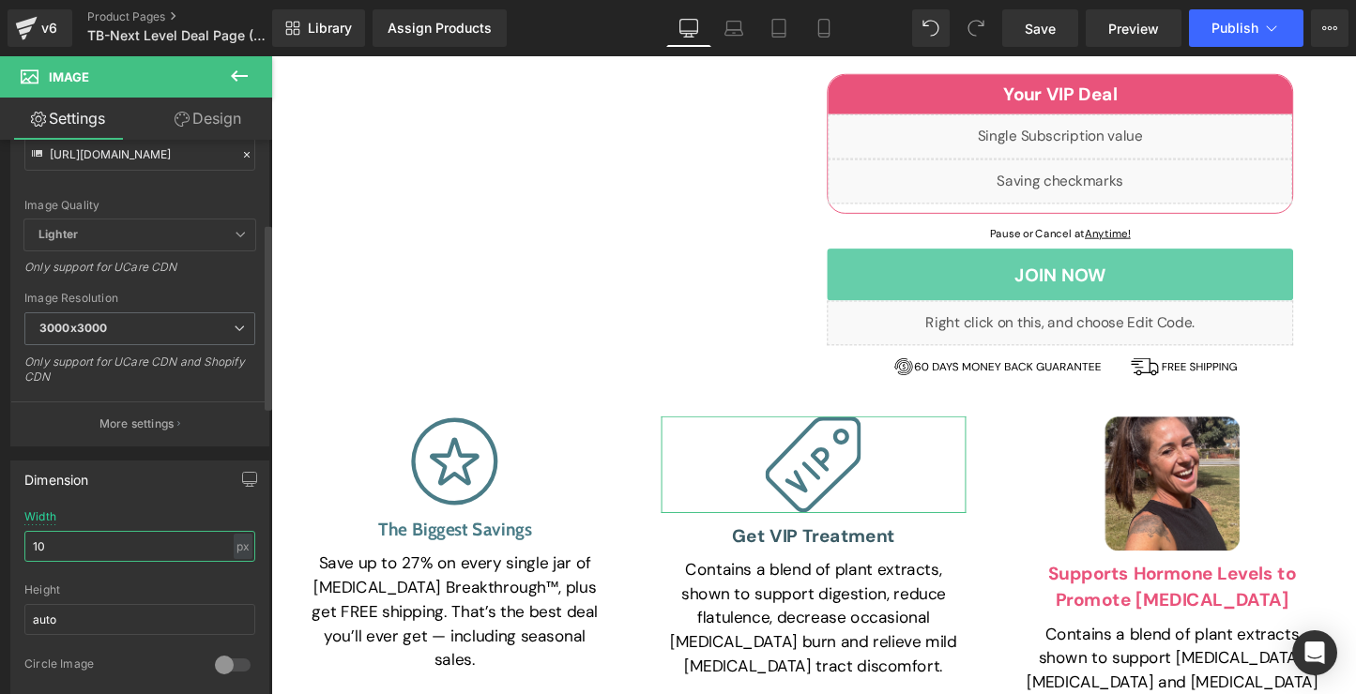
type input "108"
click at [476, 433] on div "Image The Biggest Savings Heading Save up to 27% on every single jar of [MEDICA…" at bounding box center [463, 566] width 319 height 267
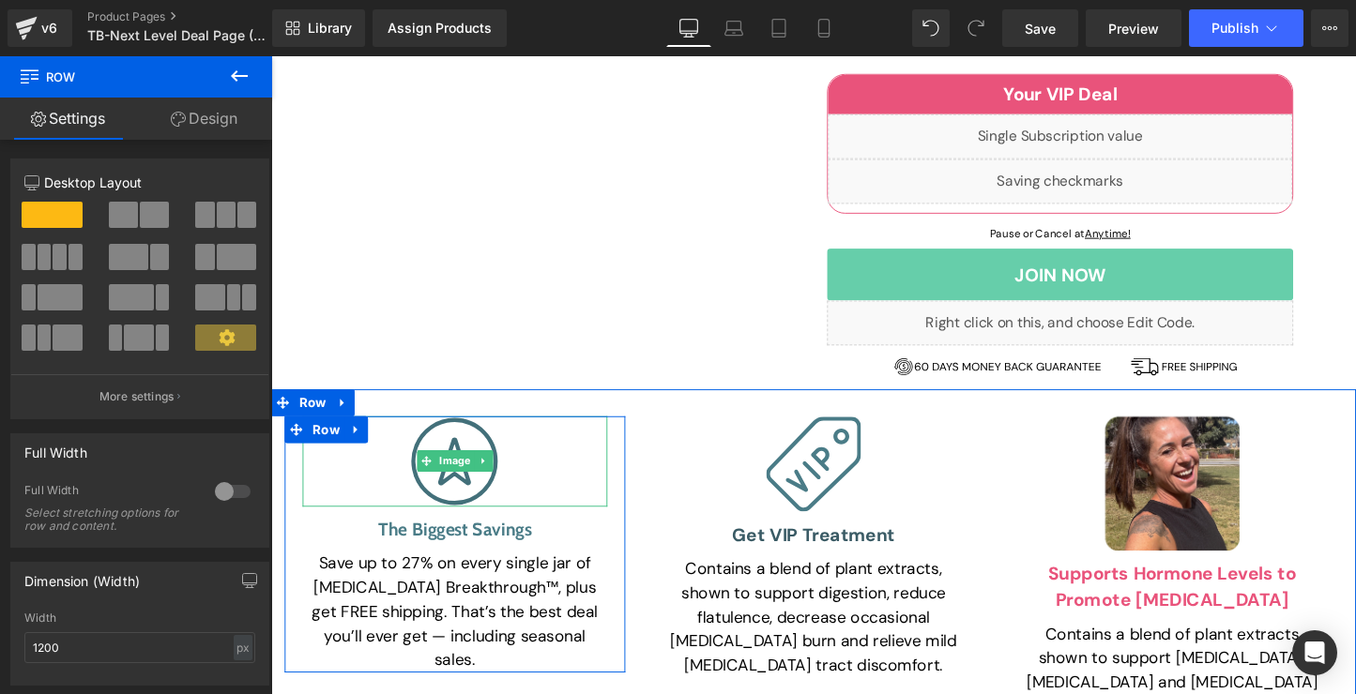
click at [494, 433] on img at bounding box center [463, 480] width 95 height 94
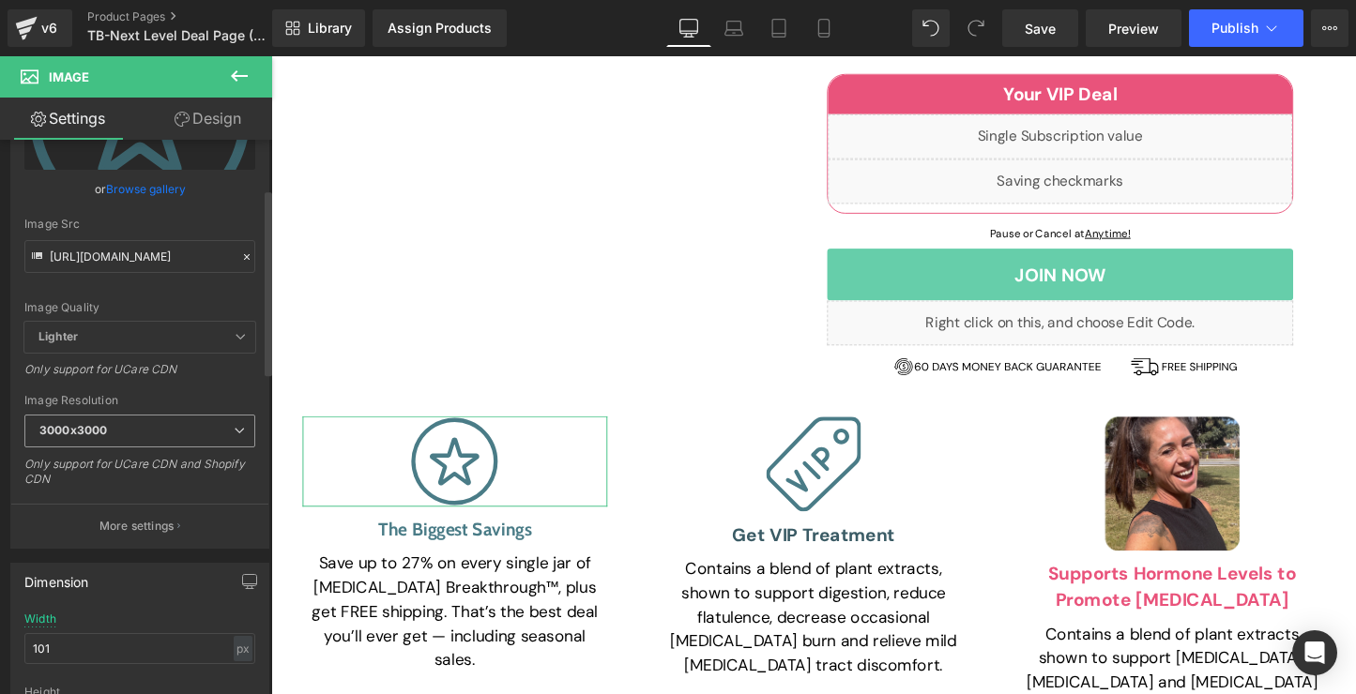
scroll to position [160, 0]
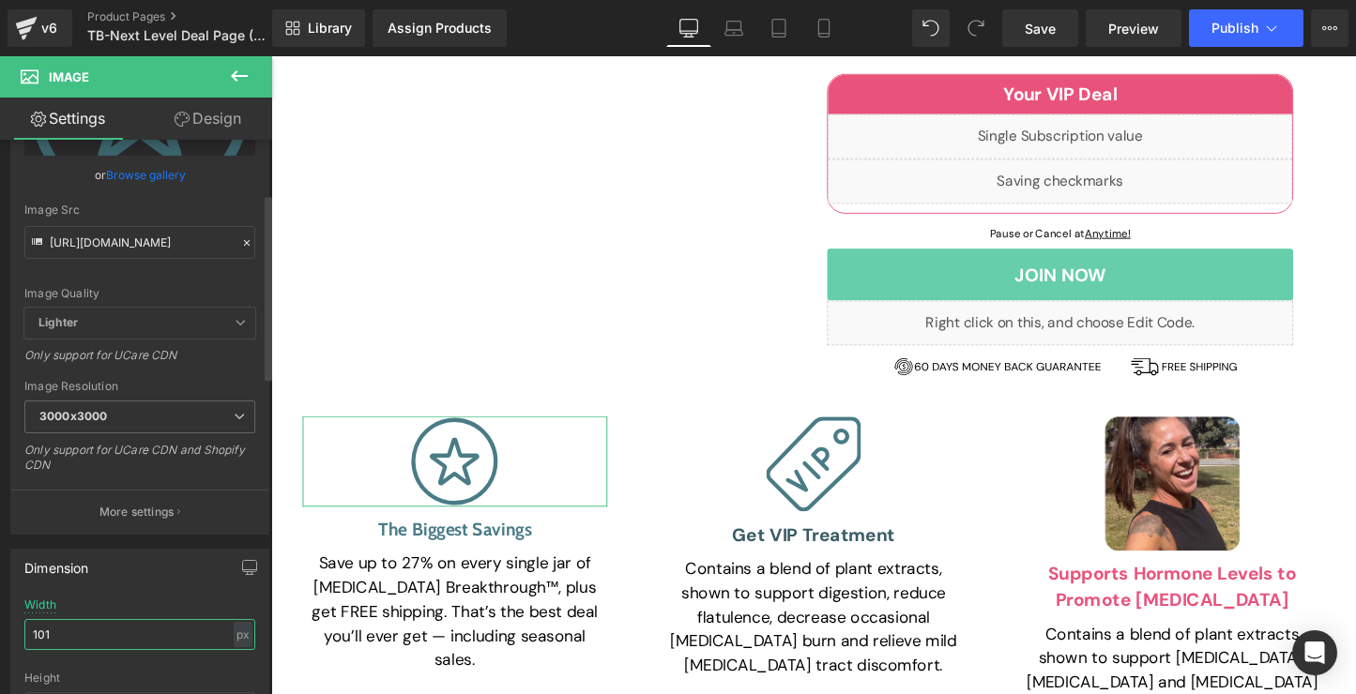
click at [128, 631] on input "101" at bounding box center [139, 634] width 231 height 31
click at [126, 635] on input "101" at bounding box center [139, 634] width 231 height 31
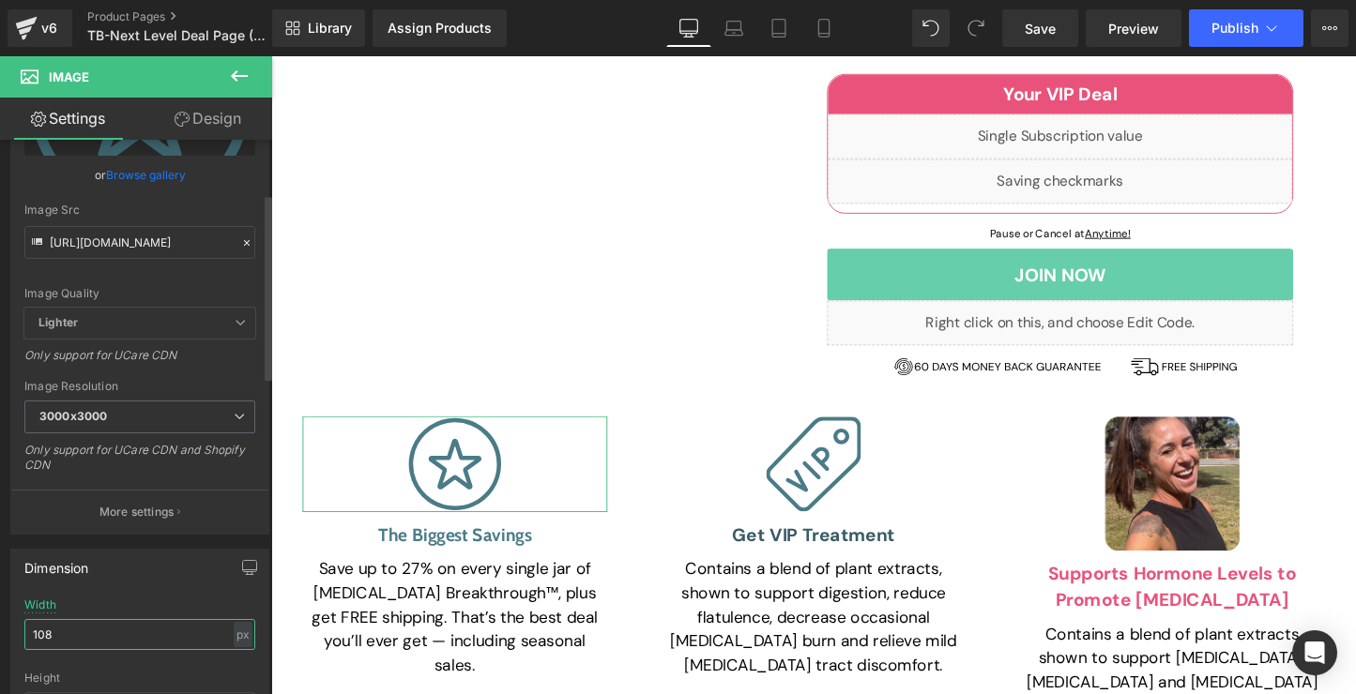
type input "108"
click at [189, 600] on div "Width 108 px % px" at bounding box center [139, 635] width 231 height 73
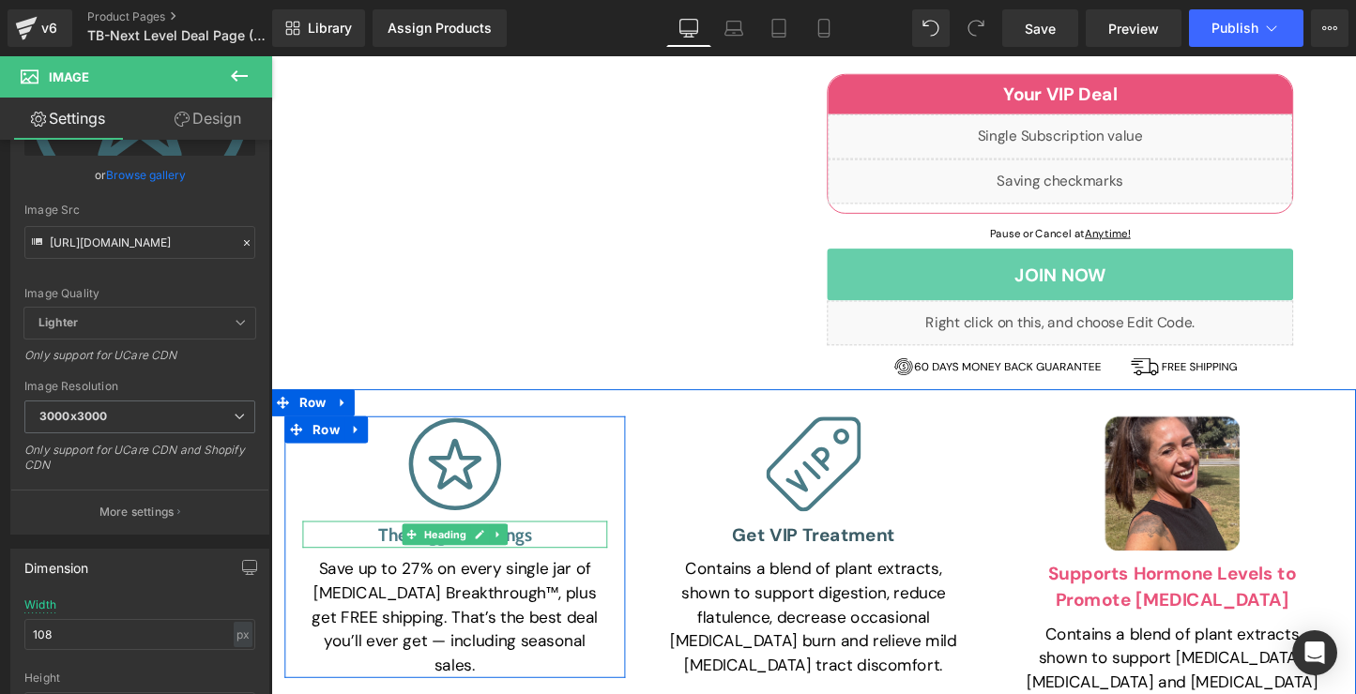
click at [522, 543] on h3 "The Biggest Savings" at bounding box center [463, 557] width 319 height 28
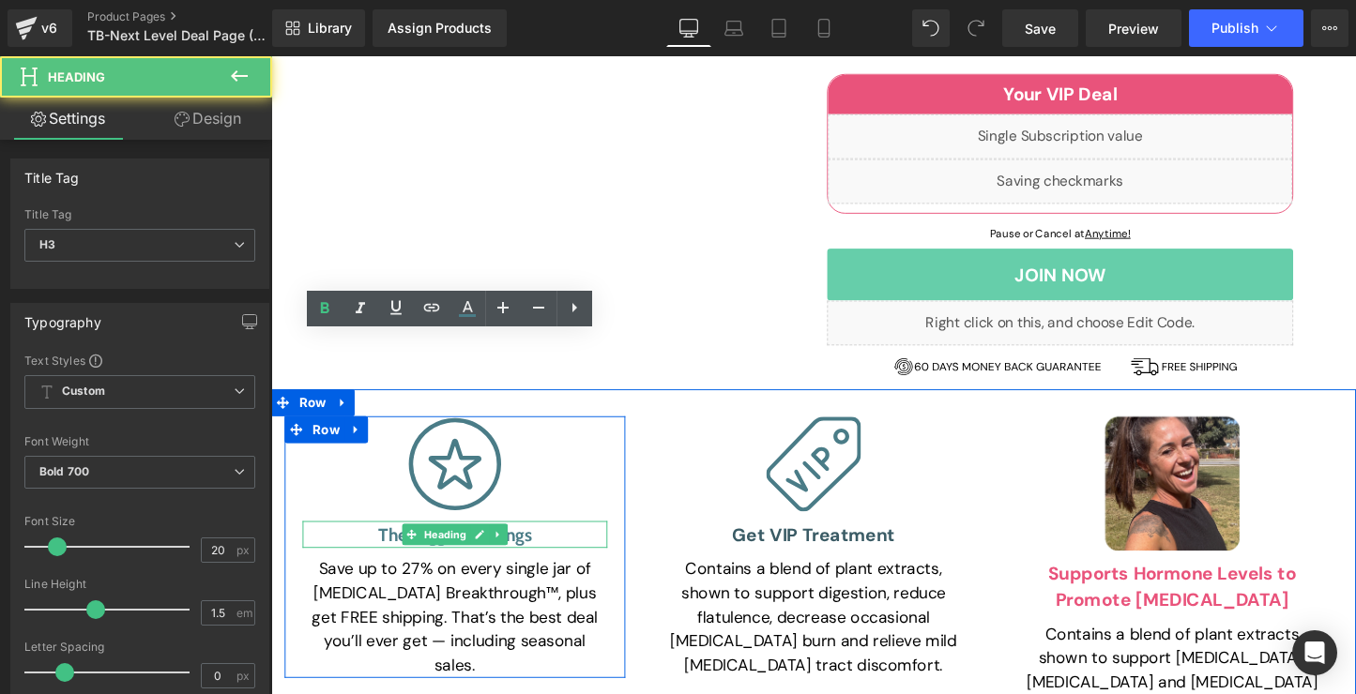
click at [448, 543] on h3 "The Biggest Savings" at bounding box center [463, 557] width 319 height 28
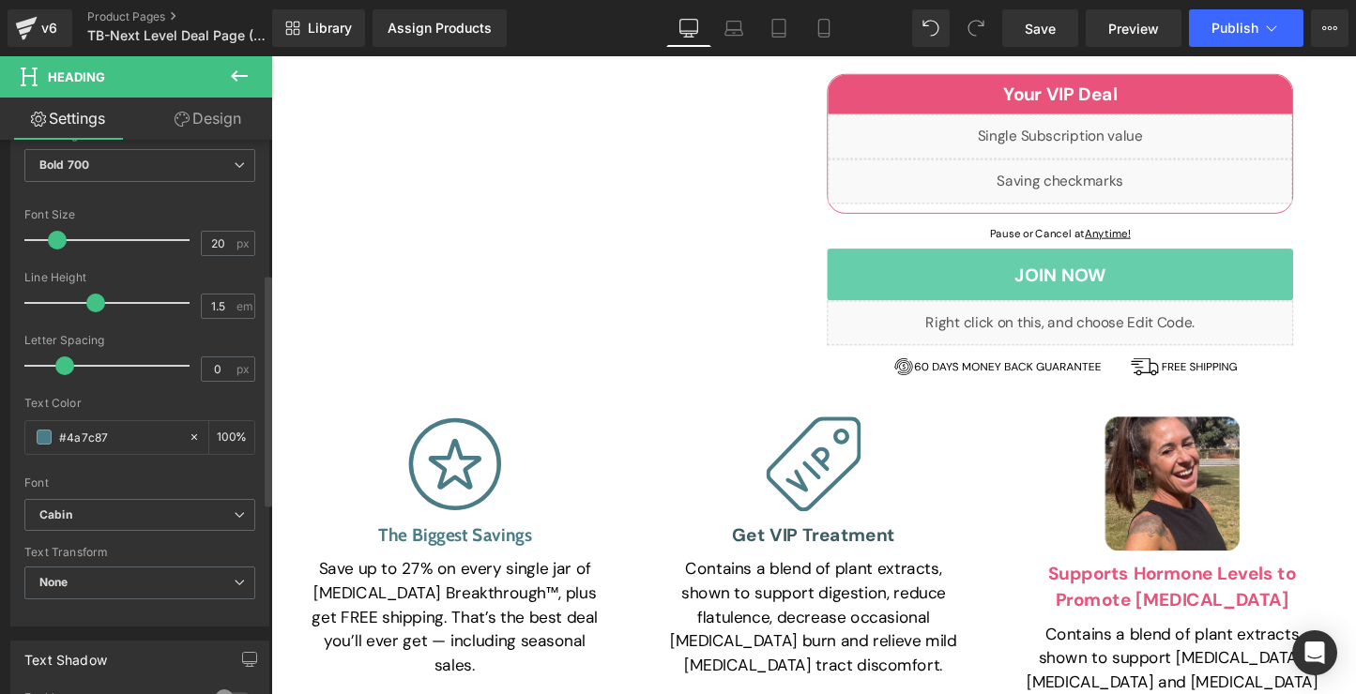
scroll to position [350, 0]
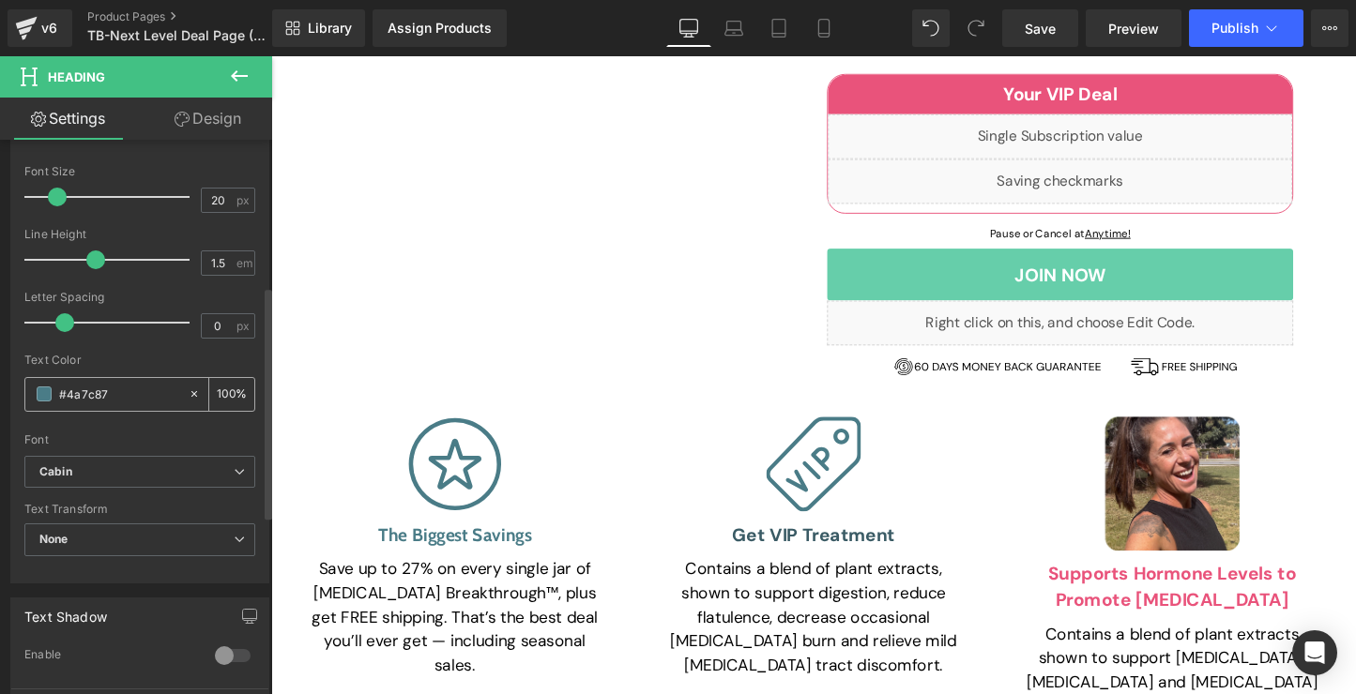
click at [109, 404] on div "#4a7c87" at bounding box center [106, 394] width 162 height 33
click at [101, 389] on input "#4a7c87" at bounding box center [119, 394] width 120 height 21
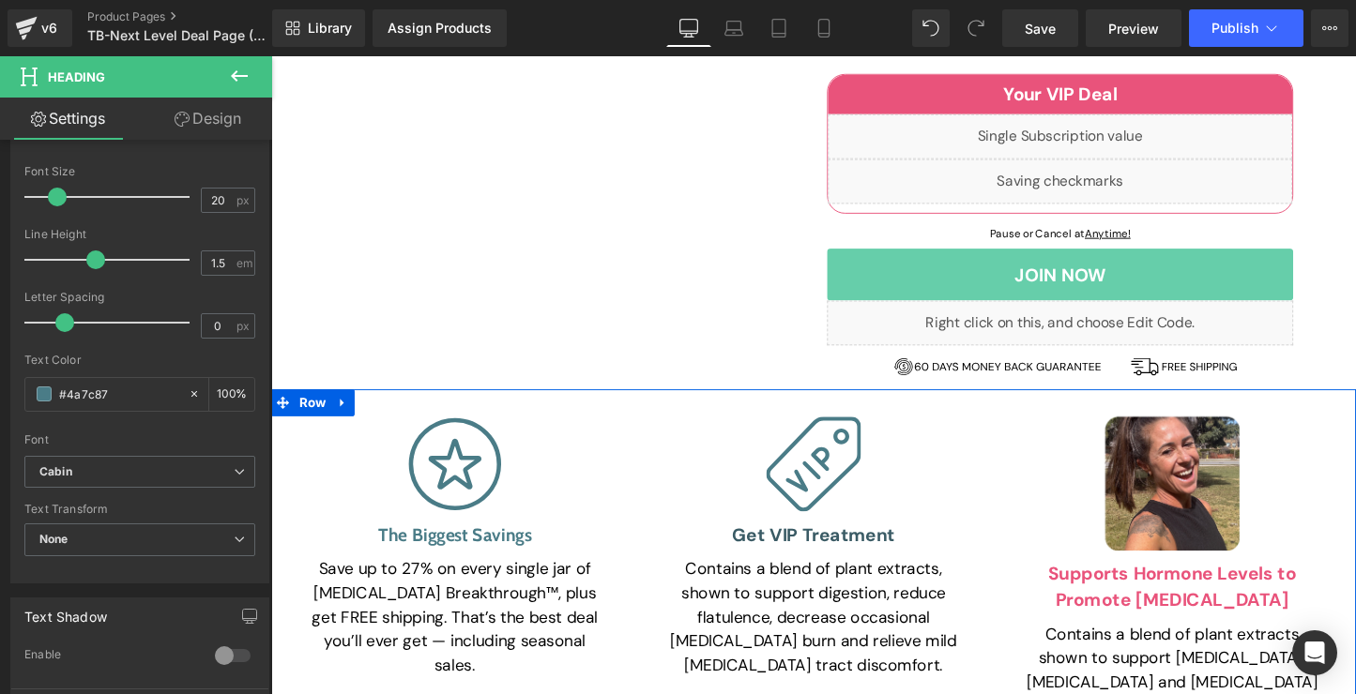
click at [857, 546] on link at bounding box center [865, 557] width 20 height 23
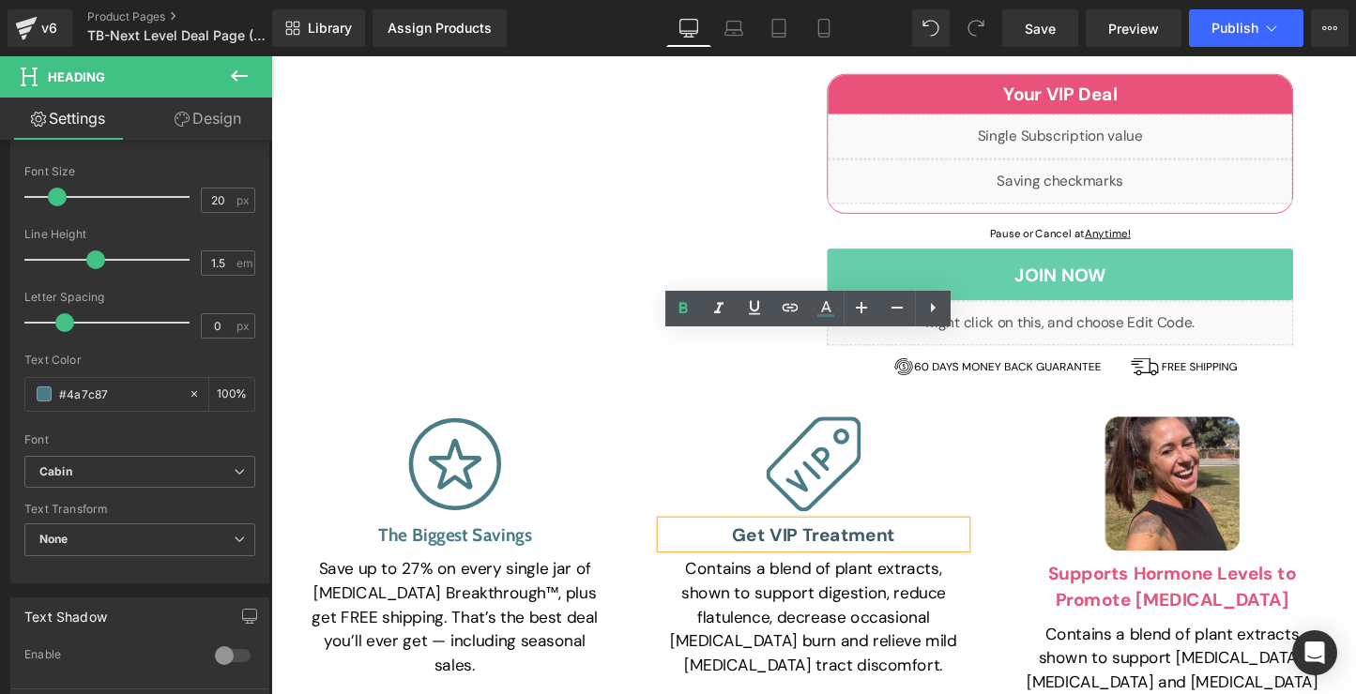
click at [857, 543] on h3 "Get VIP Treatment" at bounding box center [838, 557] width 319 height 28
click at [860, 543] on h3 "Get VIP Treatment" at bounding box center [838, 557] width 319 height 28
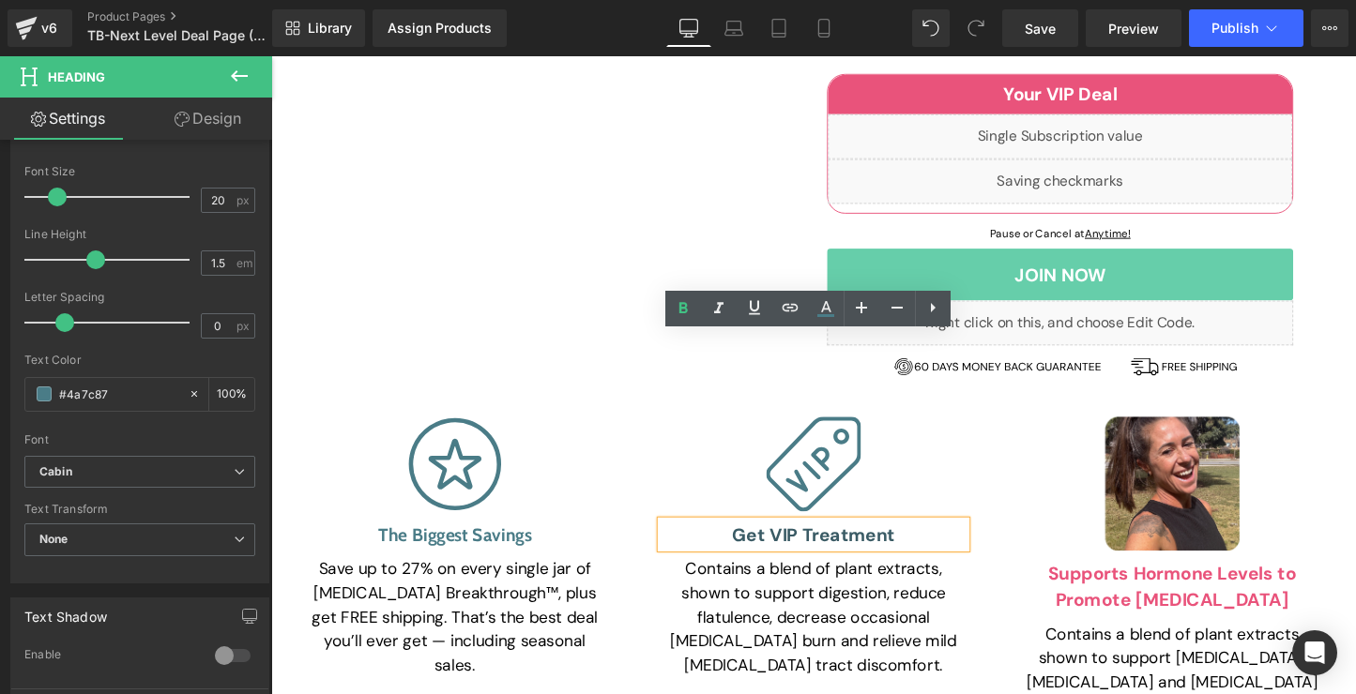
click at [860, 543] on h3 "Get VIP Treatment" at bounding box center [838, 557] width 319 height 28
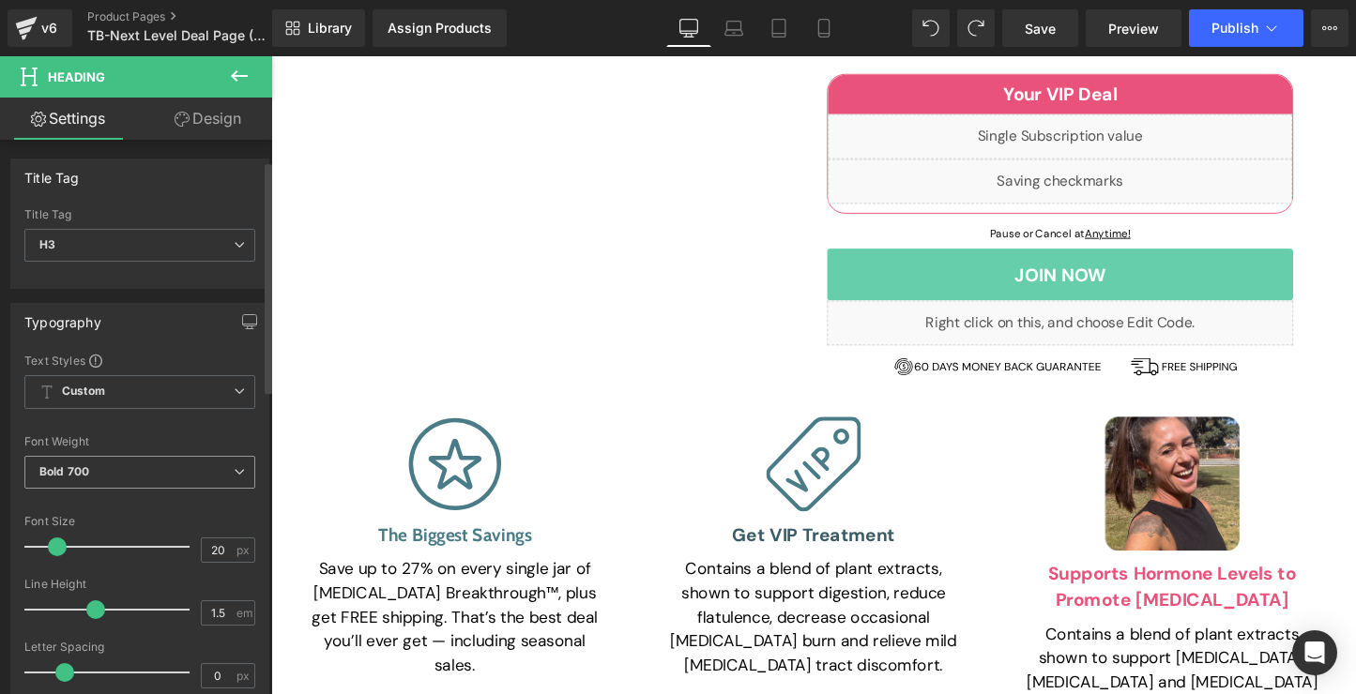
scroll to position [333, 0]
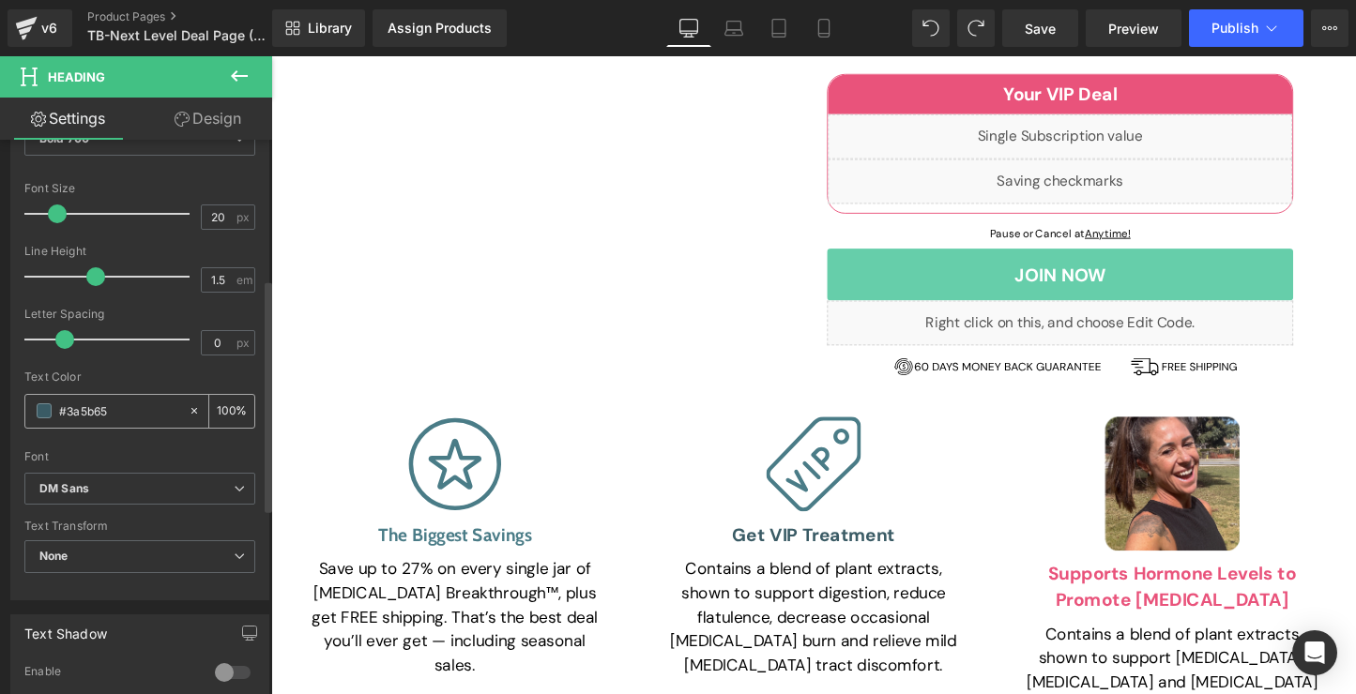
click at [120, 413] on input "#3a5b65" at bounding box center [119, 411] width 120 height 21
paste input "4a7c87"
type input "#4a7c87"
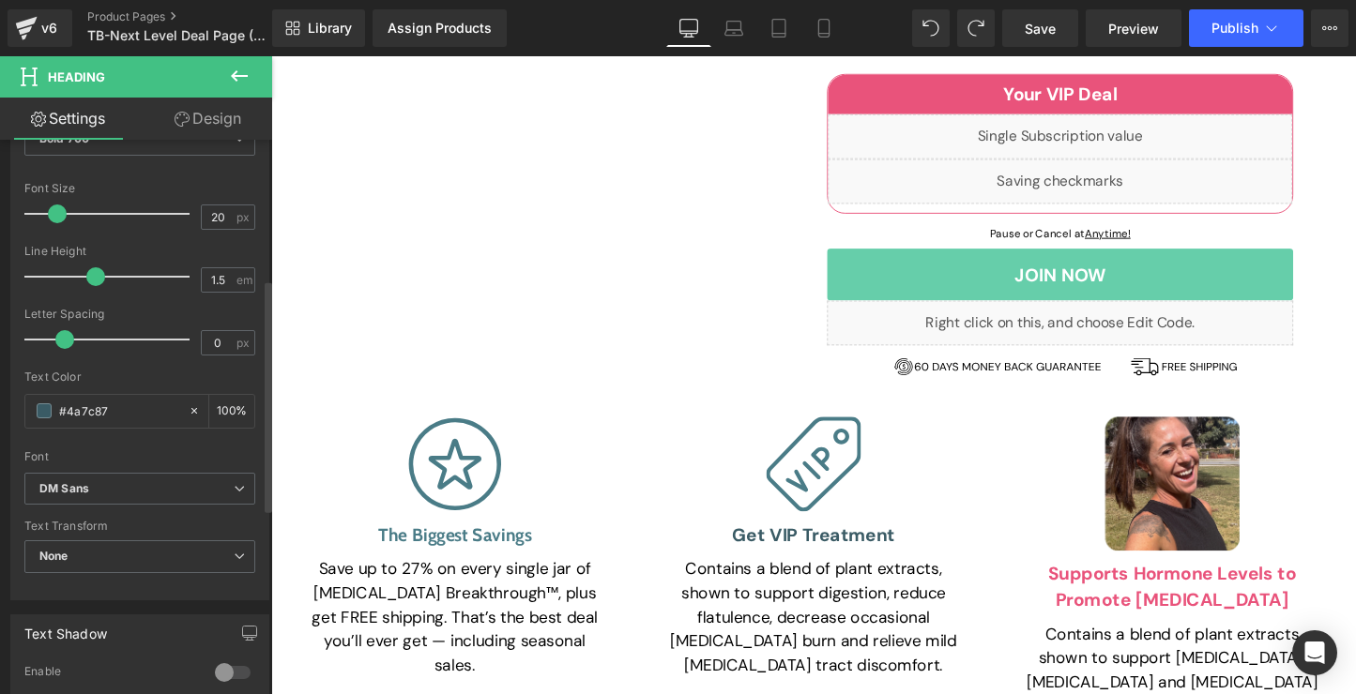
click at [133, 381] on div "Text Color" at bounding box center [139, 377] width 231 height 13
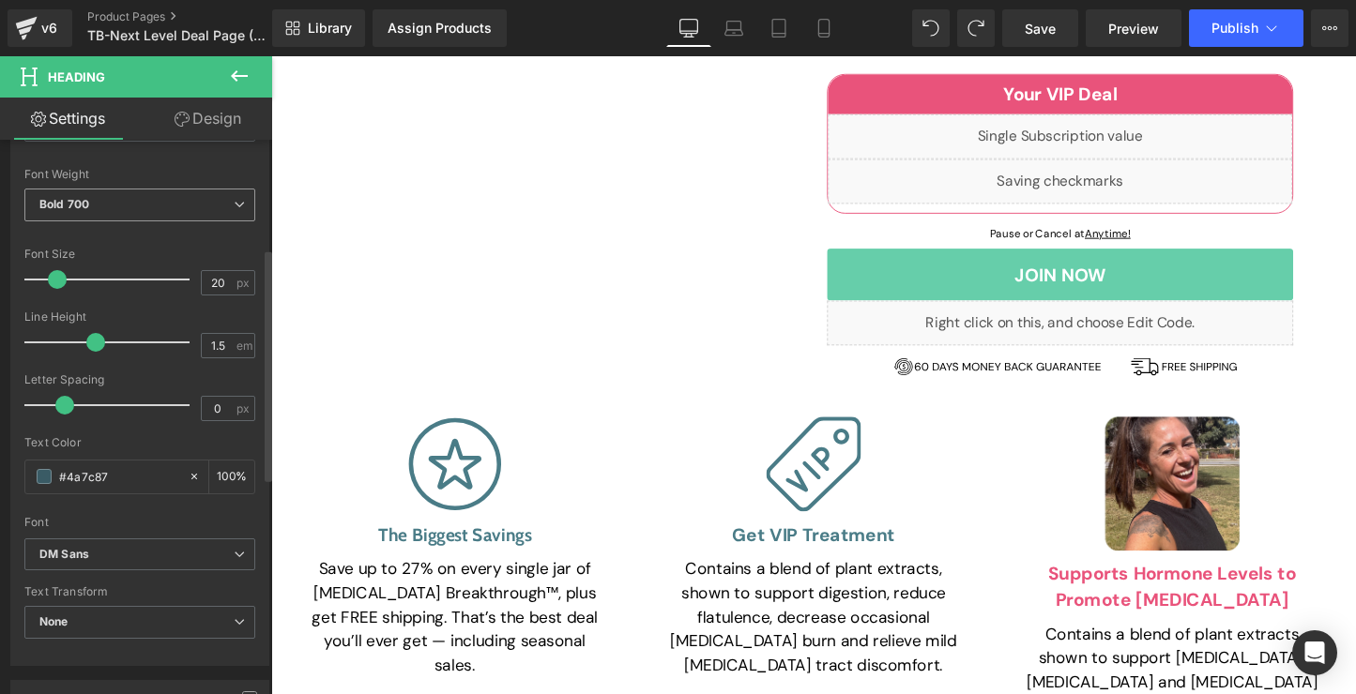
scroll to position [149, 0]
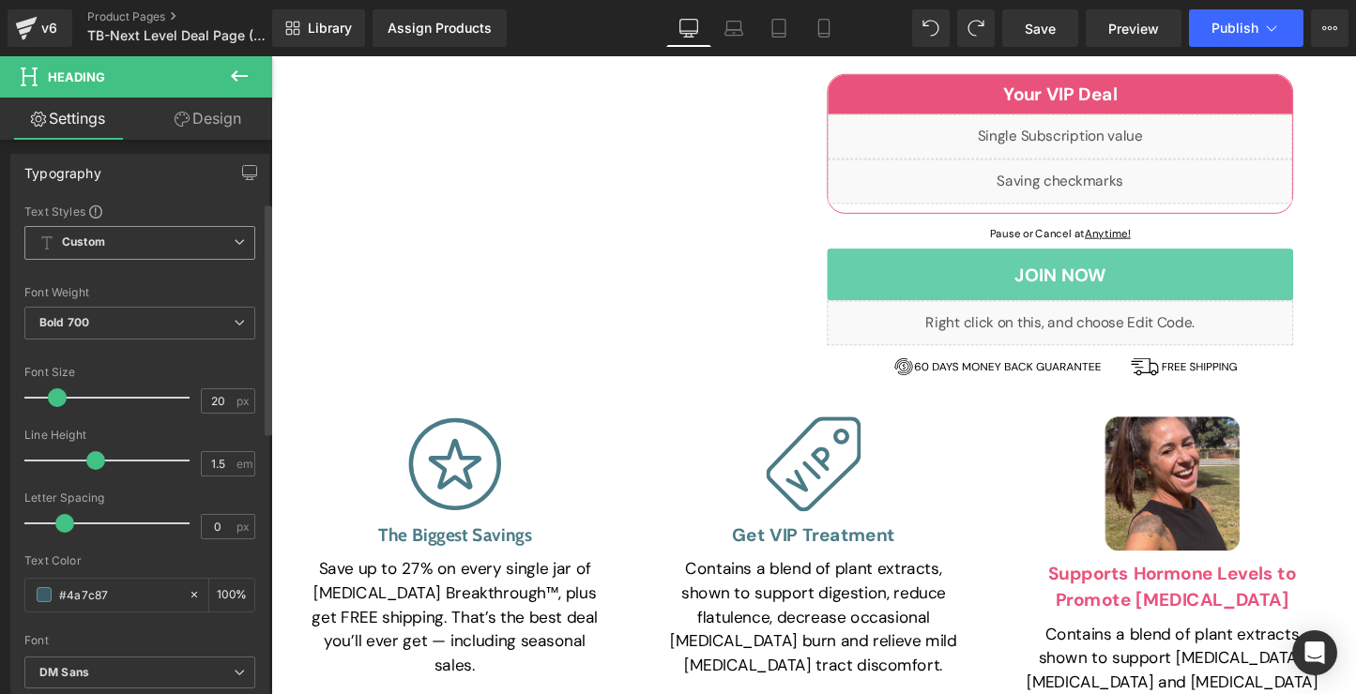
click at [127, 249] on span "Custom Setup Global Style" at bounding box center [139, 243] width 231 height 34
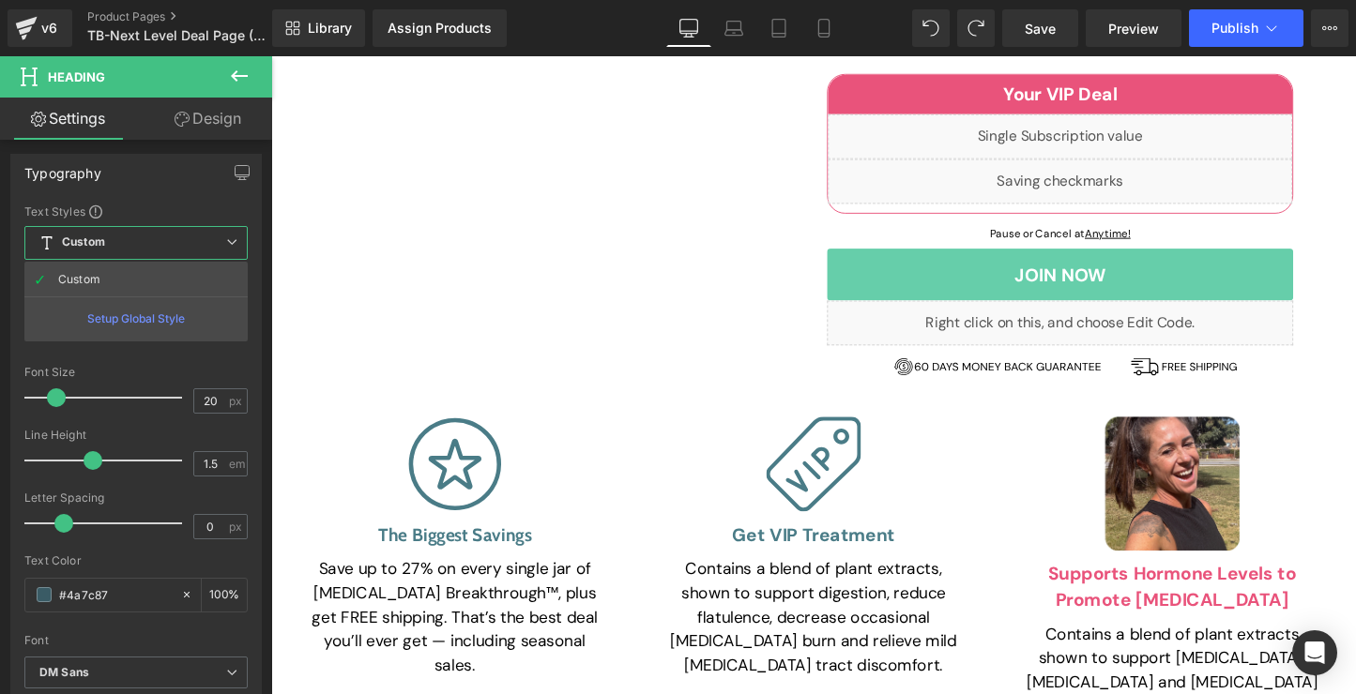
click at [790, 447] on div at bounding box center [838, 390] width 1135 height 668
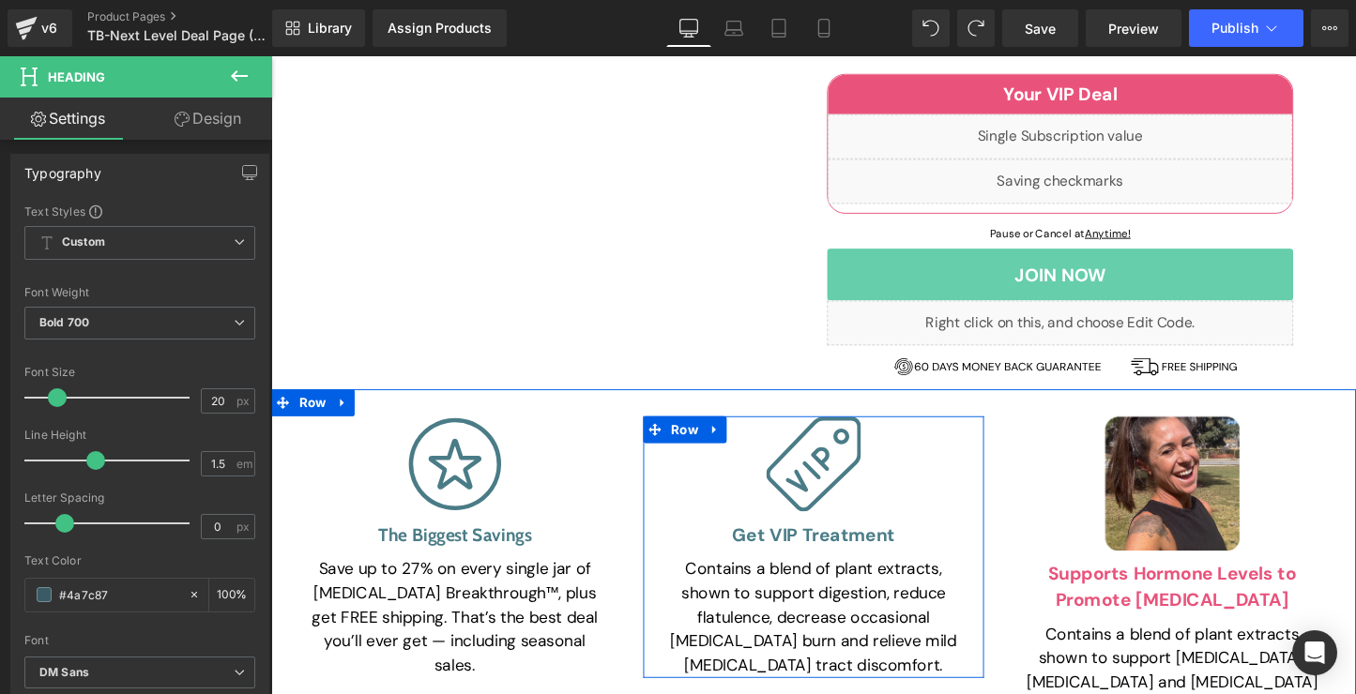
click at [827, 543] on div "Get VIP Treatment Heading" at bounding box center [838, 557] width 319 height 28
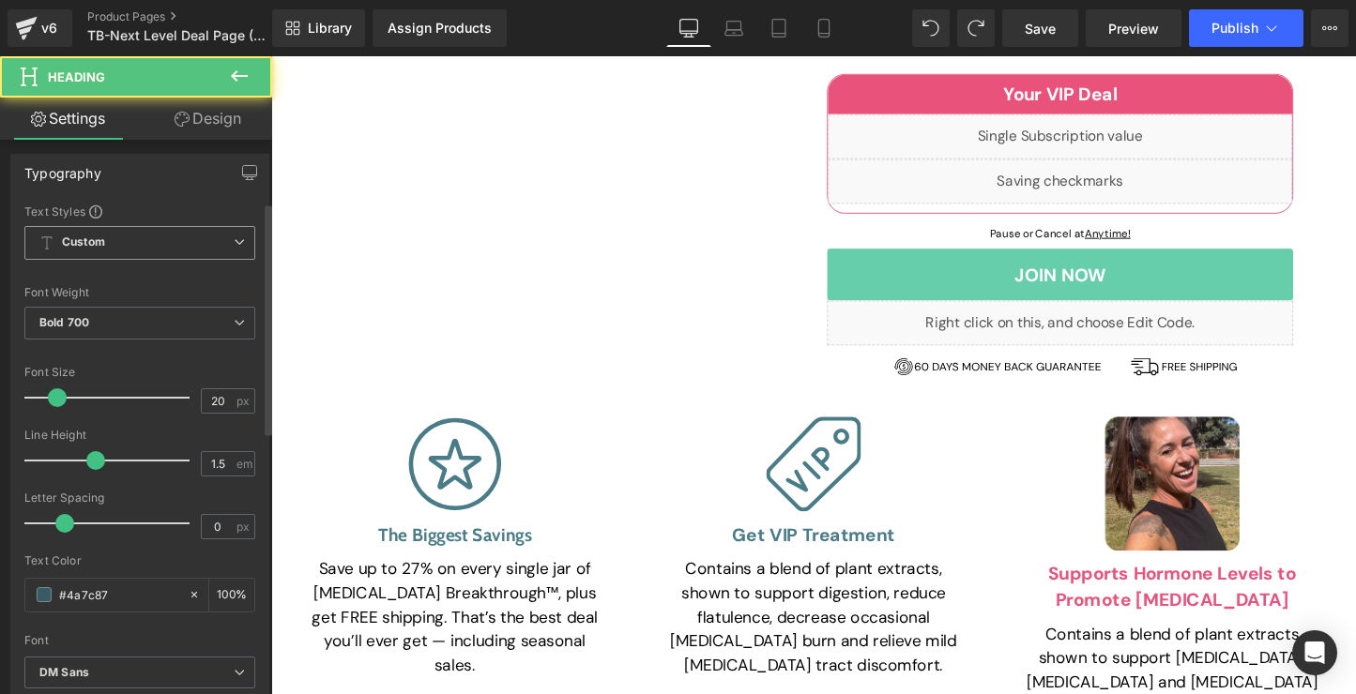
click at [200, 241] on span "Custom Setup Global Style" at bounding box center [139, 243] width 231 height 34
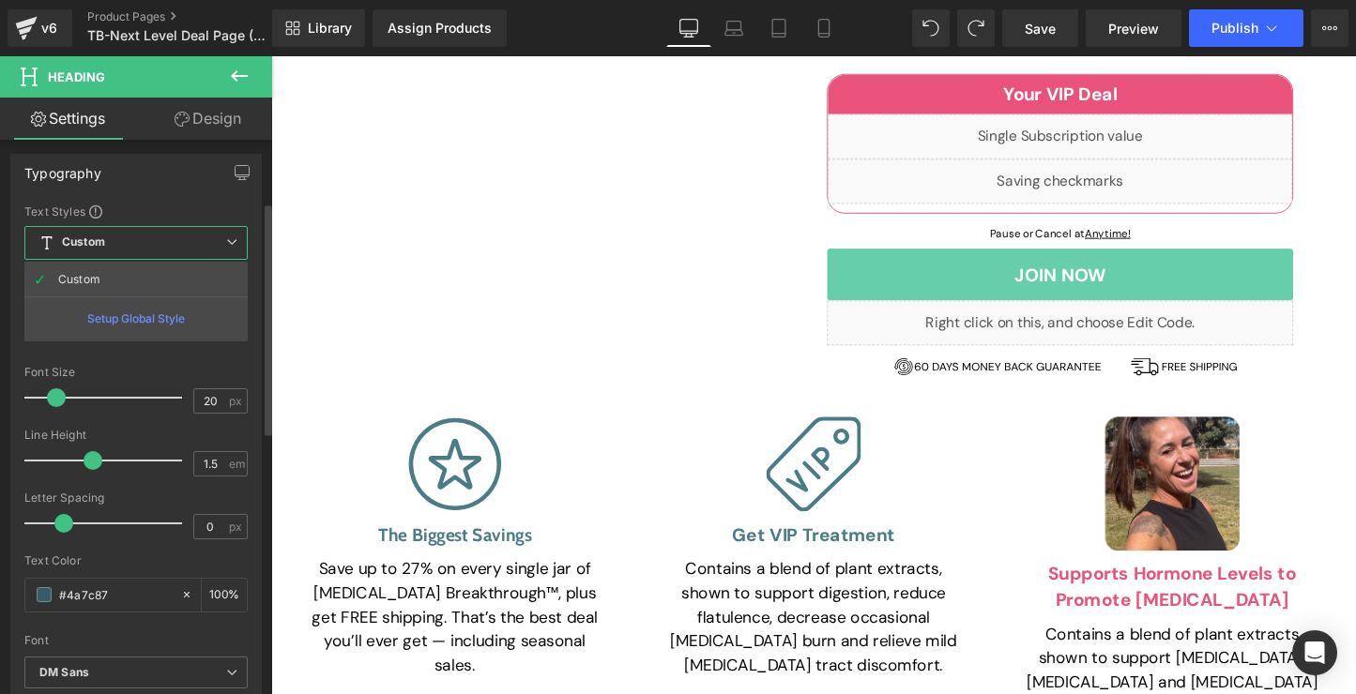
click at [200, 242] on span "Custom Setup Global Style" at bounding box center [135, 243] width 223 height 34
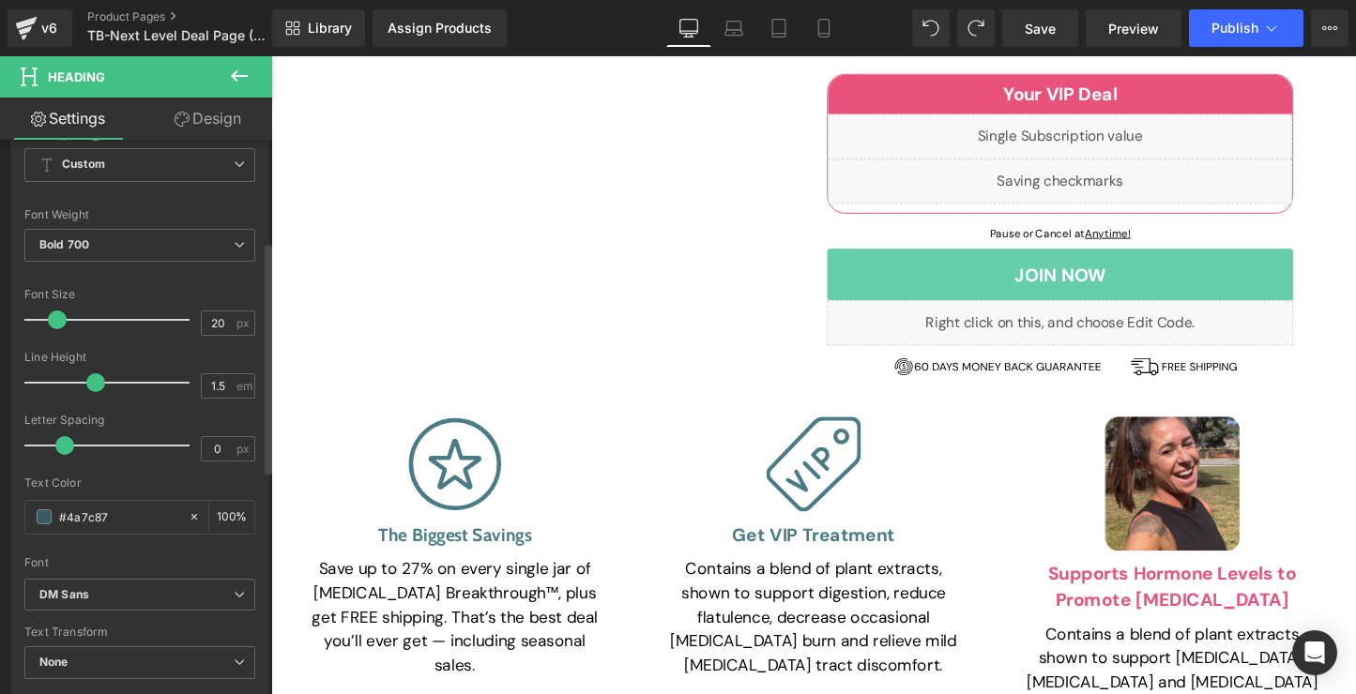
scroll to position [248, 0]
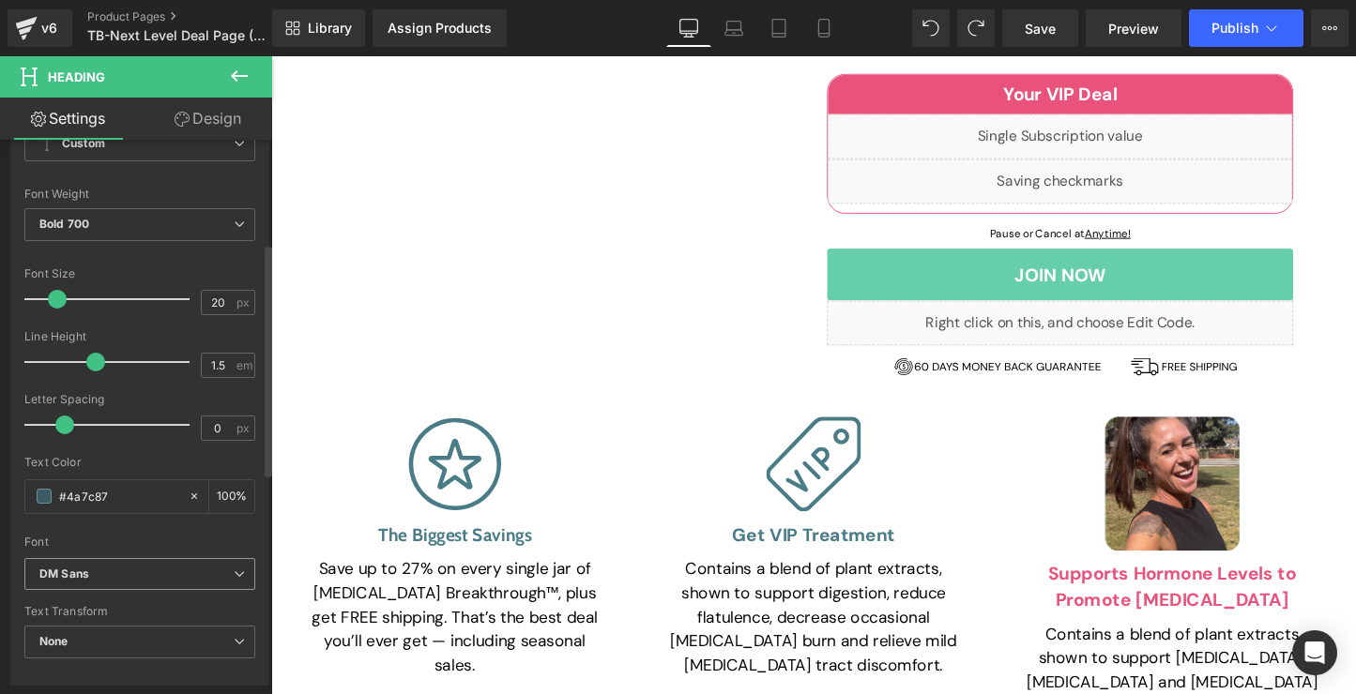
drag, startPoint x: 158, startPoint y: 568, endPoint x: 177, endPoint y: 611, distance: 46.6
click at [158, 569] on b "DM Sans" at bounding box center [136, 575] width 194 height 16
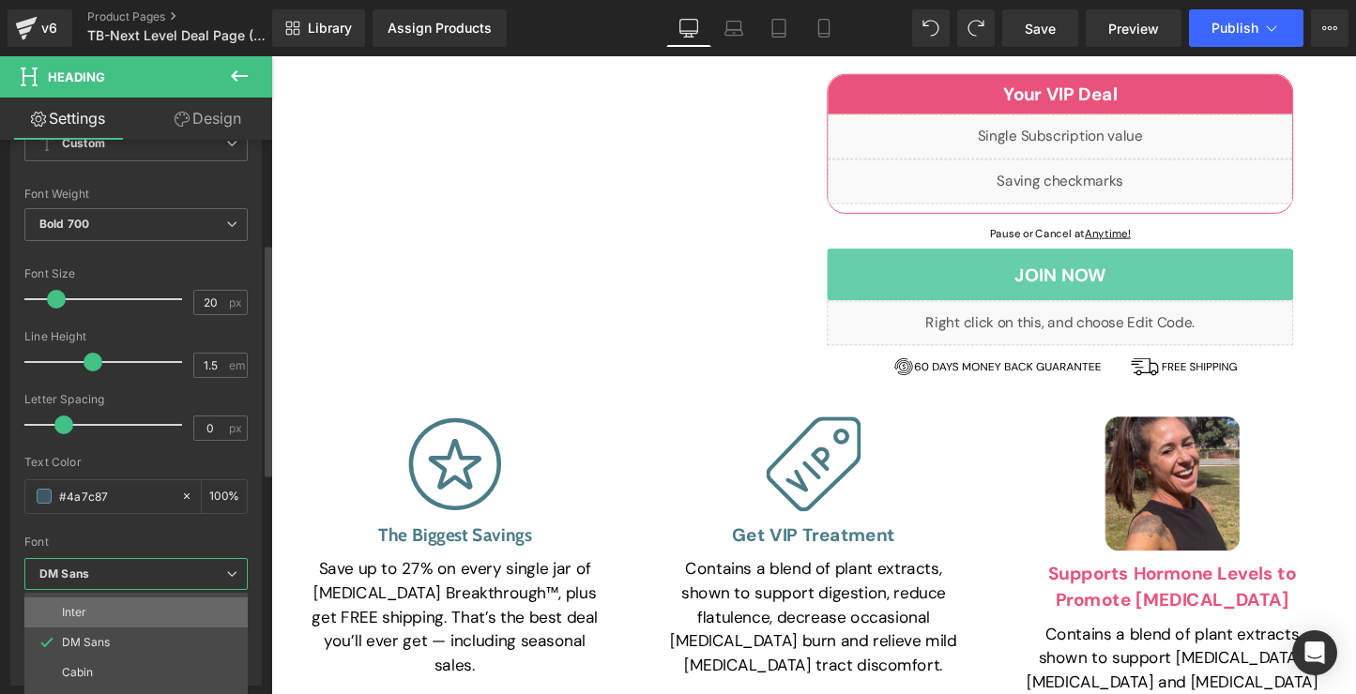
scroll to position [68, 0]
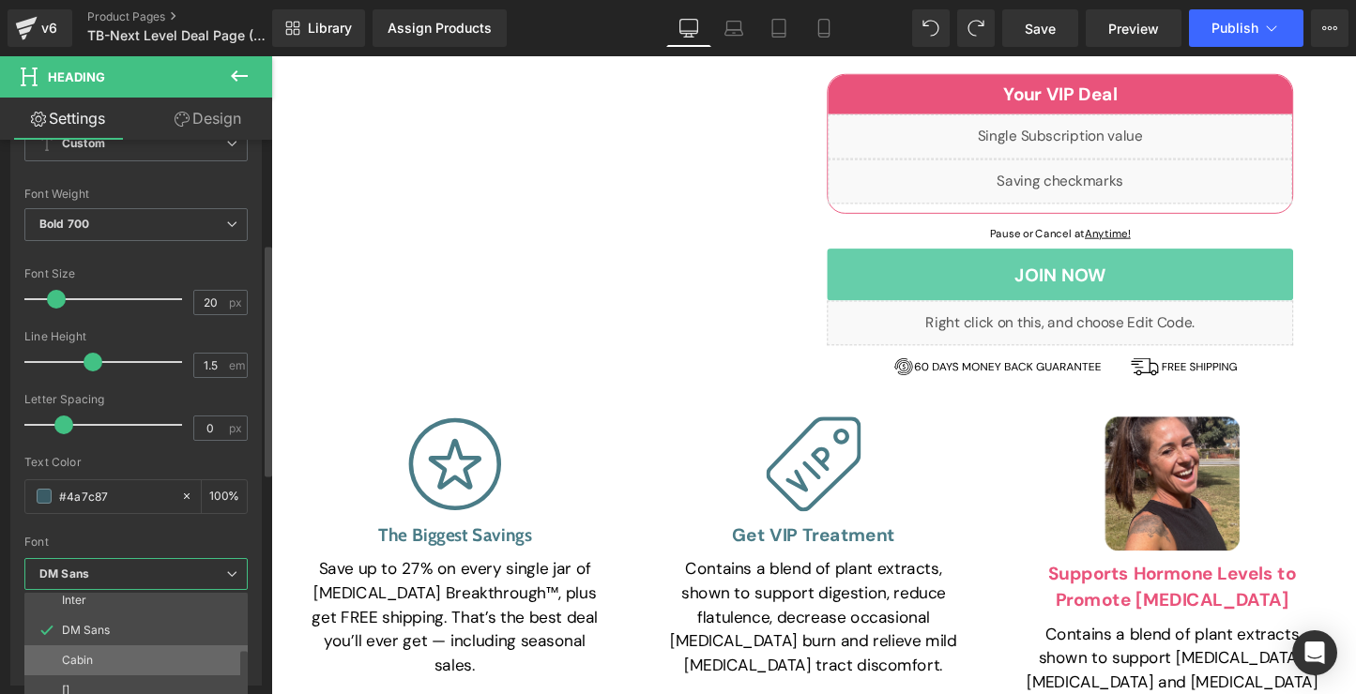
drag, startPoint x: 142, startPoint y: 655, endPoint x: 171, endPoint y: 488, distance: 169.5
click at [142, 655] on li "Cabin" at bounding box center [140, 660] width 232 height 30
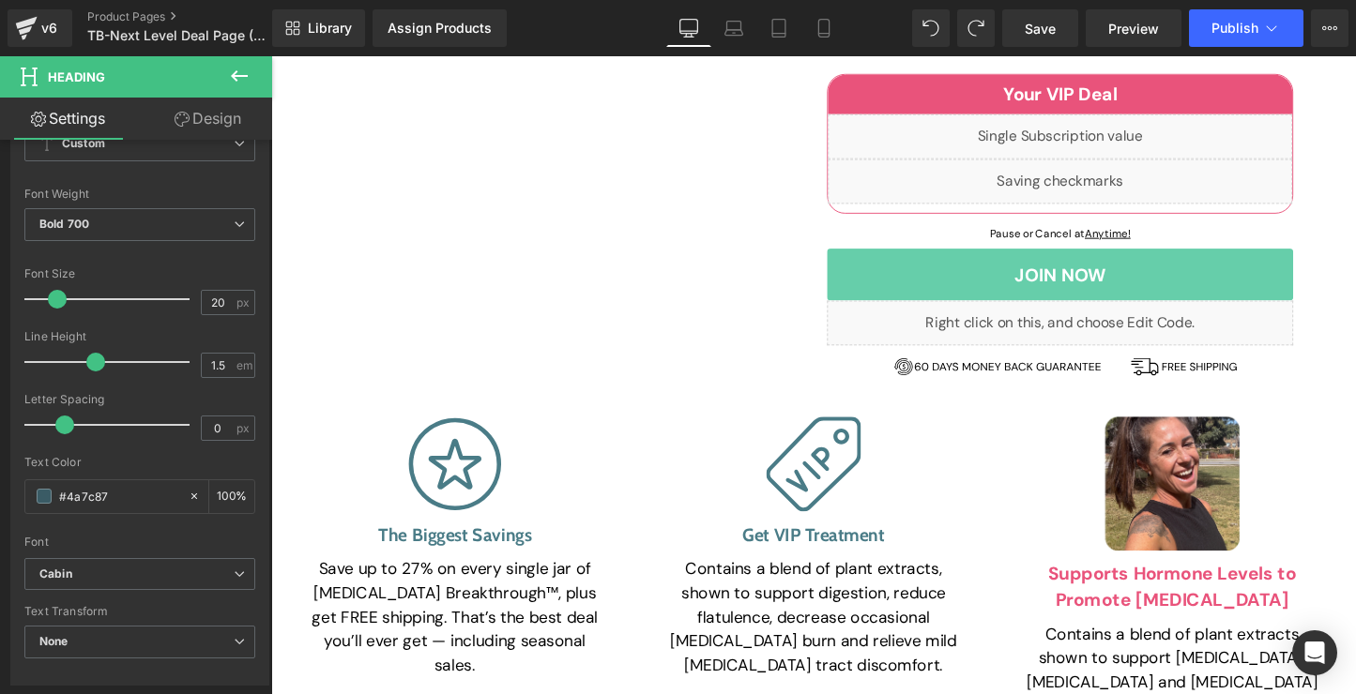
click at [1213, 600] on link "Heading" at bounding box center [1194, 611] width 71 height 23
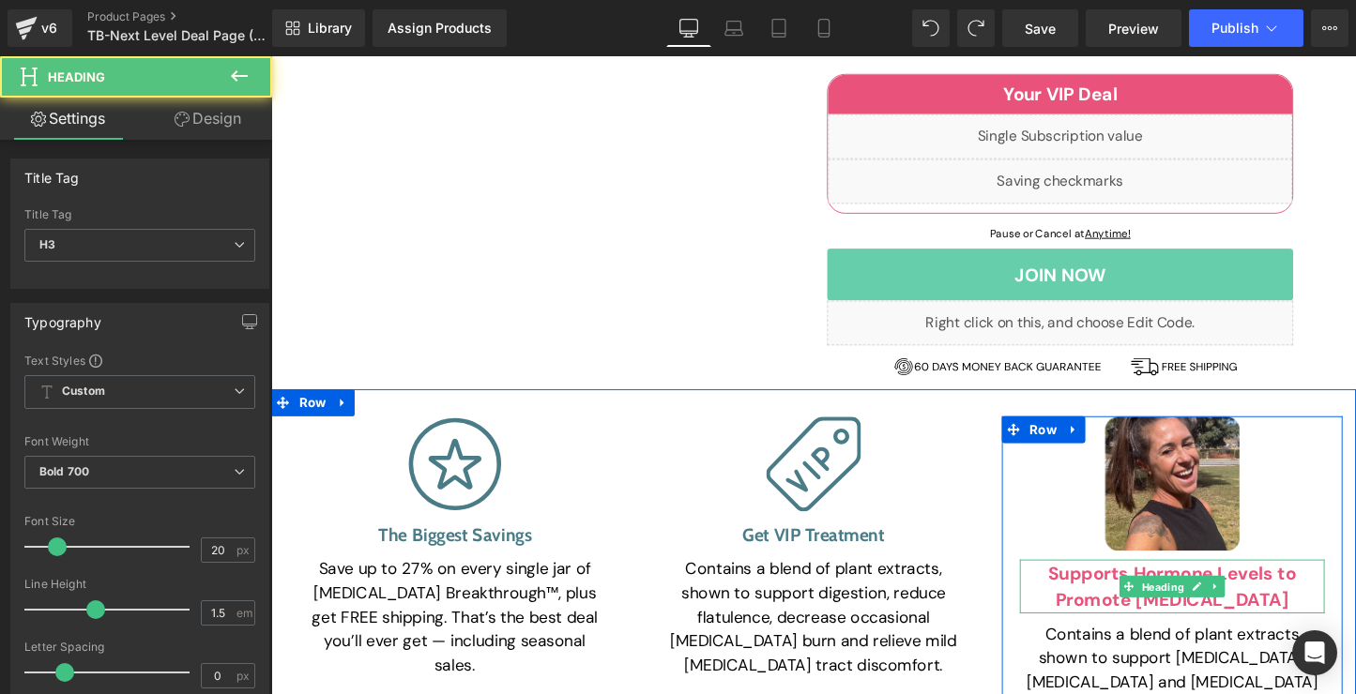
click at [826, 581] on div "Contains a blend of plant extracts, shown to support digestion, reduce flatulen…" at bounding box center [838, 644] width 319 height 127
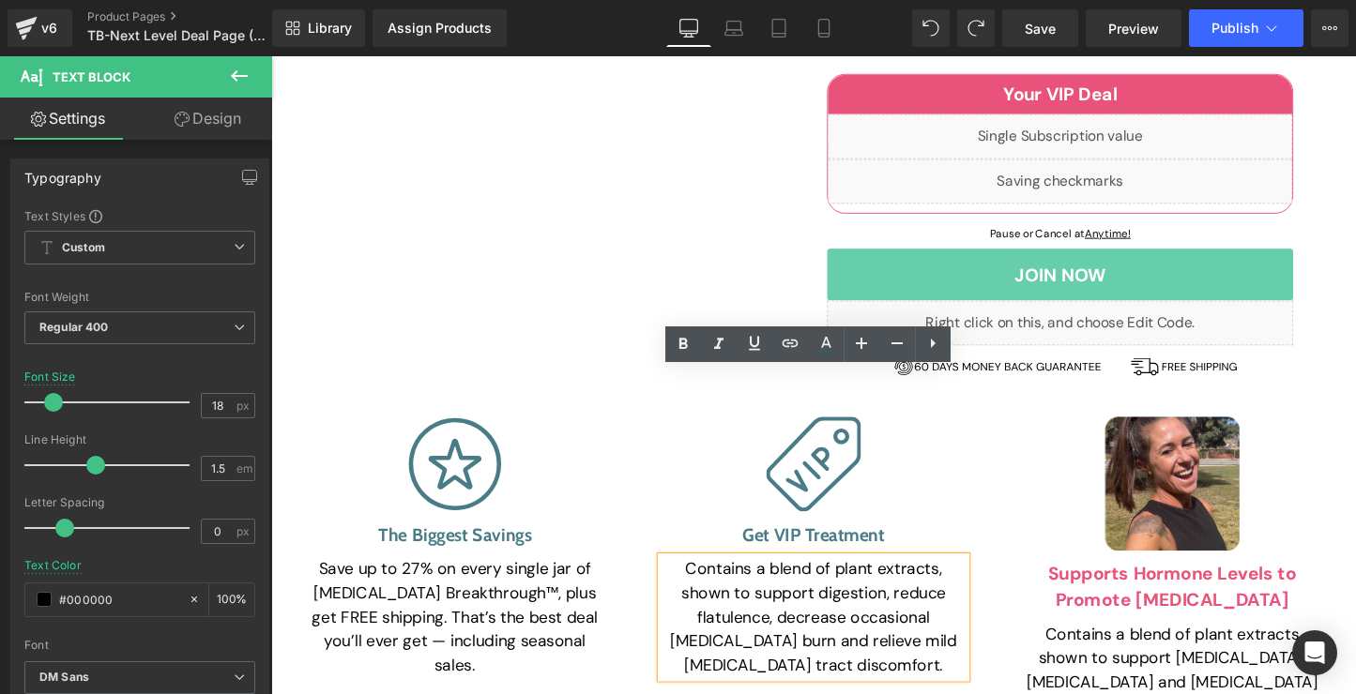
click at [901, 581] on p "Contains a blend of plant extracts, shown to support digestion, reduce flatulen…" at bounding box center [838, 644] width 319 height 127
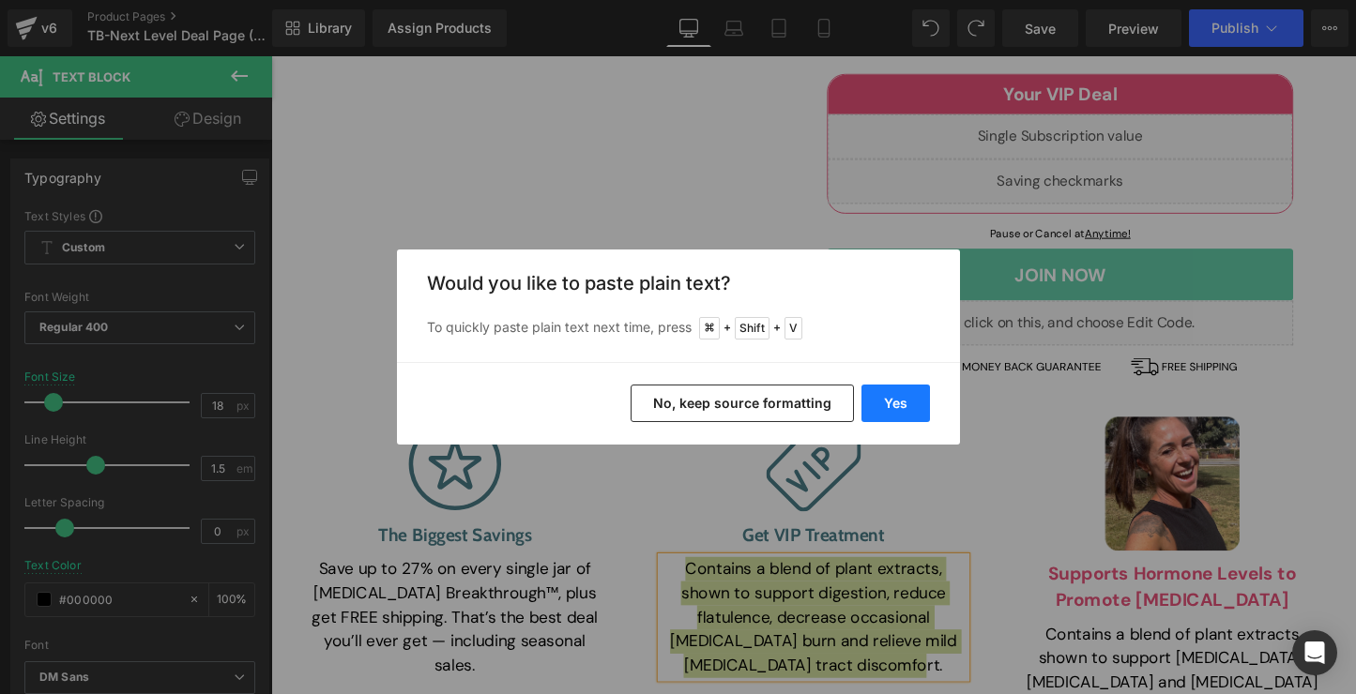
click at [893, 396] on button "Yes" at bounding box center [895, 404] width 68 height 38
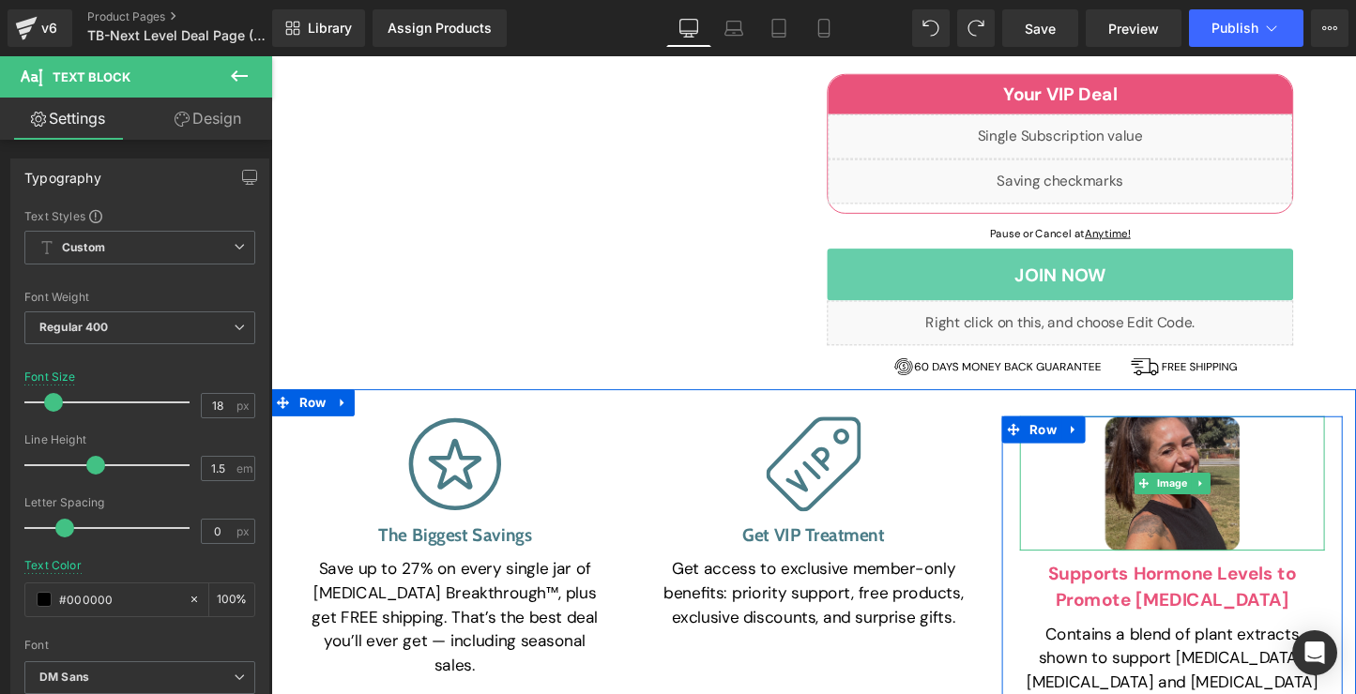
click at [1220, 433] on img at bounding box center [1214, 503] width 141 height 141
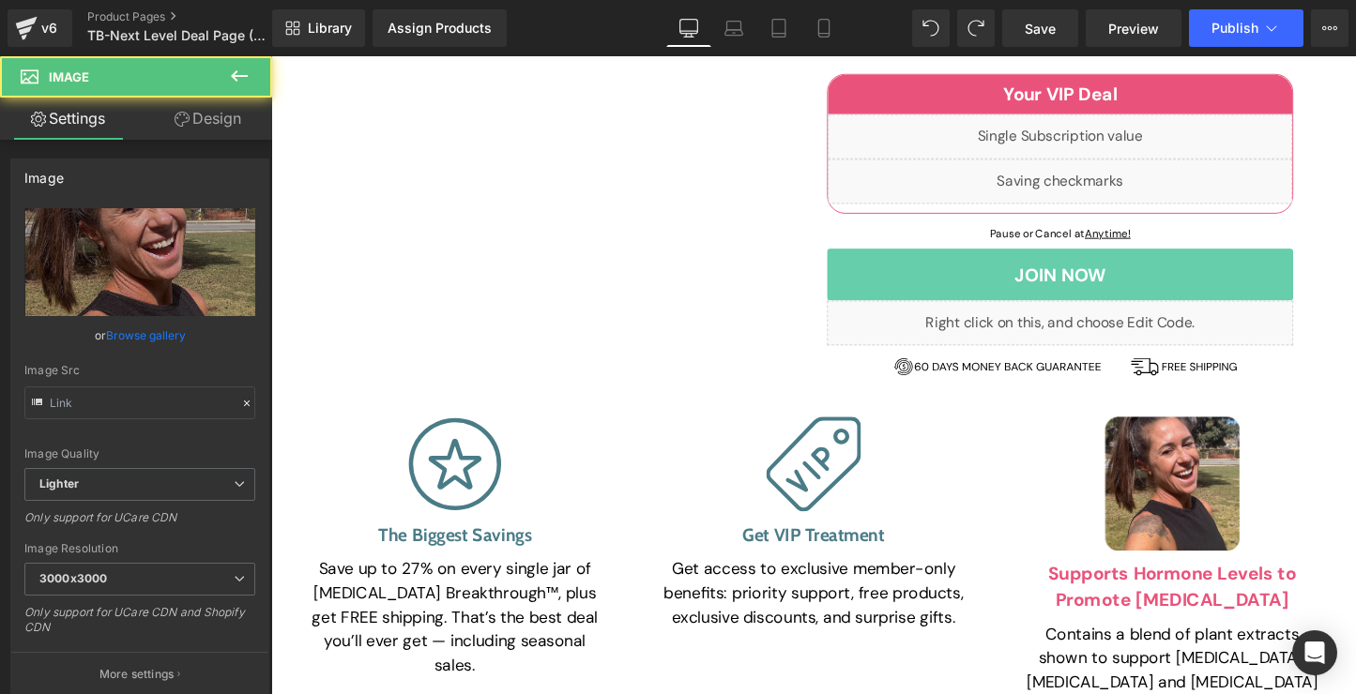
type input "[URL][DOMAIN_NAME]"
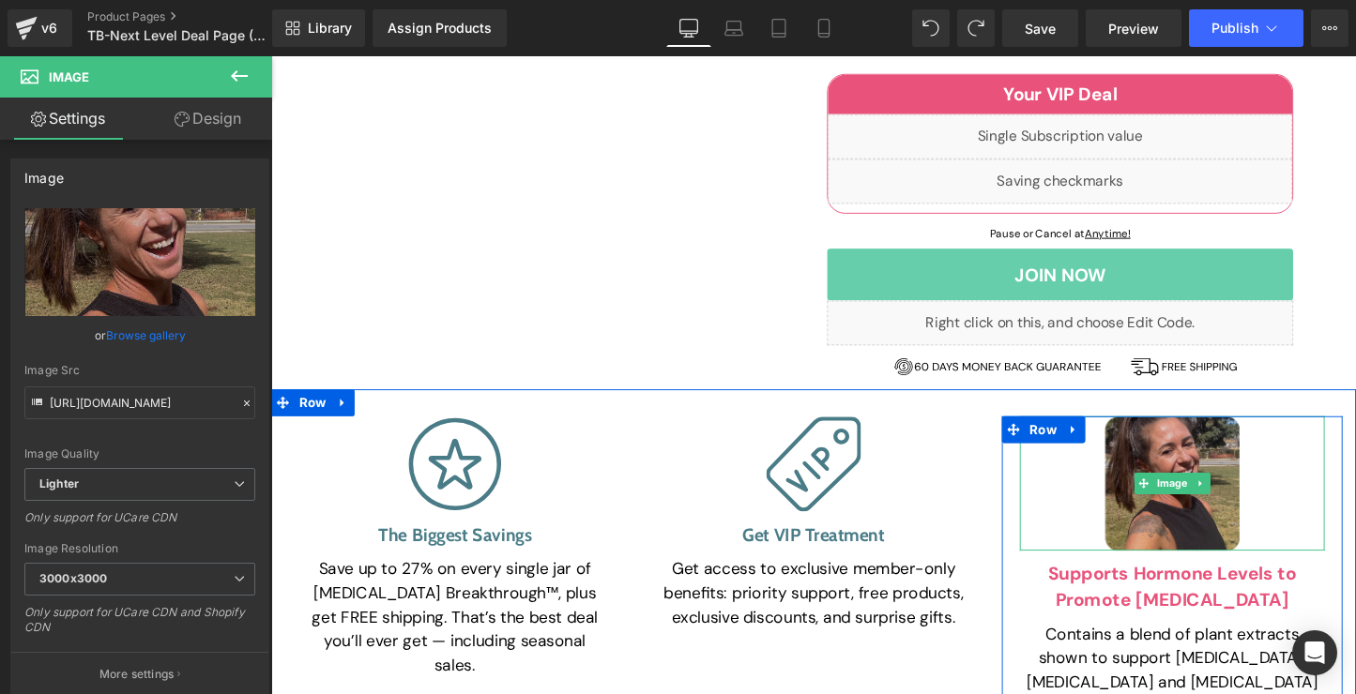
click at [1217, 433] on img at bounding box center [1214, 503] width 141 height 141
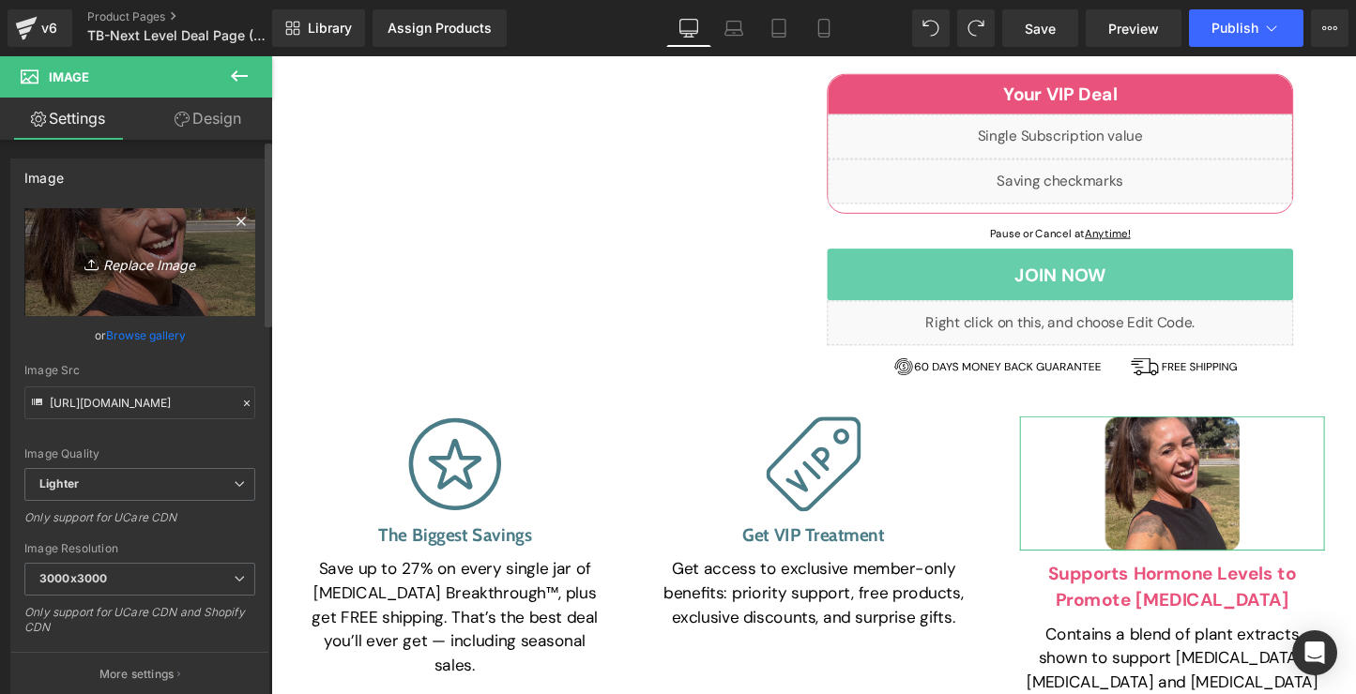
click at [136, 263] on icon "Replace Image" at bounding box center [140, 261] width 150 height 23
type input "C:\fakepath\Group (3).svg"
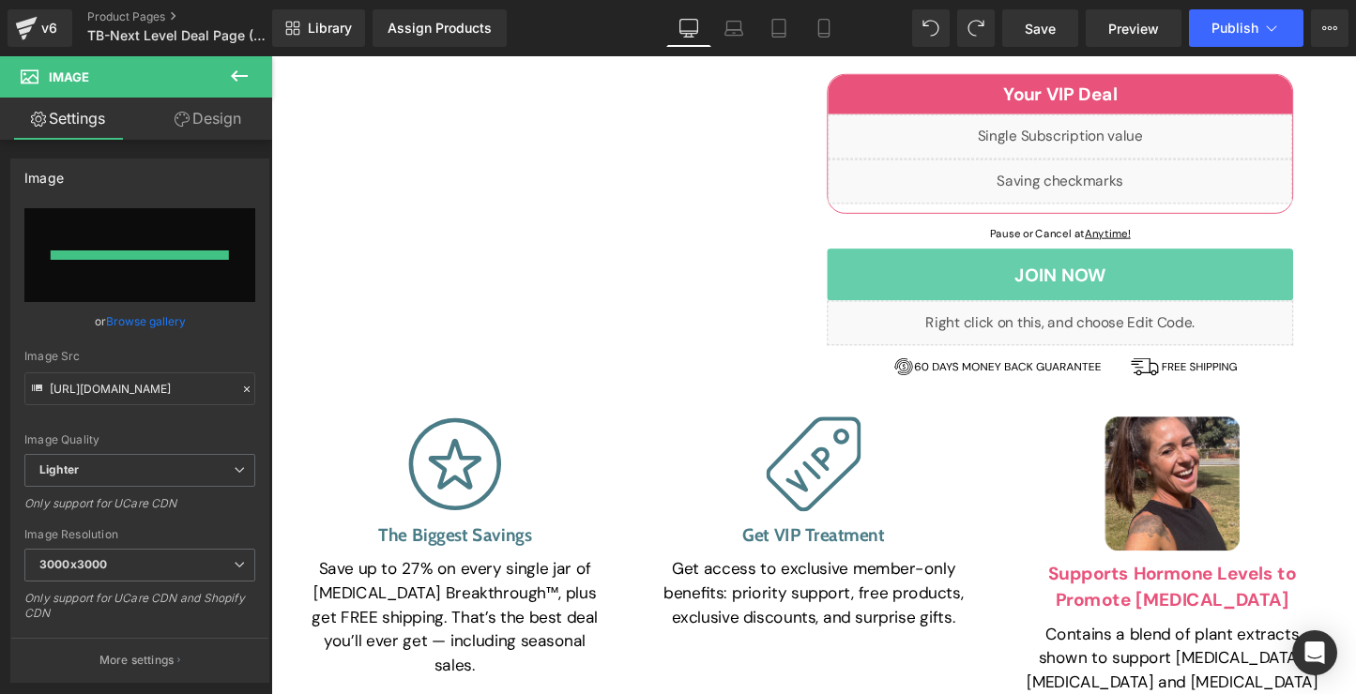
type input "[URL][DOMAIN_NAME]"
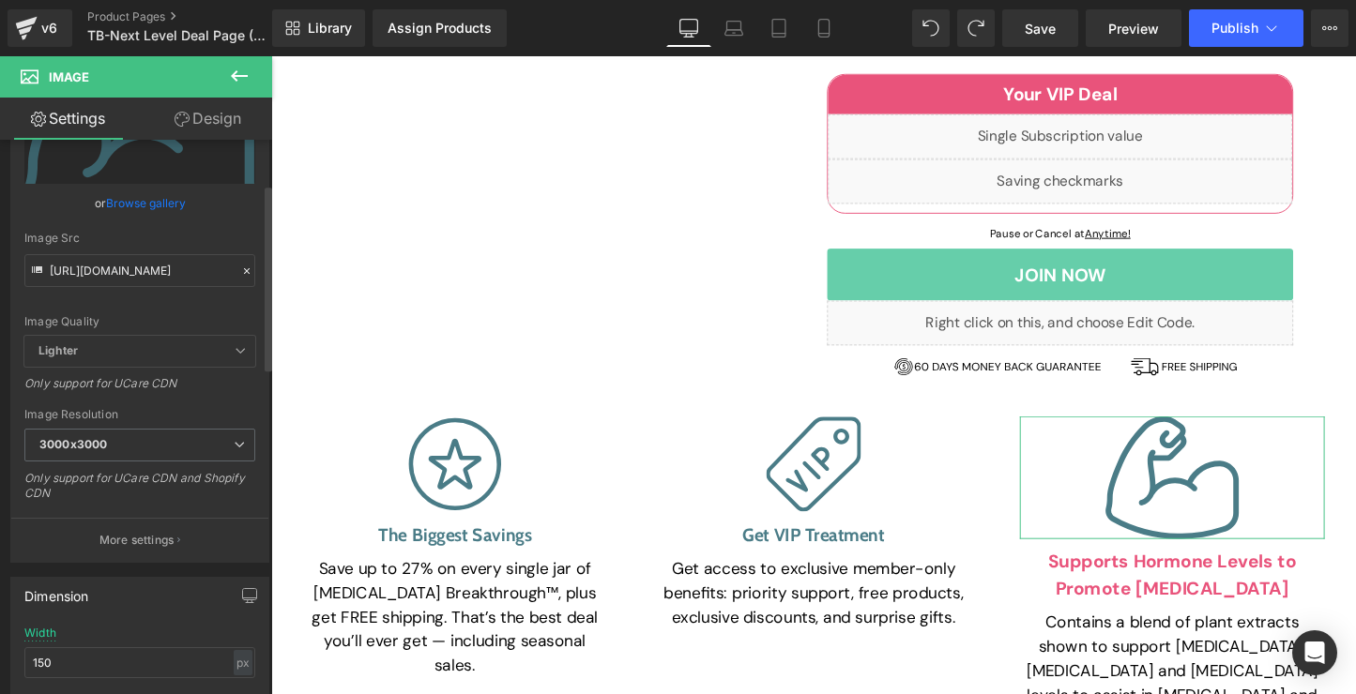
scroll to position [194, 0]
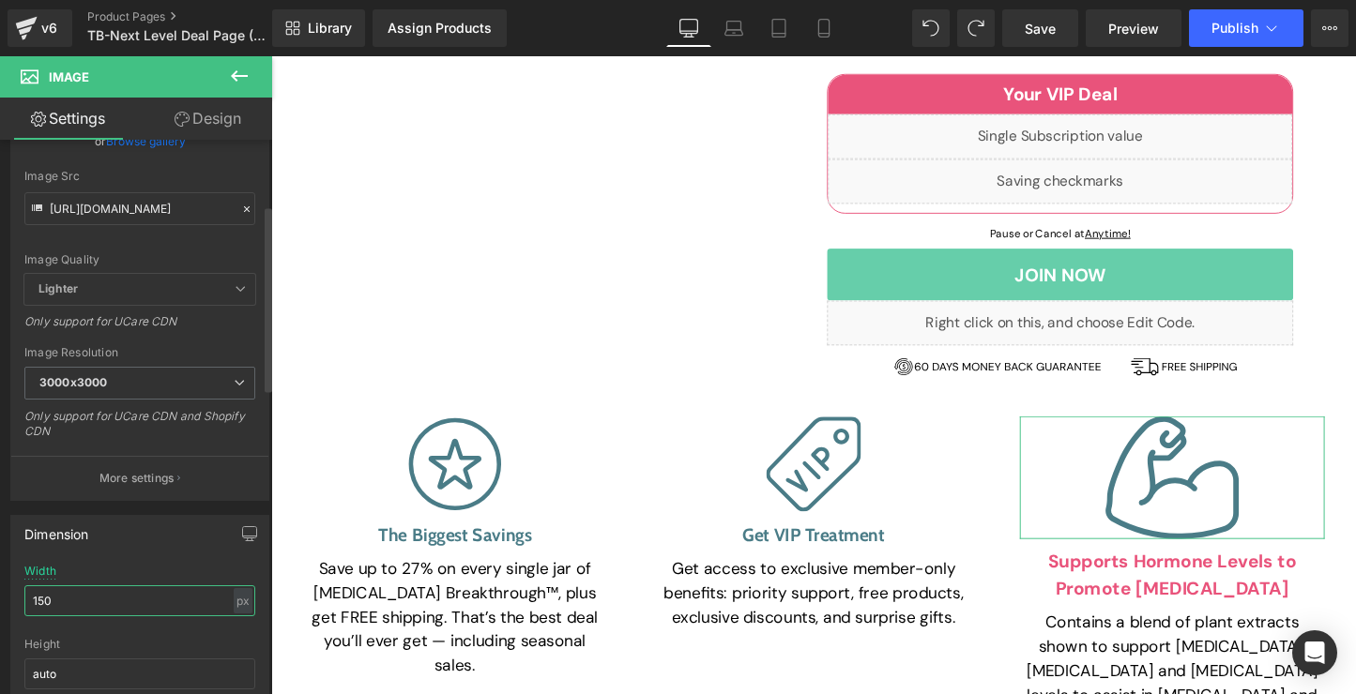
click at [100, 594] on input "150" at bounding box center [139, 600] width 231 height 31
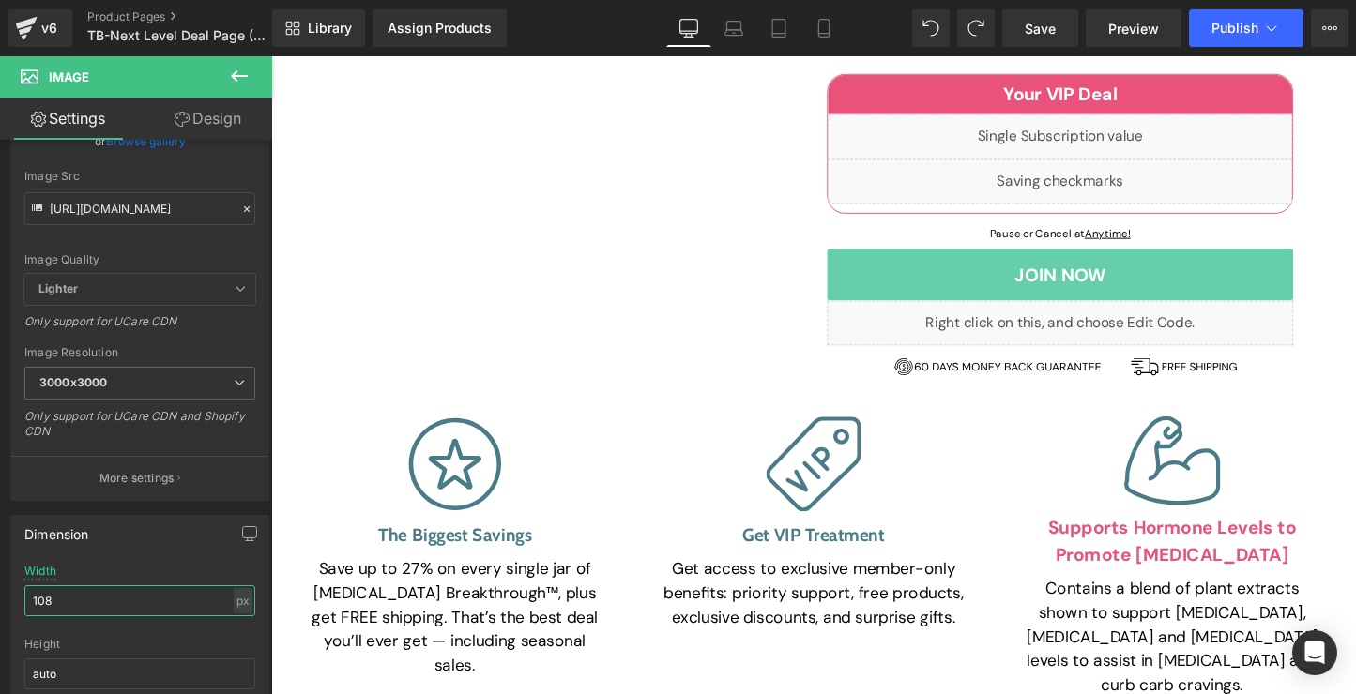
type input "108"
click at [1159, 553] on span at bounding box center [1169, 564] width 20 height 23
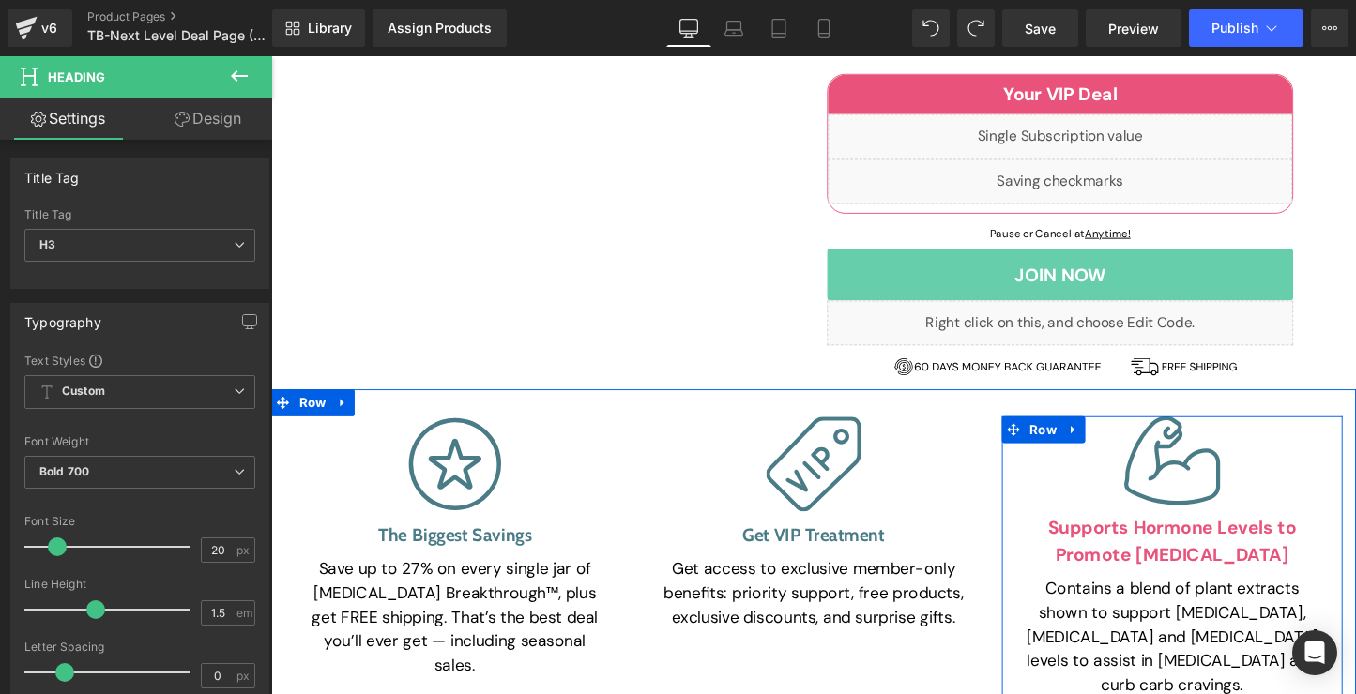
click at [1205, 536] on div "Supports Hormone Levels to Promote [MEDICAL_DATA] Heading" at bounding box center [1213, 564] width 319 height 56
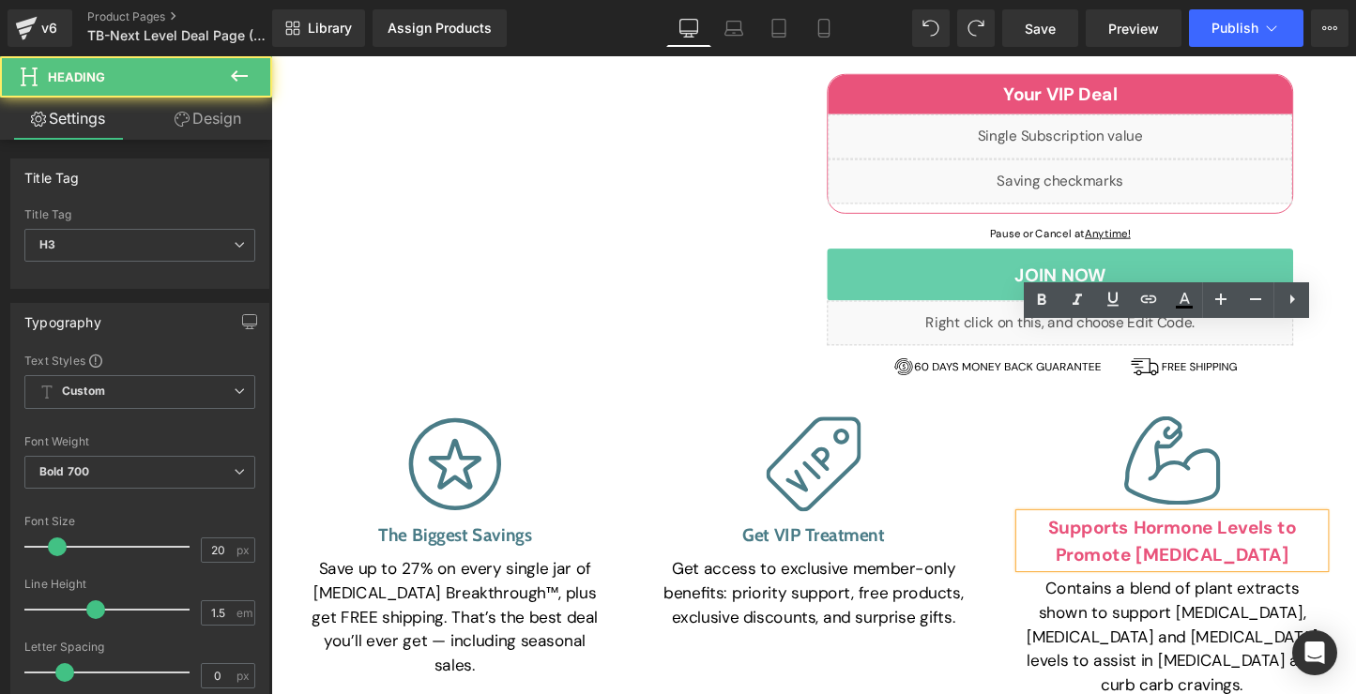
click at [1231, 536] on h3 "Supports Hormone Levels to Promote [MEDICAL_DATA]" at bounding box center [1213, 564] width 319 height 56
click at [1247, 536] on h3 "Supports Hormone Levels to Promote [MEDICAL_DATA]" at bounding box center [1213, 564] width 319 height 56
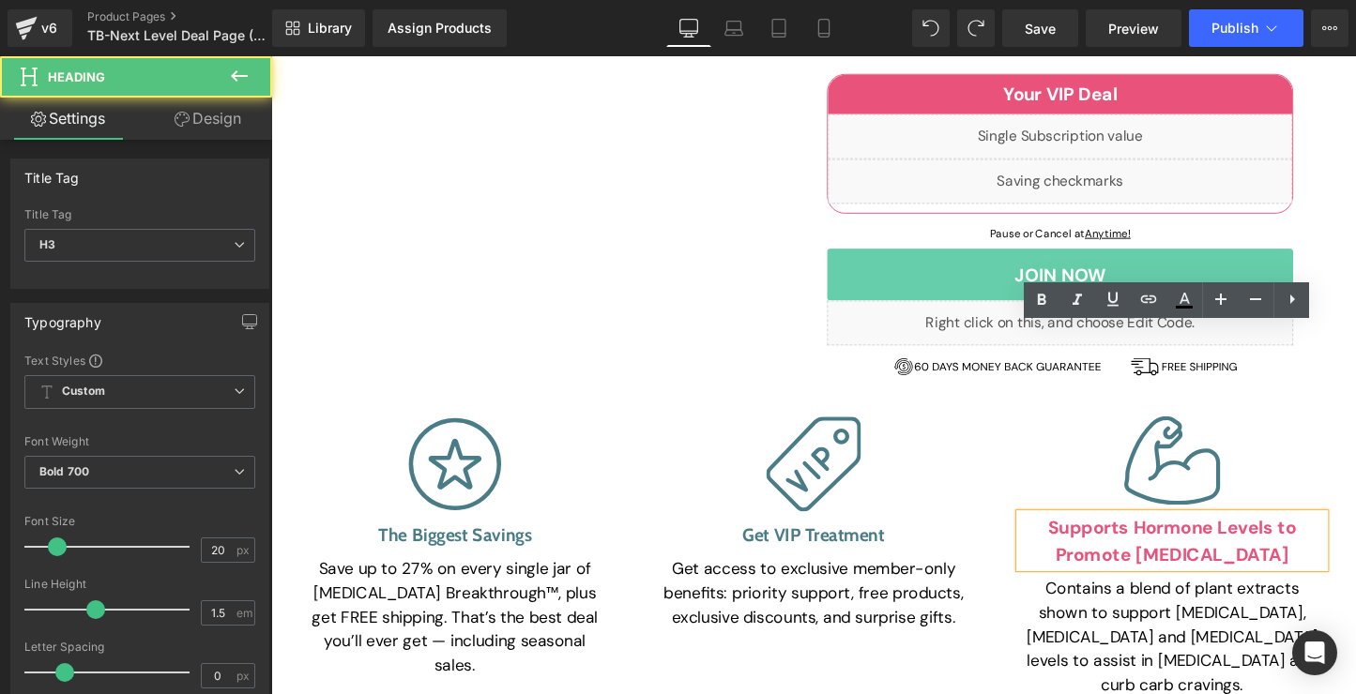
paste div
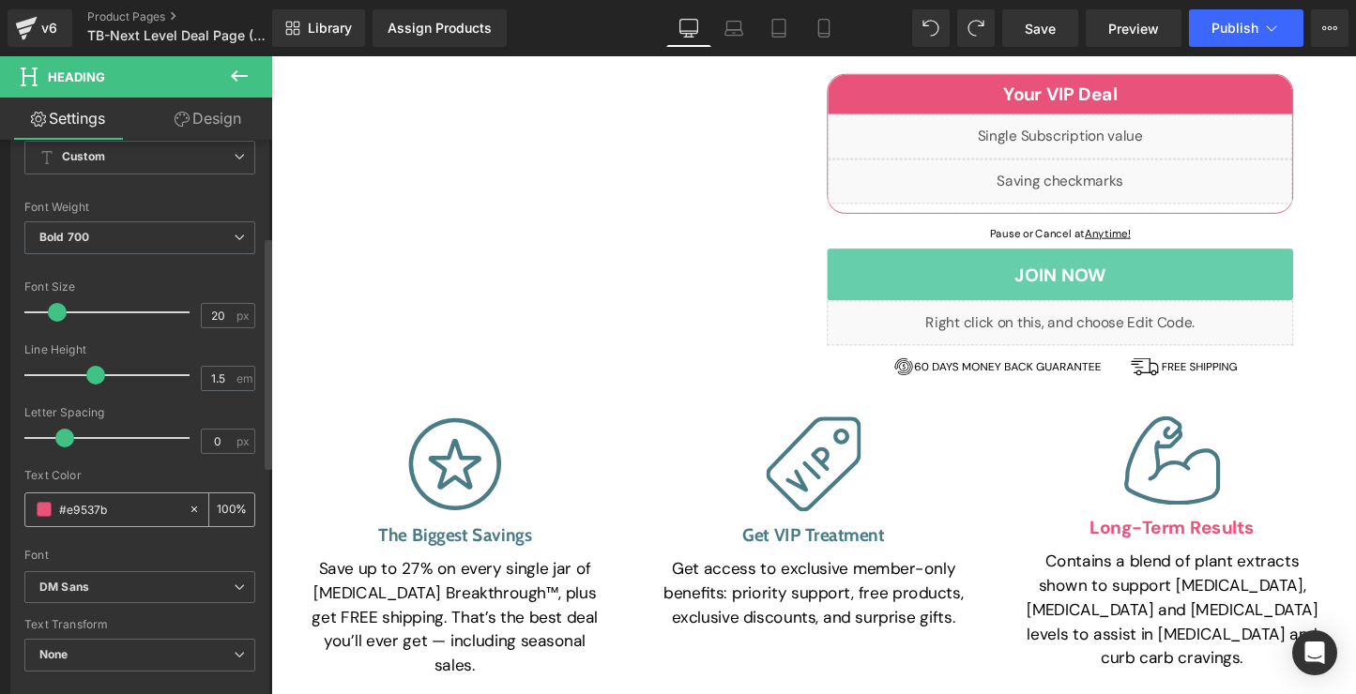
scroll to position [245, 0]
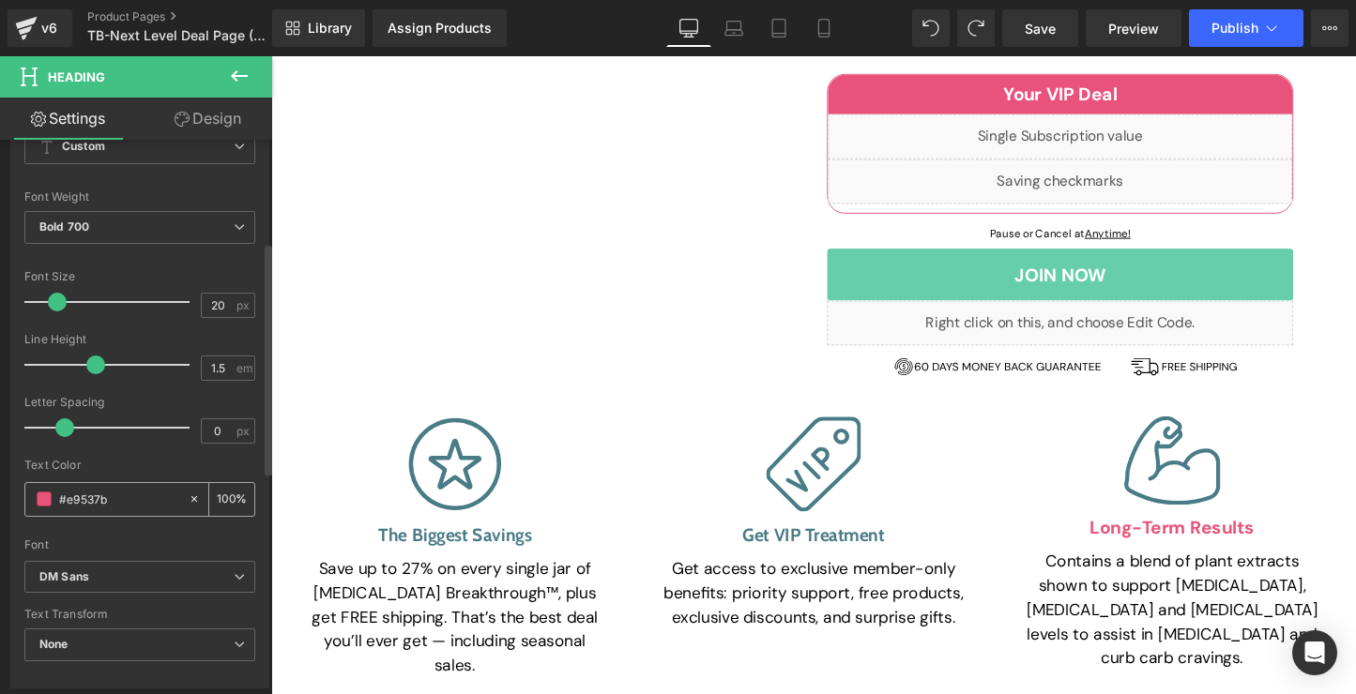
click at [189, 500] on icon at bounding box center [194, 499] width 13 height 13
type input "none"
type input "0"
click at [147, 496] on input "none" at bounding box center [119, 499] width 120 height 21
click at [44, 501] on span at bounding box center [44, 499] width 15 height 15
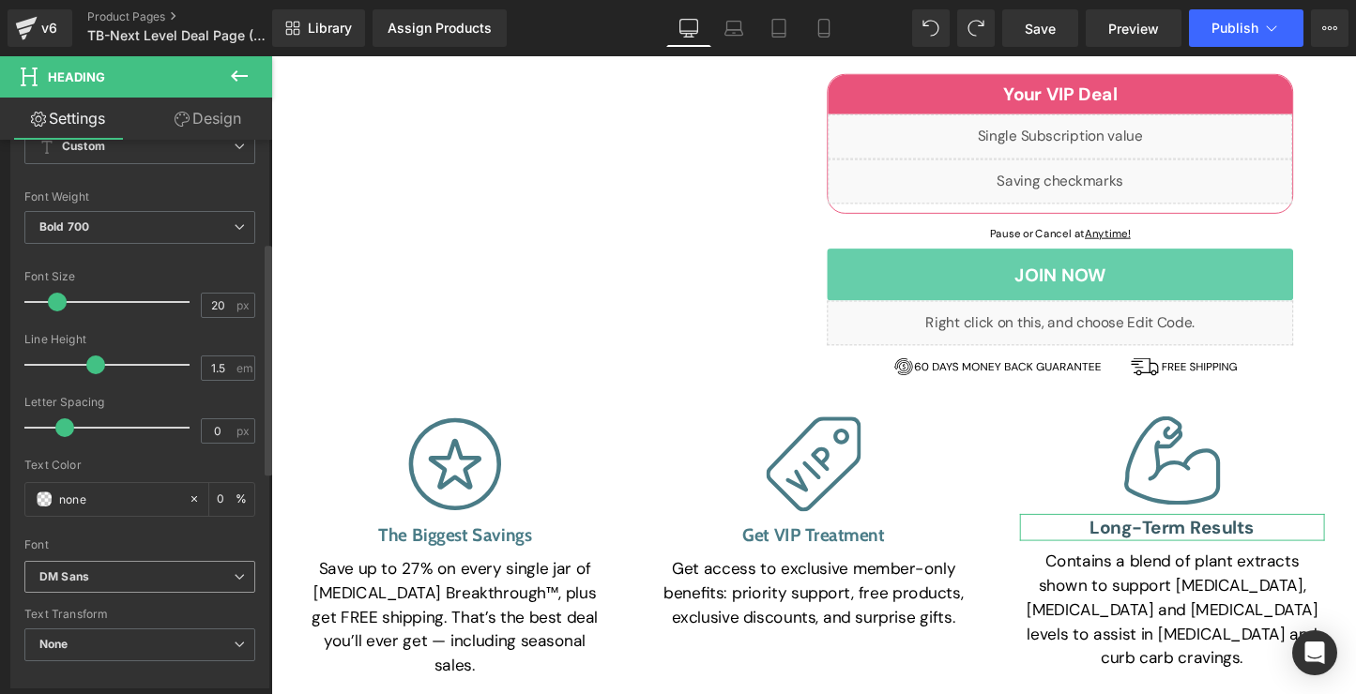
click at [160, 590] on span "DM Sans" at bounding box center [139, 577] width 231 height 33
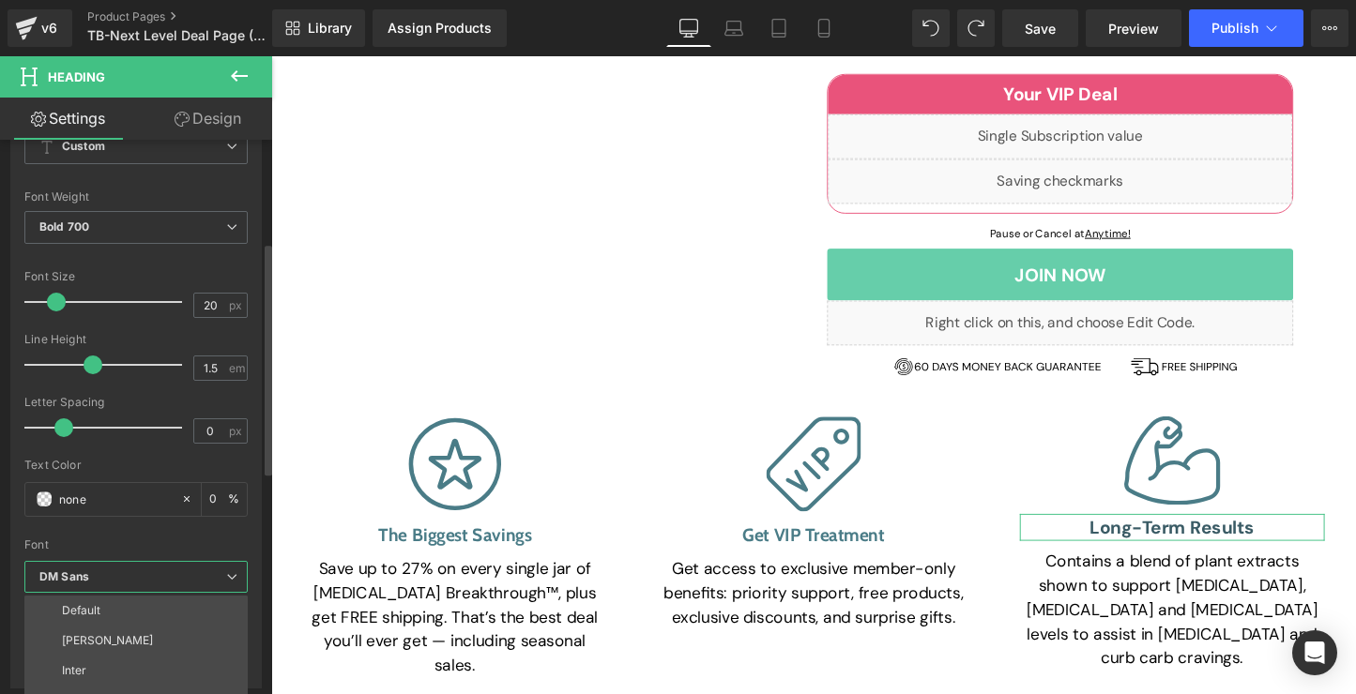
click at [157, 580] on b "DM Sans" at bounding box center [132, 577] width 187 height 16
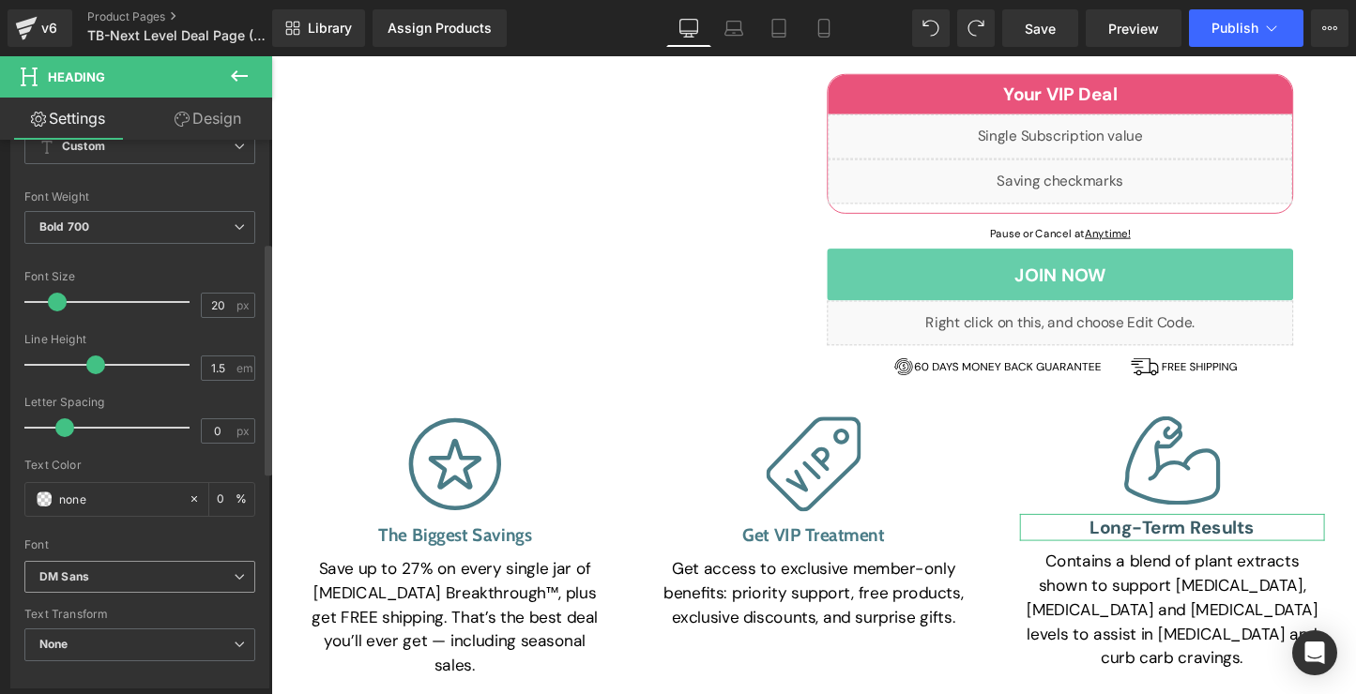
click at [157, 580] on b "DM Sans" at bounding box center [136, 577] width 194 height 16
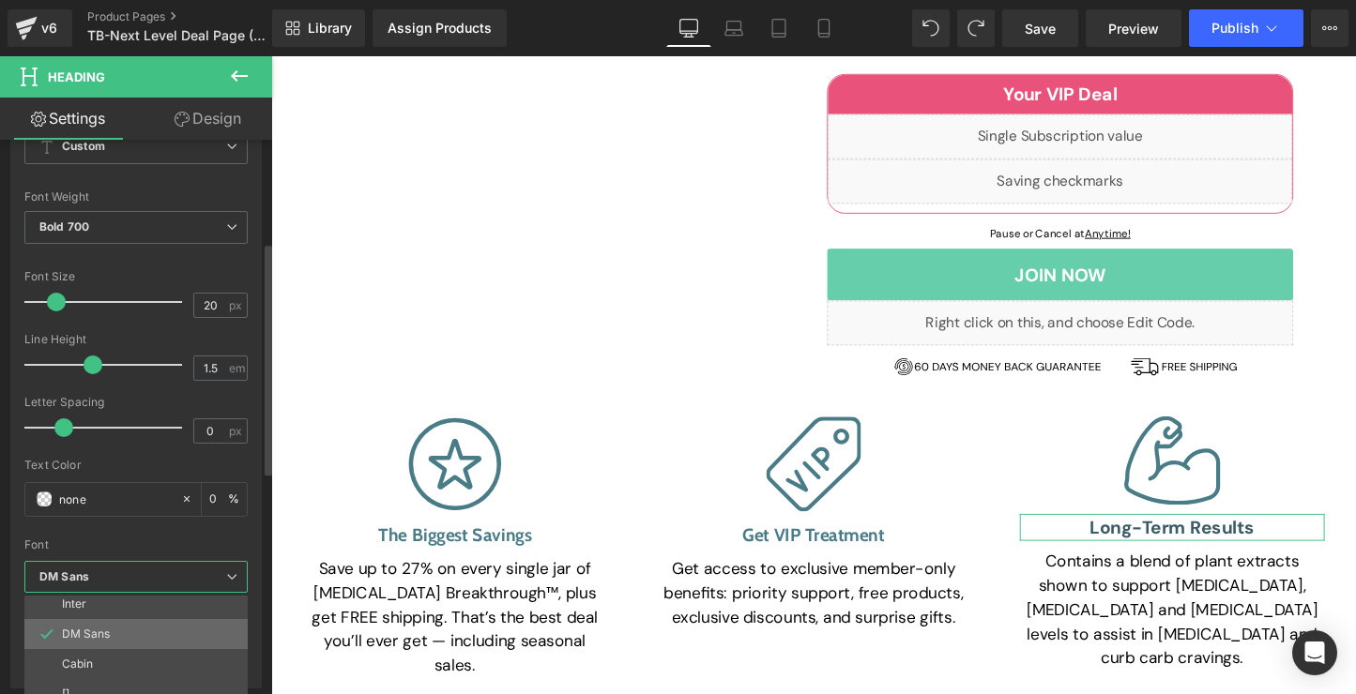
scroll to position [68, 0]
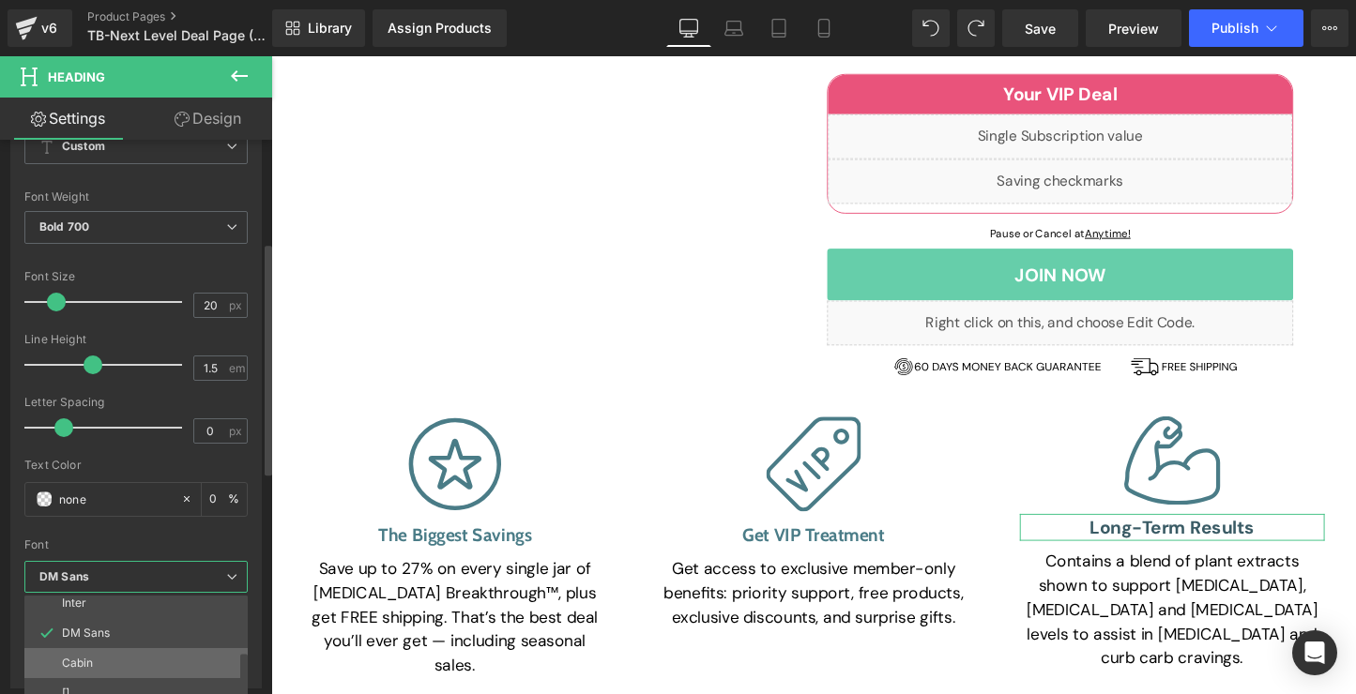
click at [143, 657] on li "Cabin" at bounding box center [140, 663] width 232 height 30
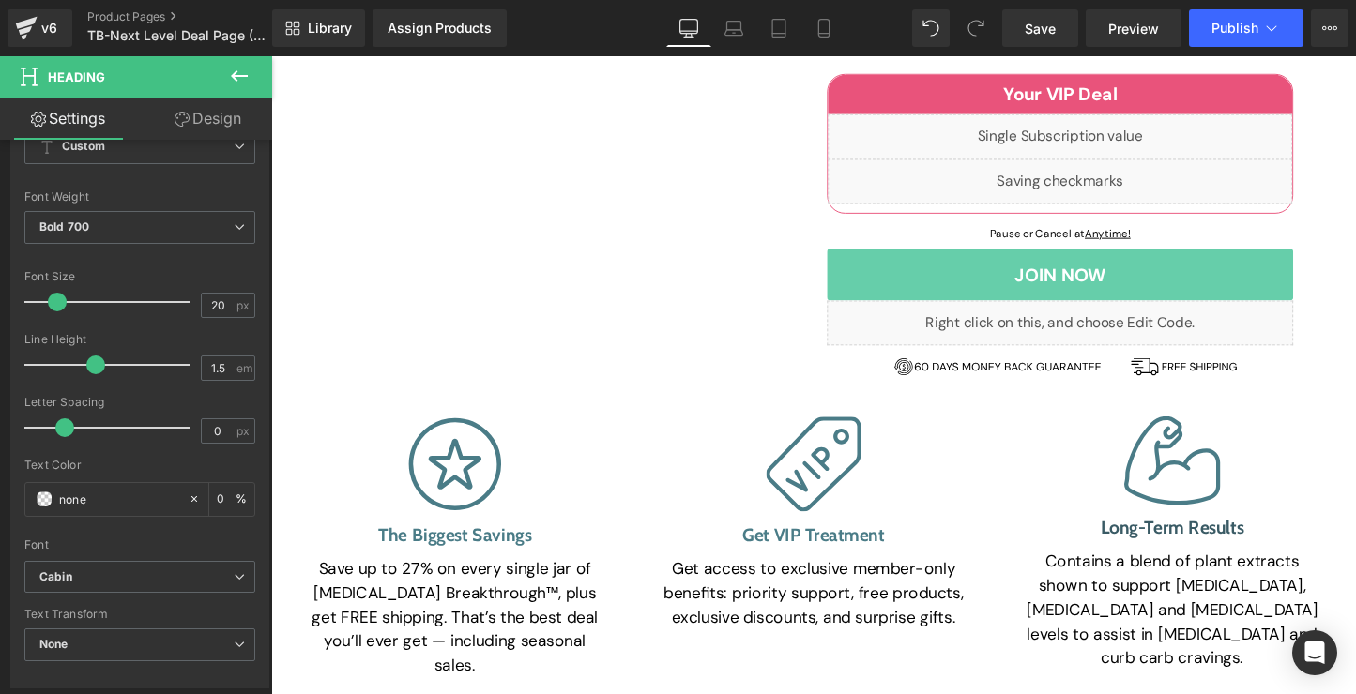
click at [837, 358] on div at bounding box center [838, 390] width 1135 height 668
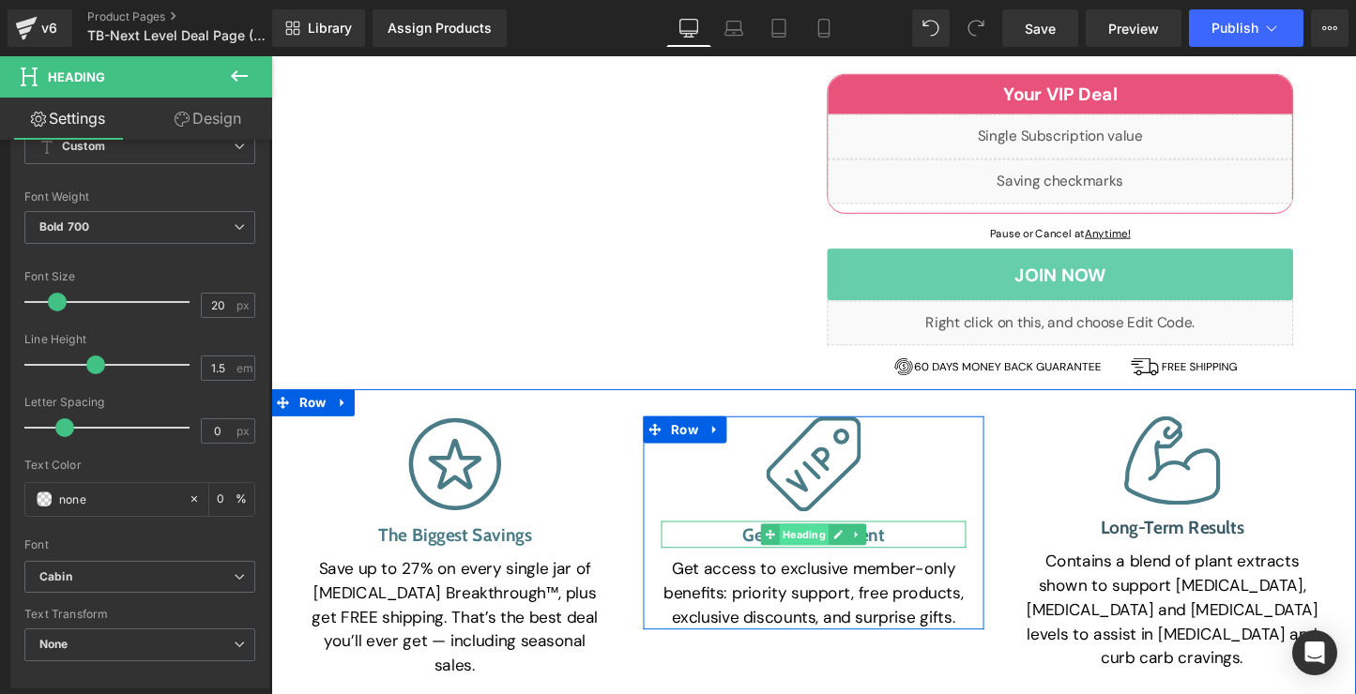
click at [830, 543] on div "Get VIP Treatment Heading" at bounding box center [838, 557] width 319 height 28
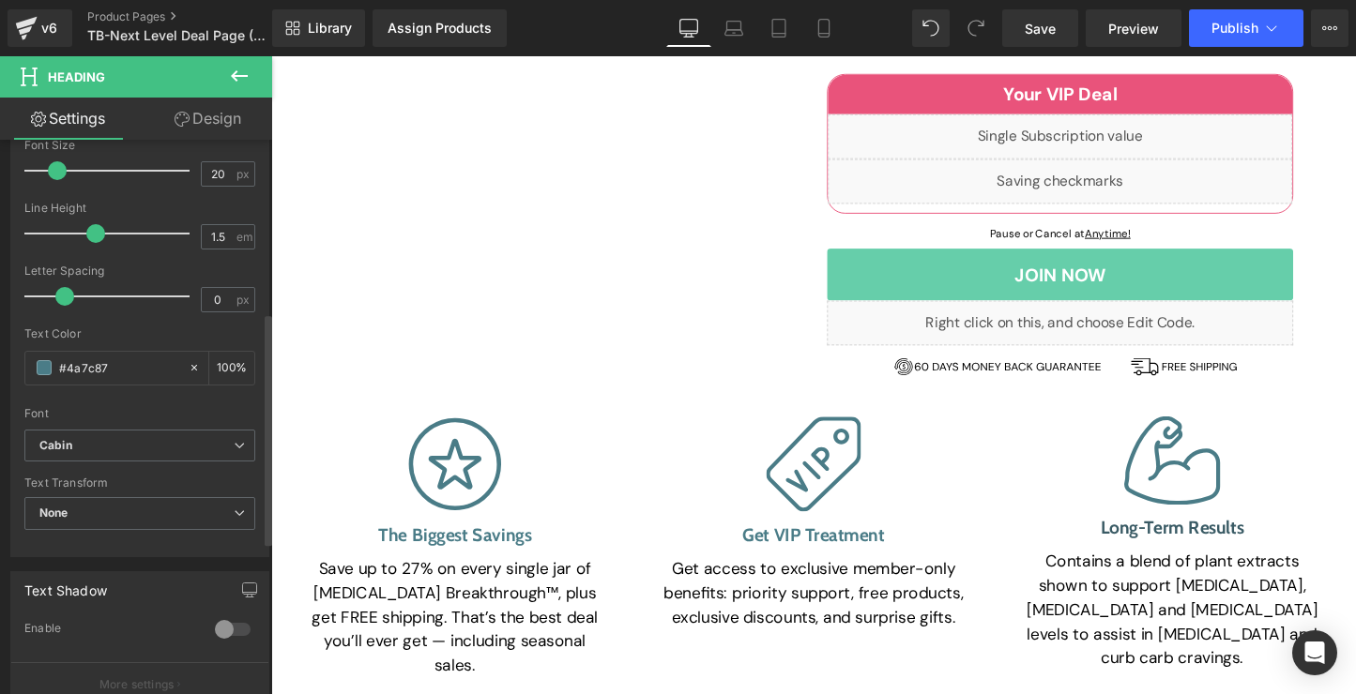
scroll to position [413, 0]
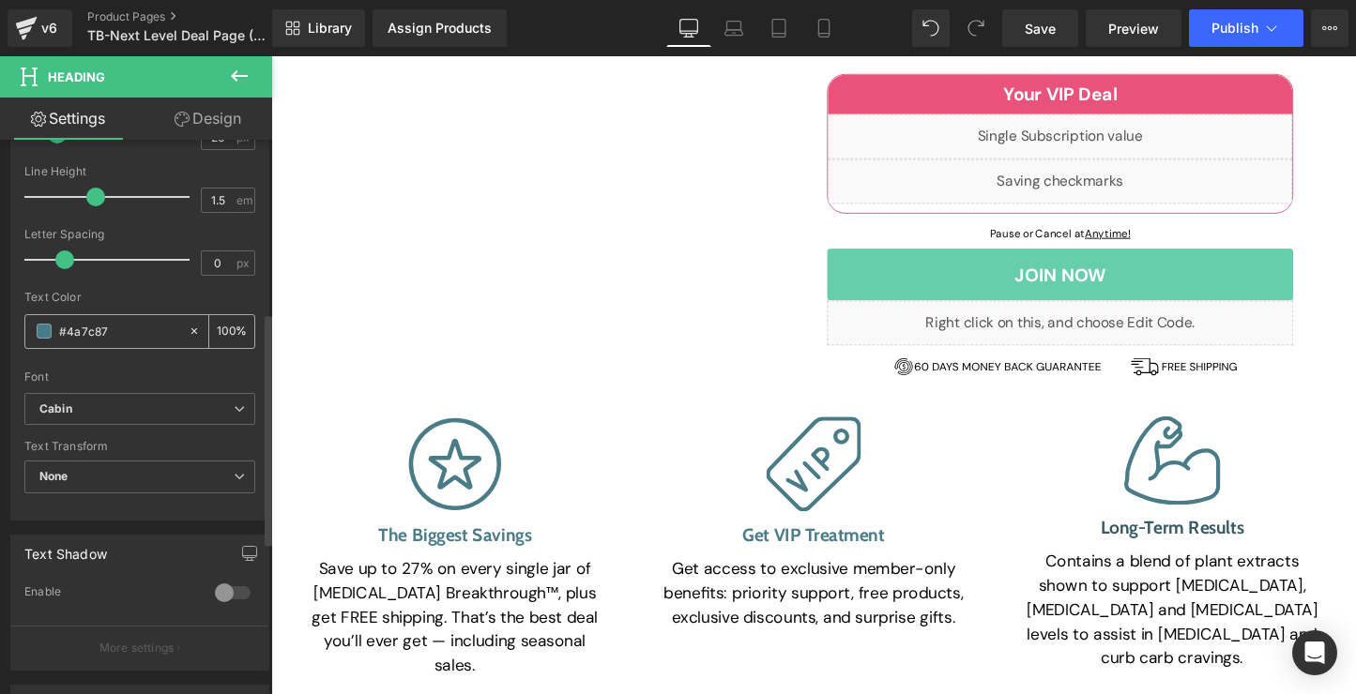
click at [107, 333] on input "#4a7c87" at bounding box center [119, 331] width 120 height 21
click at [85, 333] on input "#4a7c87" at bounding box center [119, 331] width 120 height 21
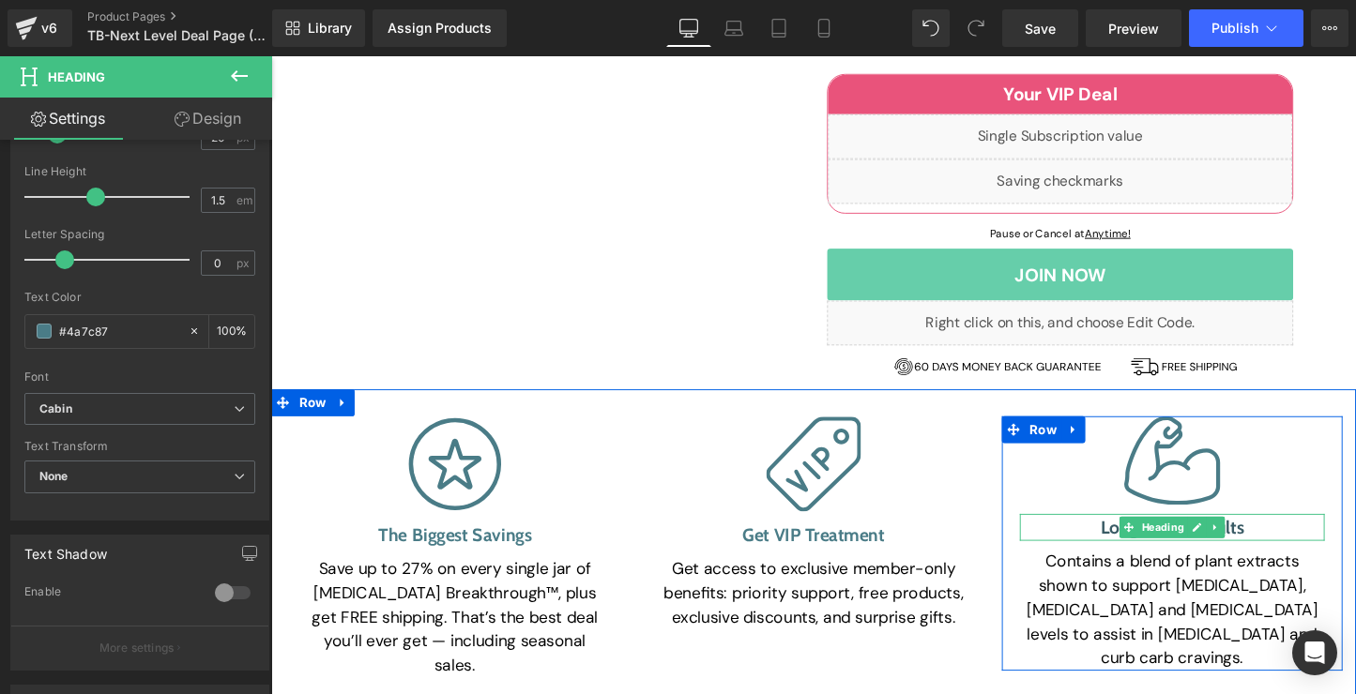
click at [1206, 536] on div "Long-Term Results Heading" at bounding box center [1213, 550] width 319 height 28
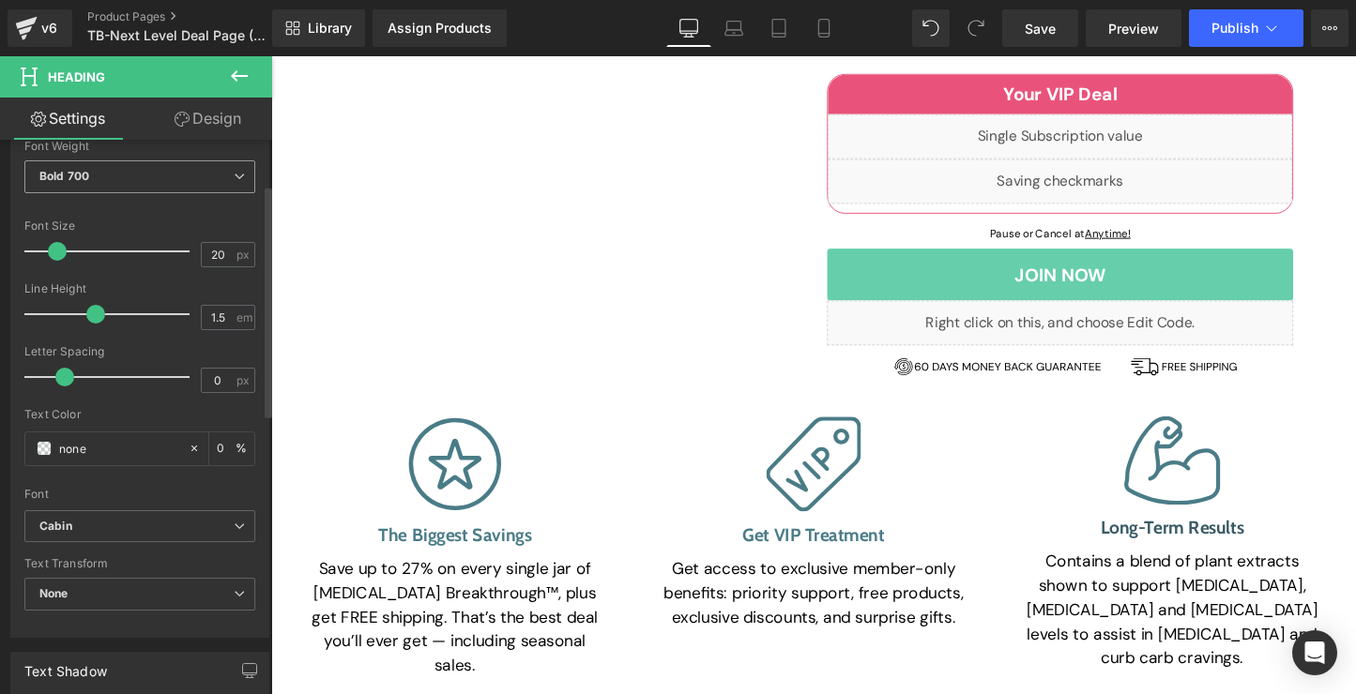
scroll to position [383, 0]
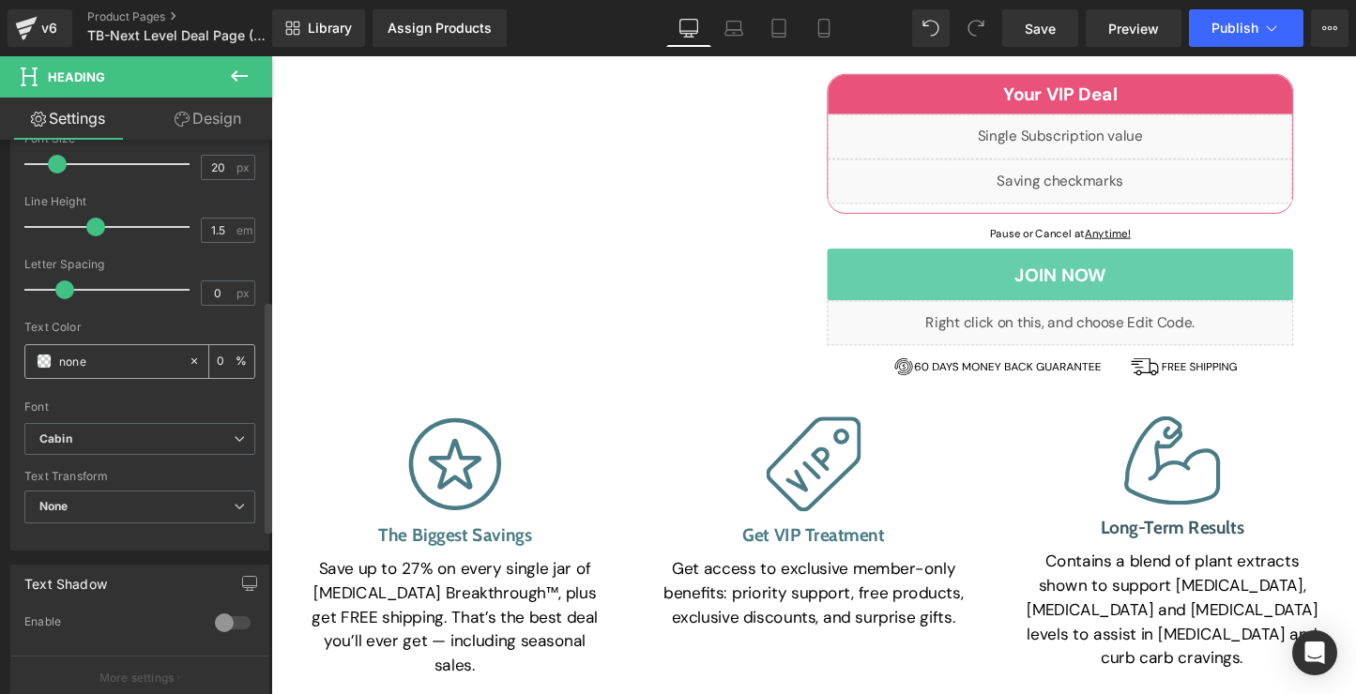
click at [116, 369] on input "none" at bounding box center [119, 361] width 120 height 21
paste input "#4a7c87"
type input "#4a7c87"
type input "100"
type input "#4a7c87"
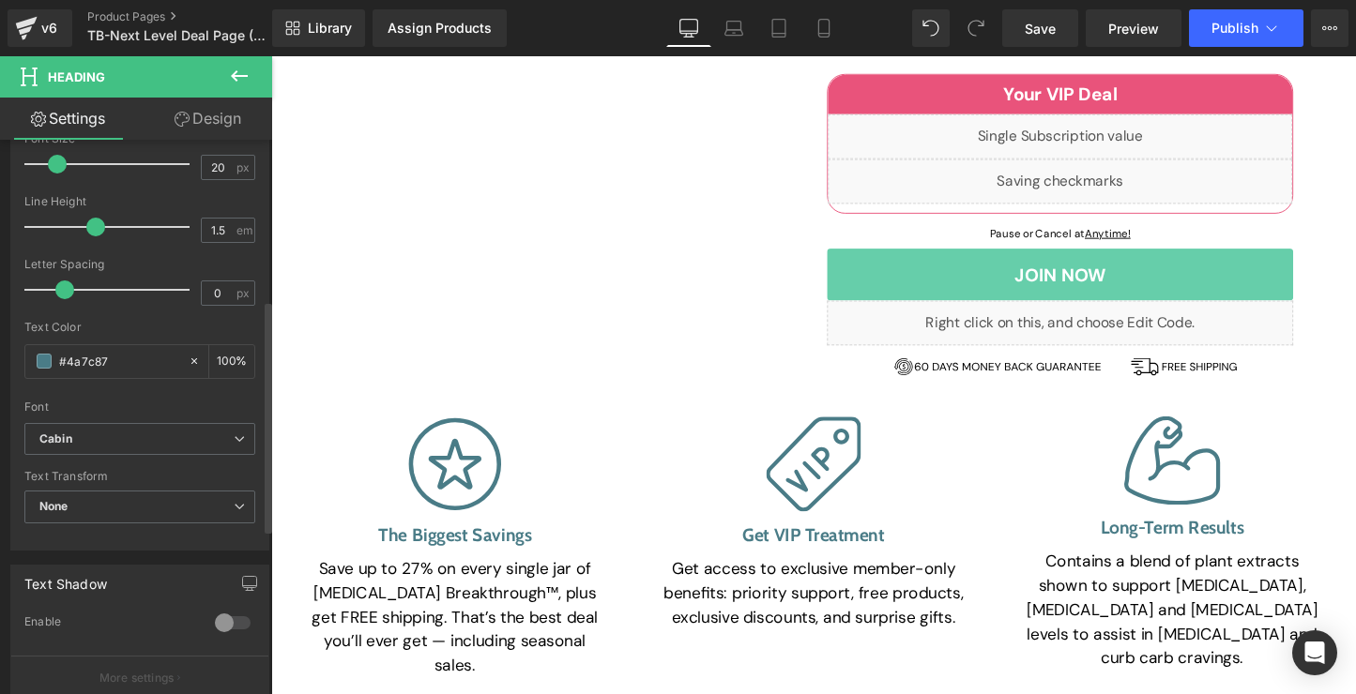
click at [128, 328] on div "Text Color" at bounding box center [139, 327] width 231 height 13
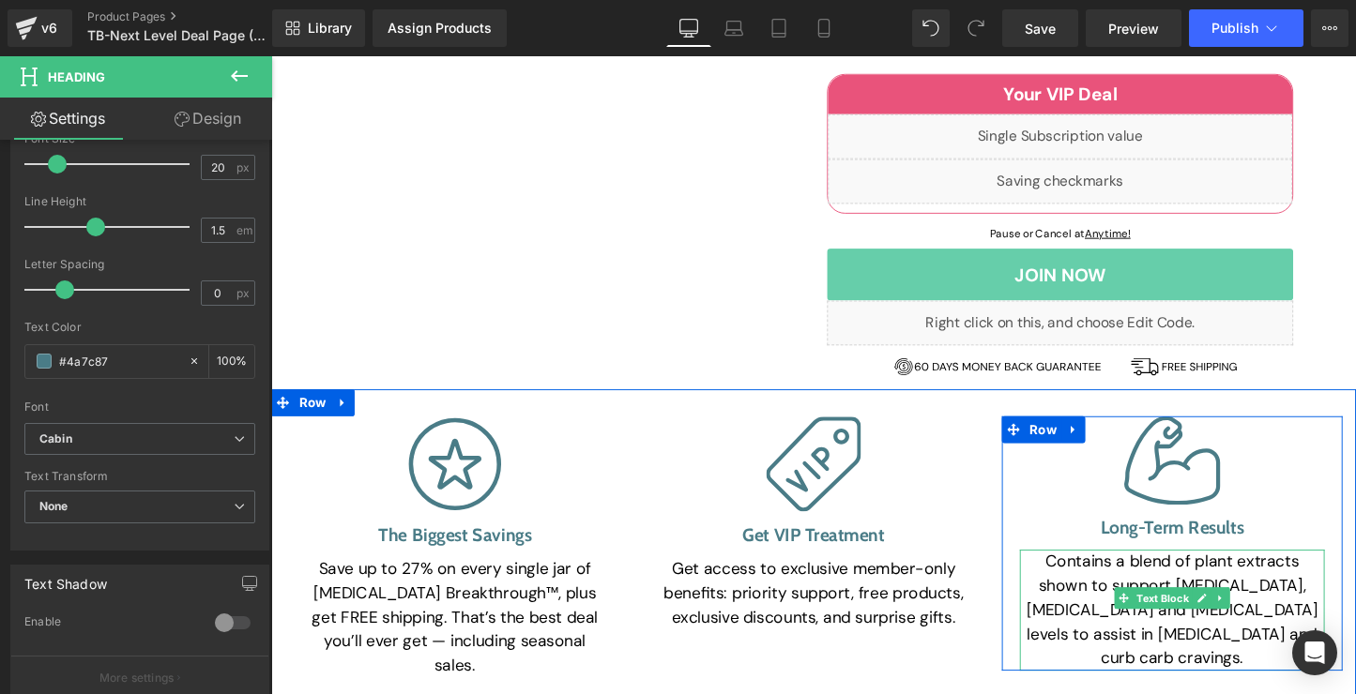
click at [1231, 573] on p "Contains a blend of plant extracts shown to support [MEDICAL_DATA], [MEDICAL_DA…" at bounding box center [1213, 636] width 319 height 127
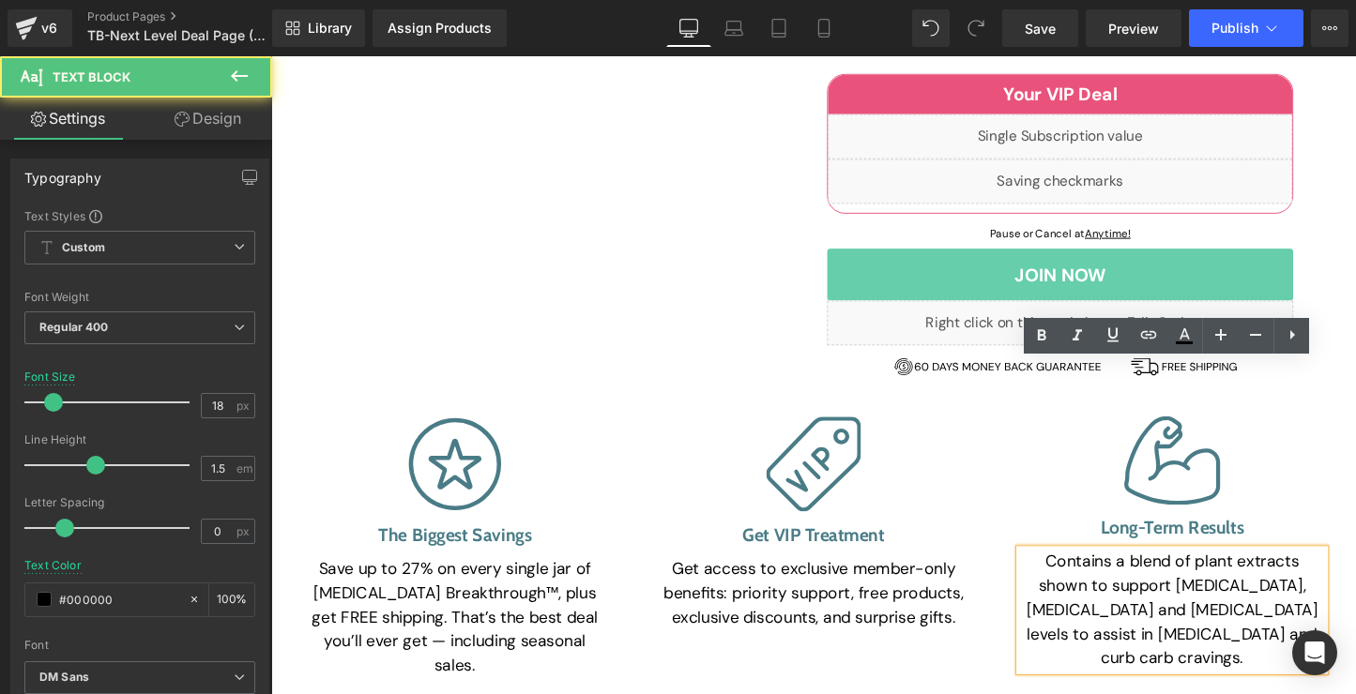
click at [1237, 573] on p "Contains a blend of plant extracts shown to support [MEDICAL_DATA], [MEDICAL_DA…" at bounding box center [1213, 636] width 319 height 127
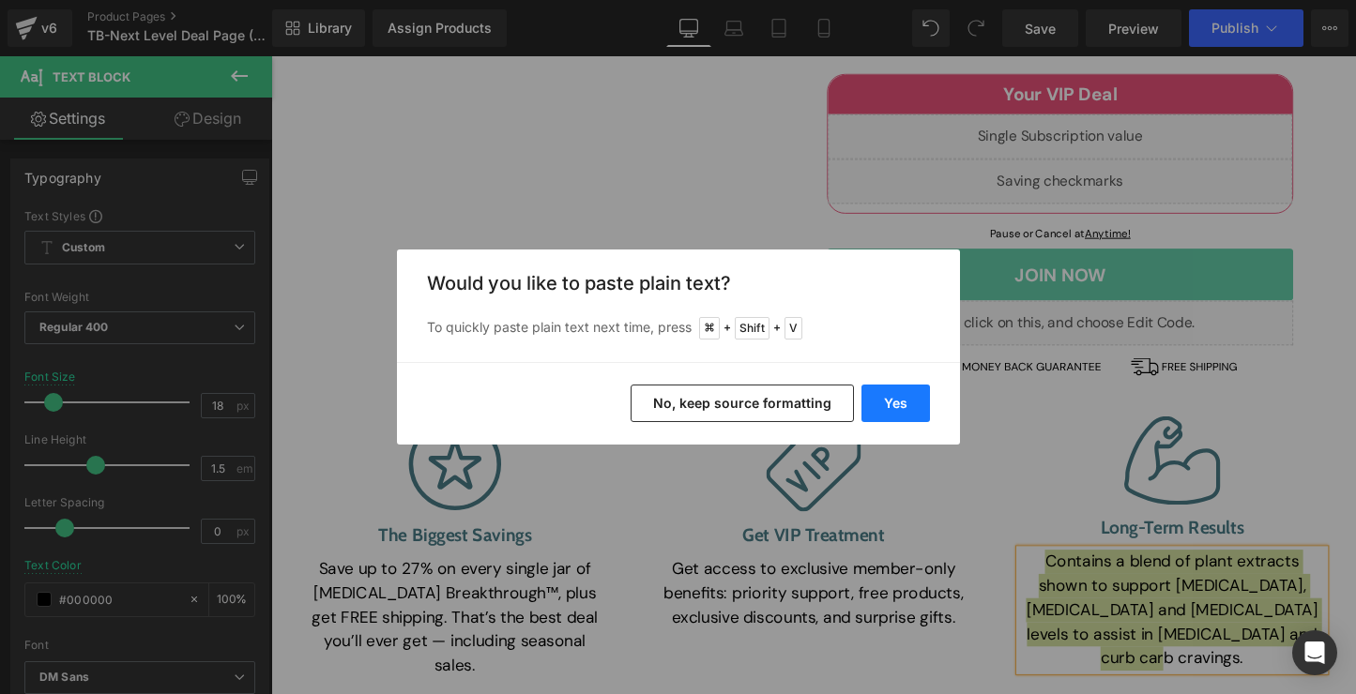
click at [885, 396] on button "Yes" at bounding box center [895, 404] width 68 height 38
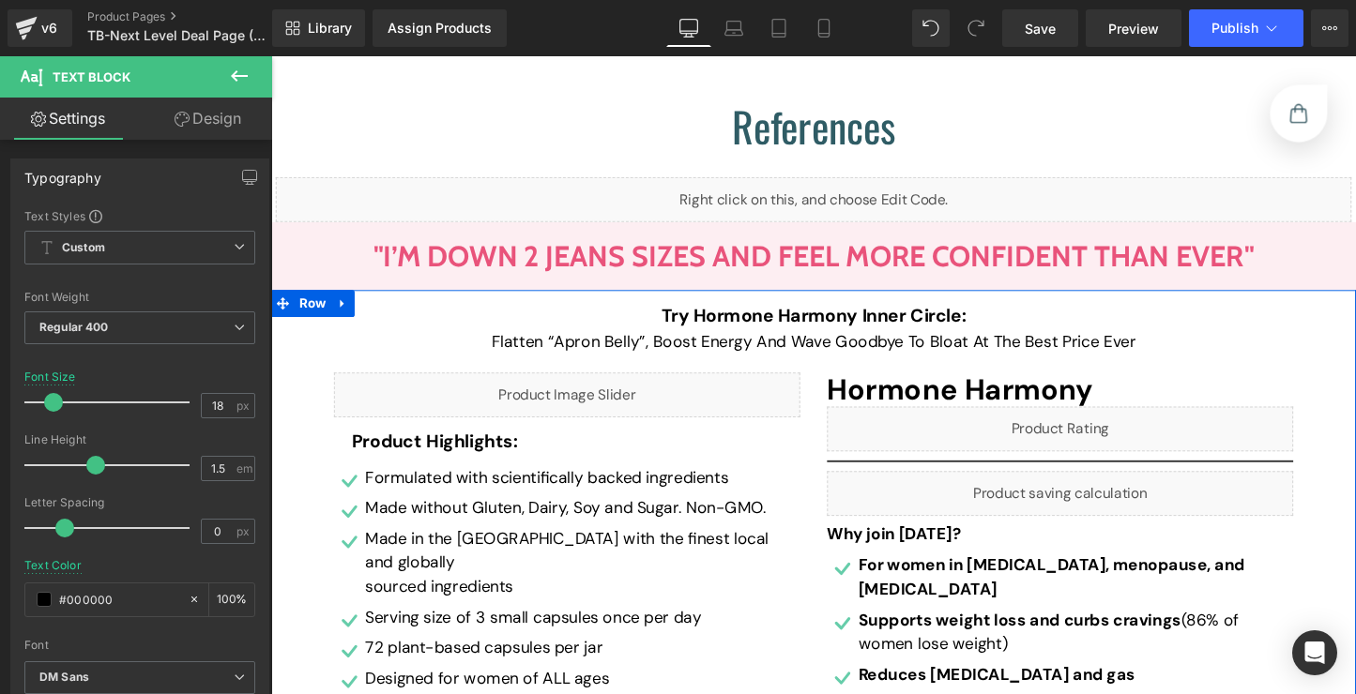
scroll to position [27882, 0]
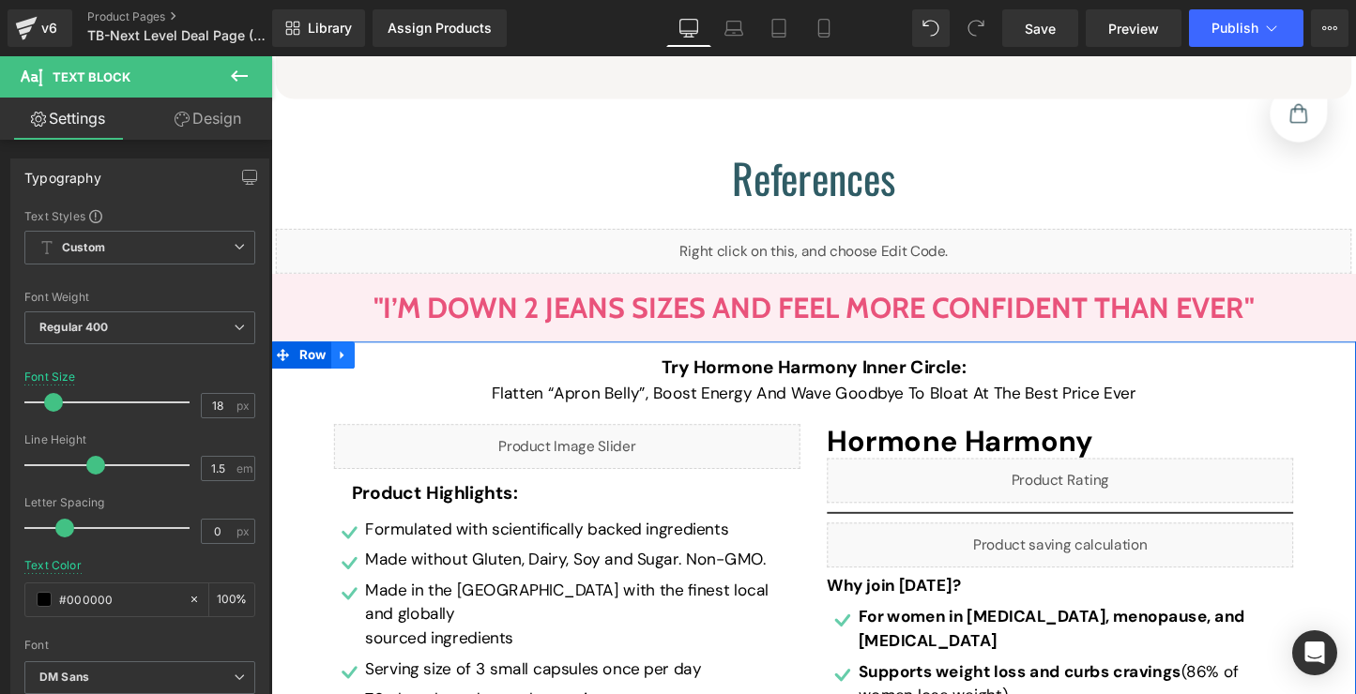
click at [351, 356] on link at bounding box center [346, 370] width 24 height 28
click at [386, 356] on link at bounding box center [395, 370] width 24 height 28
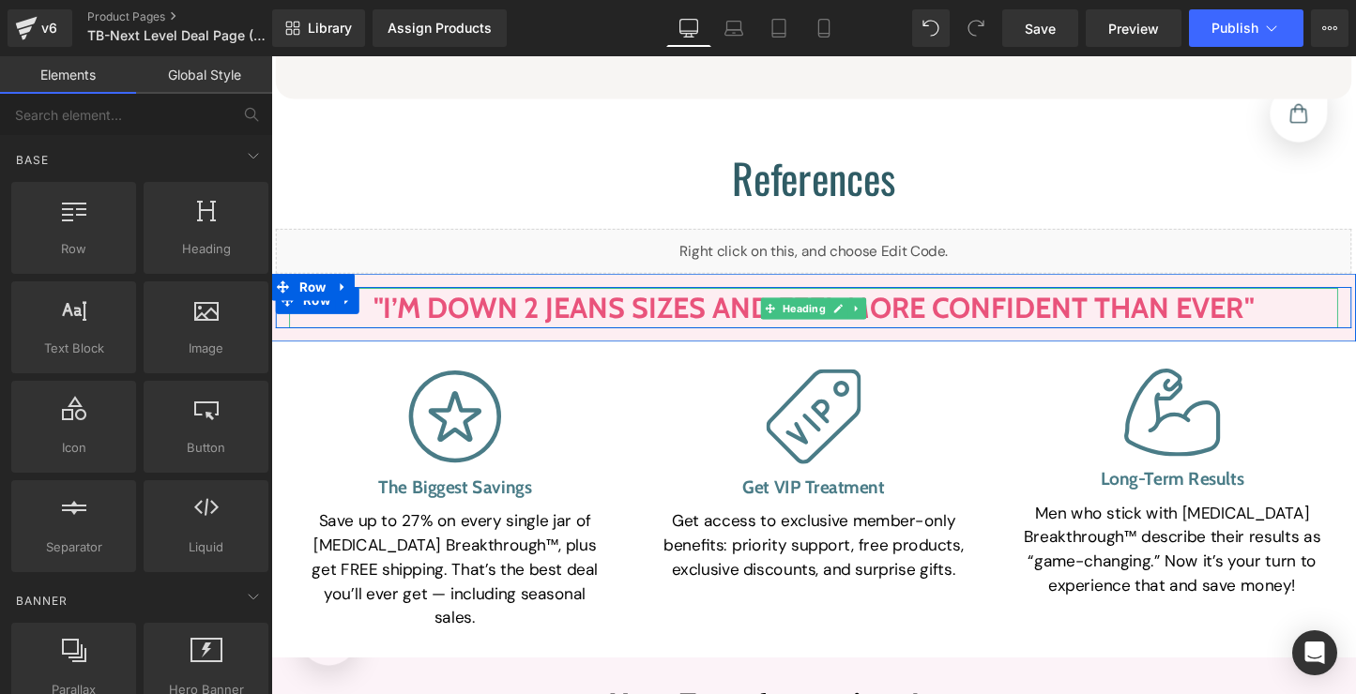
click at [677, 301] on span ""I’m Down 2 Jeans Sizes And Feel More Confident Than Ever"" at bounding box center [838, 319] width 921 height 37
click at [862, 301] on span ""I’m Down 2 Jeans Sizes And Feel More Confident Than Ever"" at bounding box center [838, 319] width 921 height 37
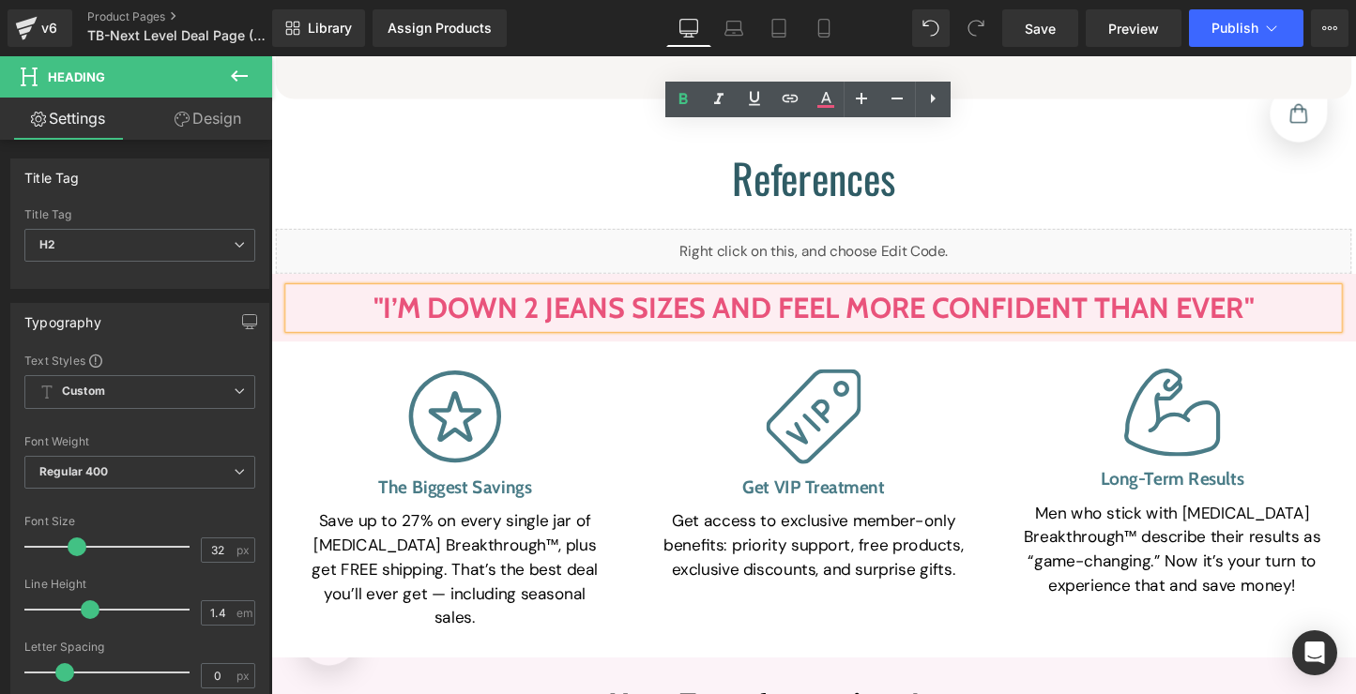
click at [812, 301] on span ""I’m Down 2 Jeans Sizes And Feel More Confident Than Ever"" at bounding box center [838, 319] width 921 height 37
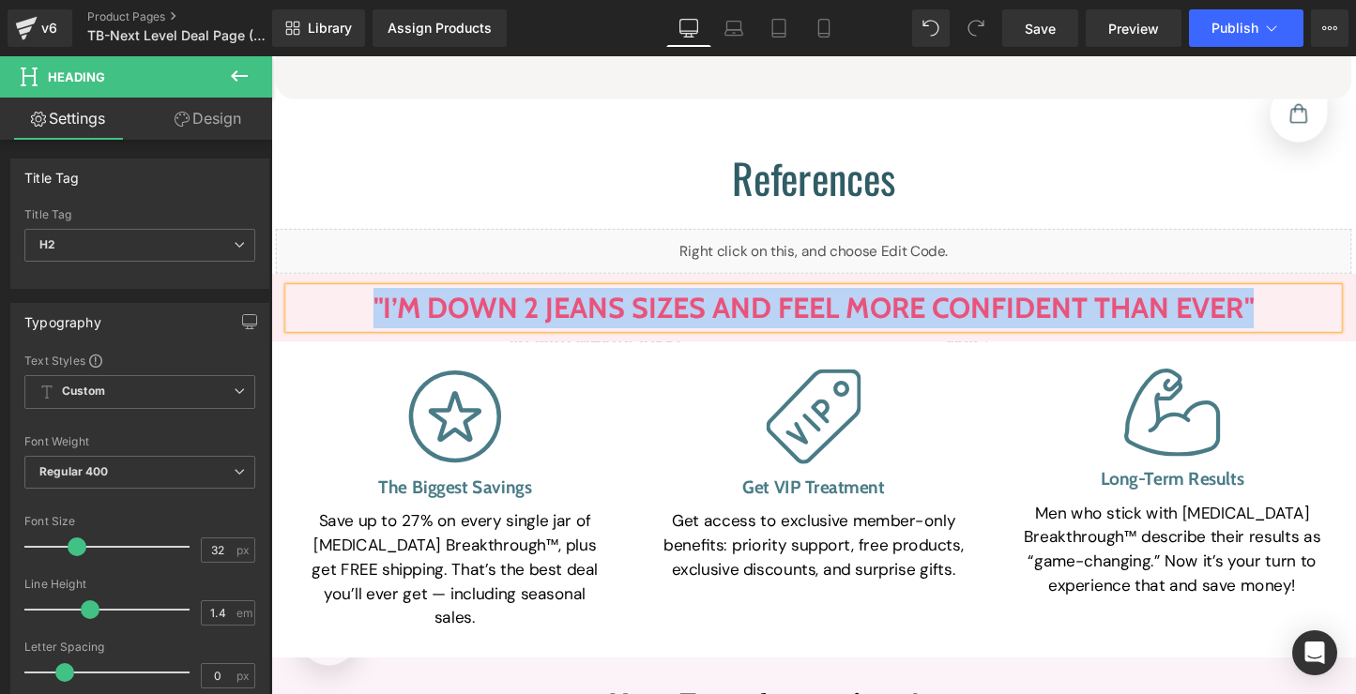
paste div
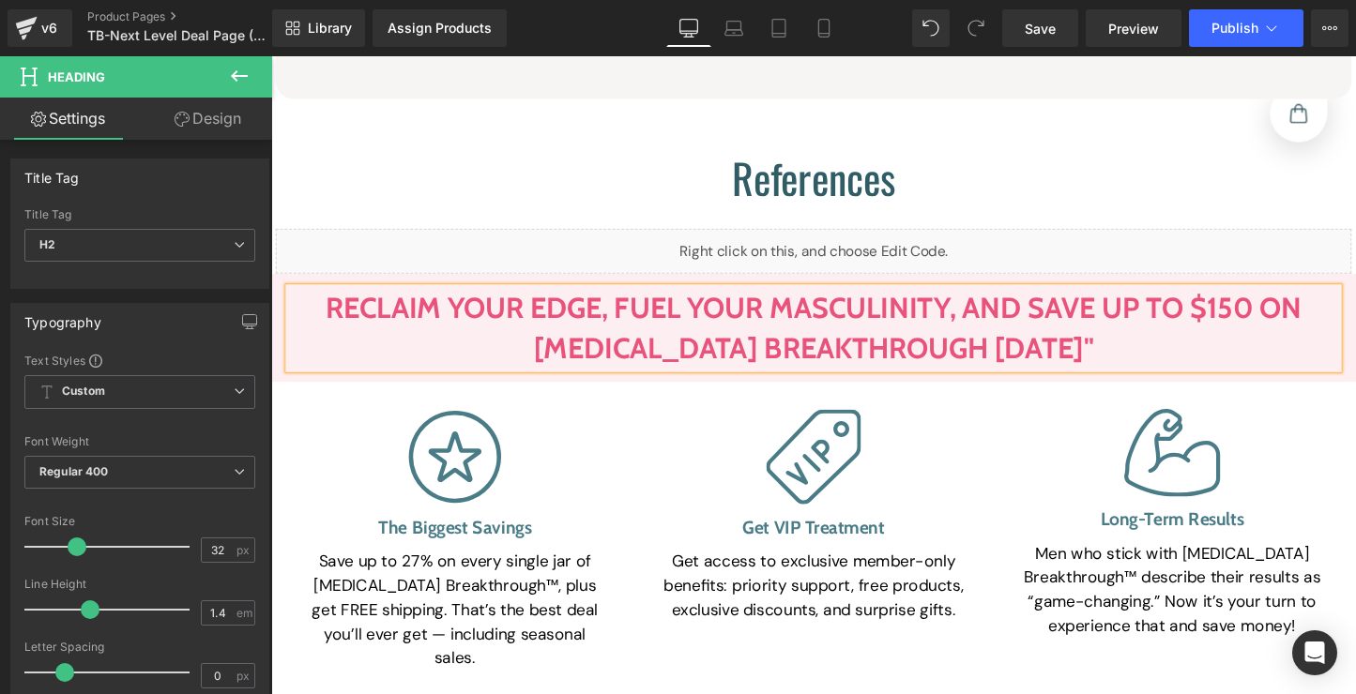
click at [337, 301] on b "Reclaim Your Edge, Fuel Your Masculinity, And Save Up To $150 On [MEDICAL_DATA]…" at bounding box center [839, 340] width 1022 height 79
click at [321, 299] on h2 "Reclaim Your Edge, Fuel Your Masculinity, And Save Up To $150 On [MEDICAL_DATA]…" at bounding box center [839, 341] width 1098 height 84
drag, startPoint x: 333, startPoint y: 151, endPoint x: 1316, endPoint y: 98, distance: 984.6
click at [333, 301] on b "Reclaim Your Edge, Fuel Your Masculinity, And Save Up To $150 On [MEDICAL_DATA]…" at bounding box center [839, 340] width 1022 height 79
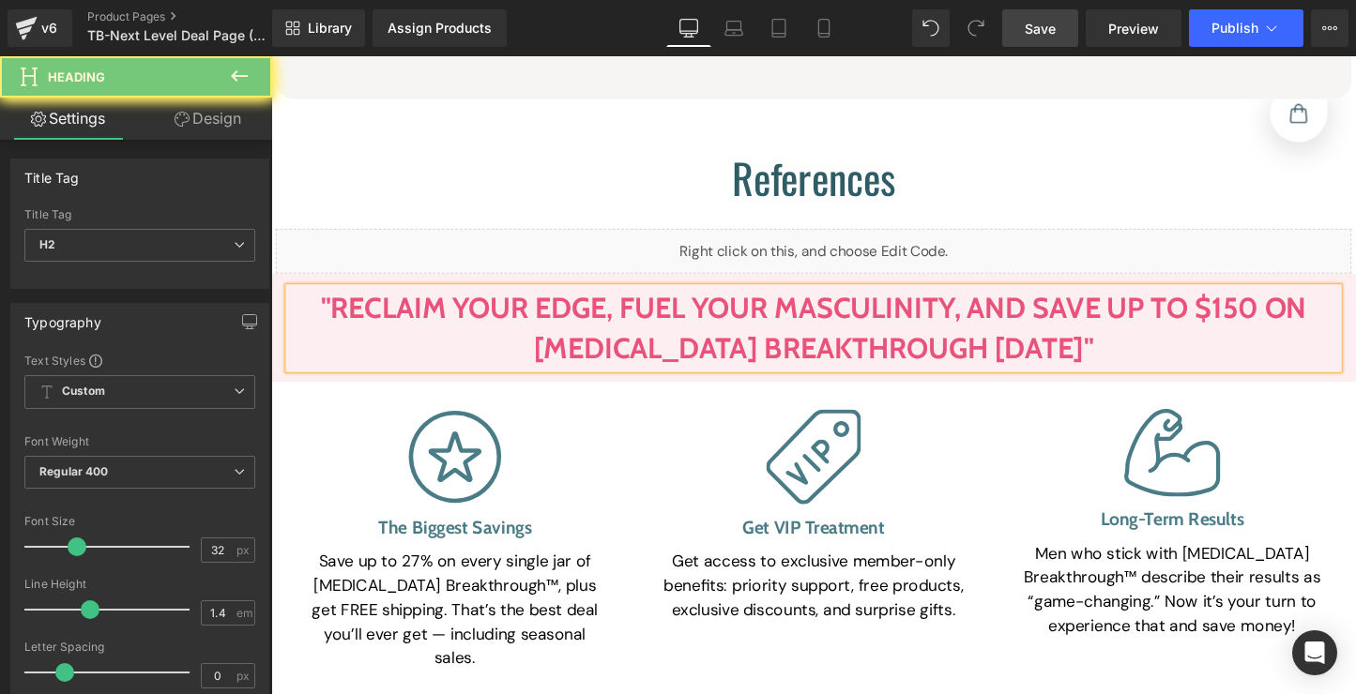
click at [1044, 35] on span "Save" at bounding box center [1039, 29] width 31 height 20
